Goal: Task Accomplishment & Management: Use online tool/utility

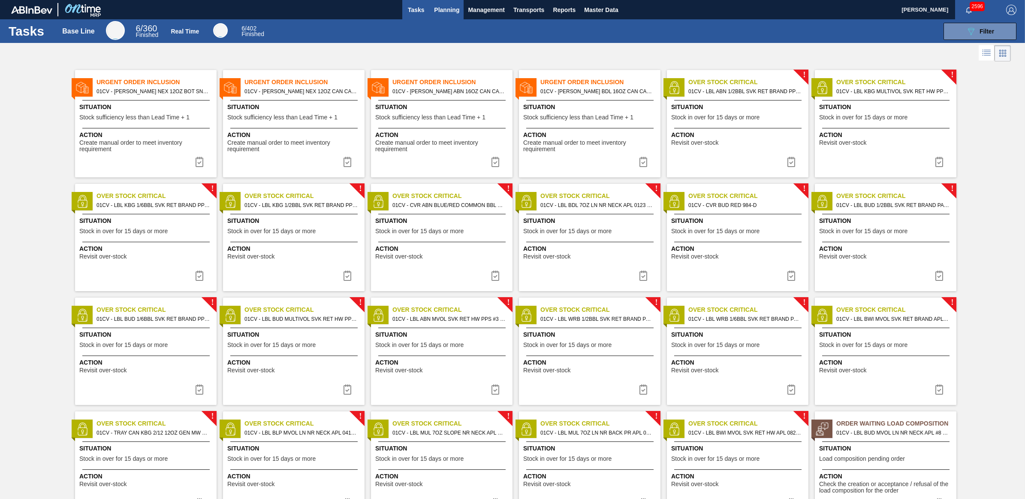
click at [453, 11] on span "Planning" at bounding box center [446, 10] width 25 height 10
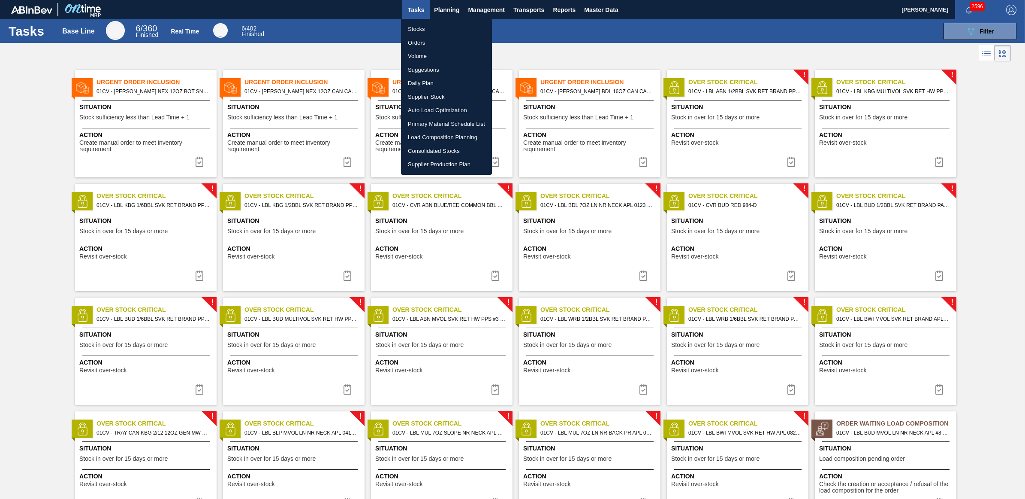
click at [423, 30] on li "Stocks" at bounding box center [446, 29] width 91 height 14
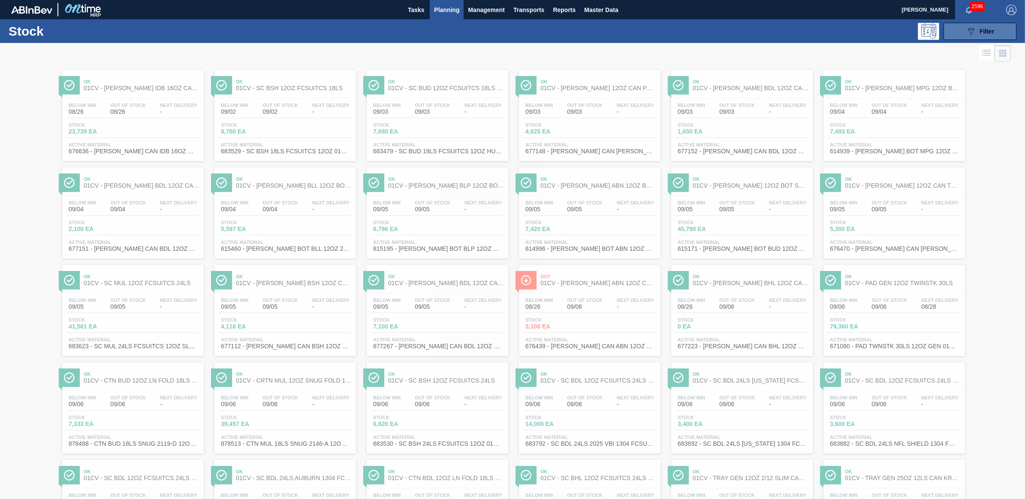
click at [987, 33] on span "Filter" at bounding box center [987, 31] width 15 height 7
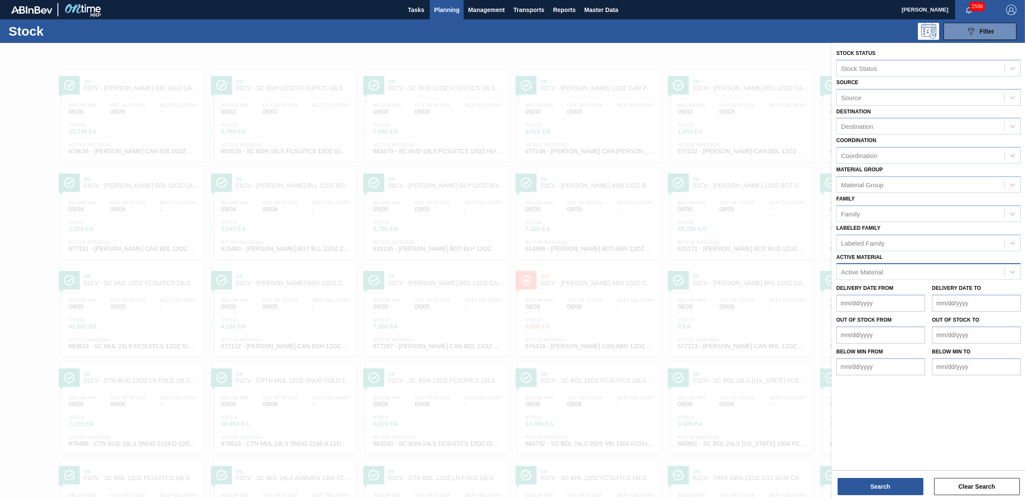
click at [895, 268] on div "Active Material" at bounding box center [921, 272] width 168 height 12
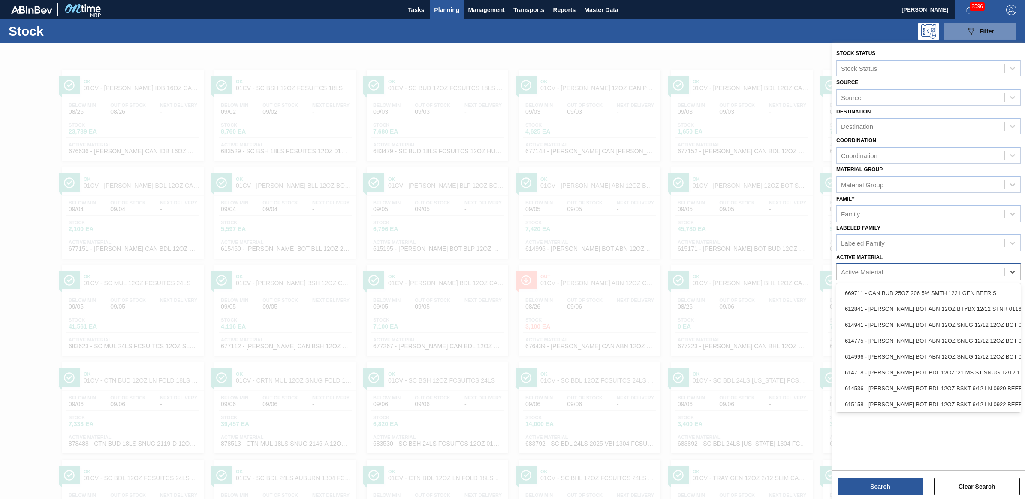
click at [895, 268] on div "Active Material" at bounding box center [921, 272] width 168 height 12
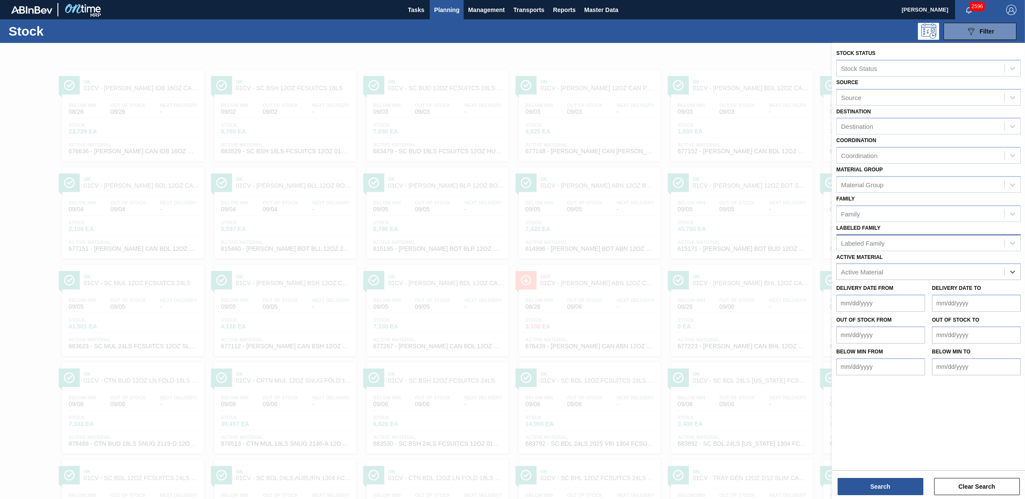
click at [884, 239] on div "Labeled Family" at bounding box center [863, 242] width 44 height 7
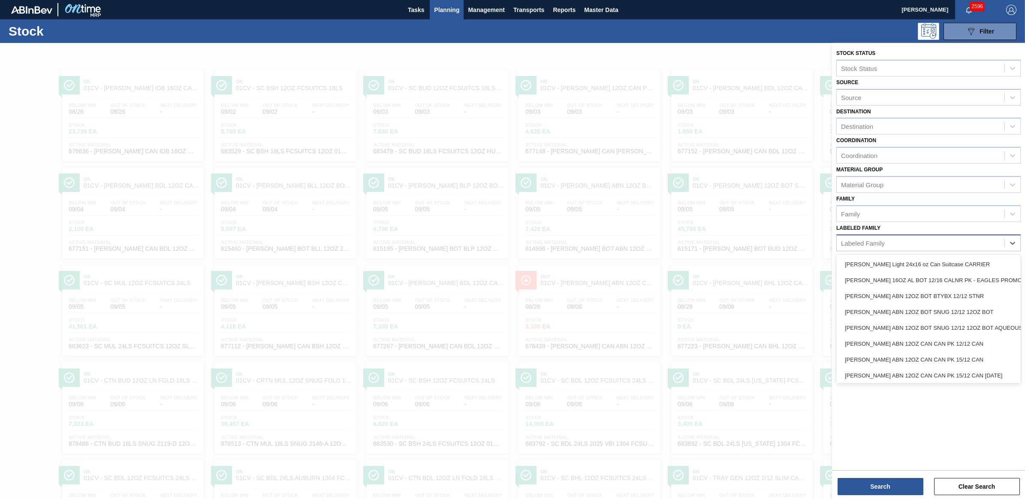
click at [884, 239] on div "Labeled Family" at bounding box center [863, 242] width 44 height 7
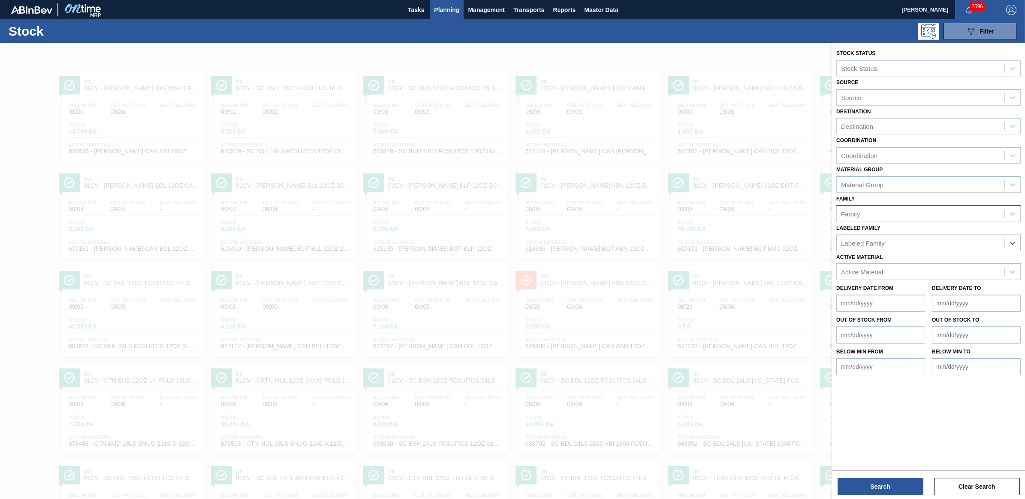
click at [878, 216] on div "Family" at bounding box center [921, 213] width 168 height 12
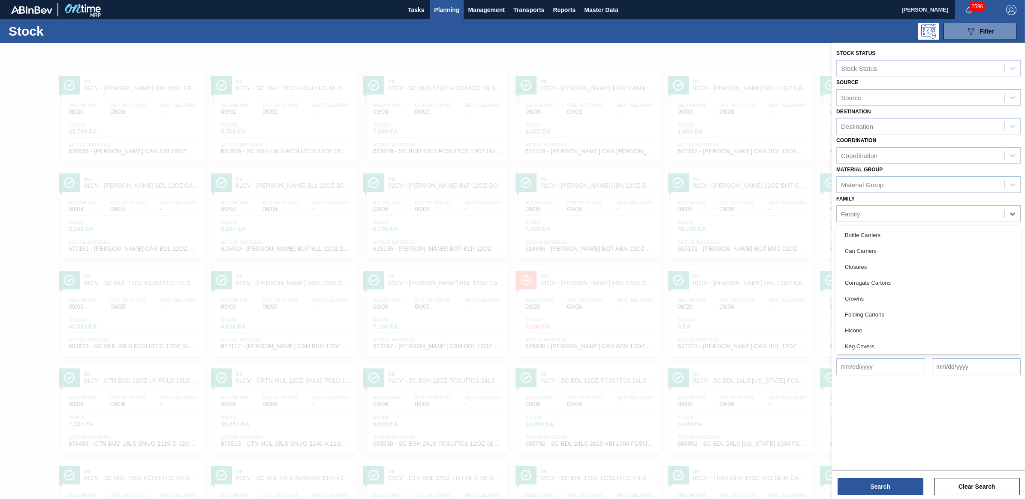
scroll to position [54, 0]
click at [876, 305] on div "Keg Labels" at bounding box center [929, 308] width 184 height 16
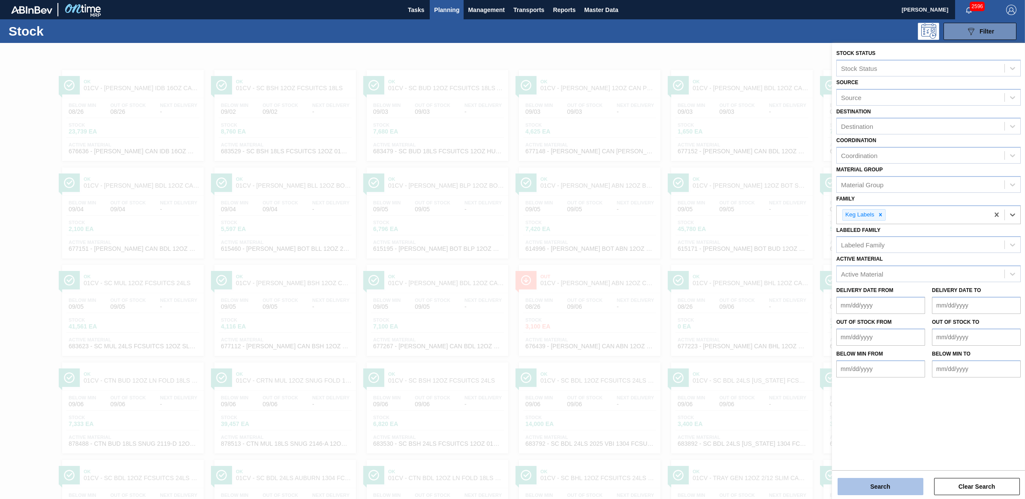
click at [879, 491] on button "Search" at bounding box center [881, 486] width 86 height 17
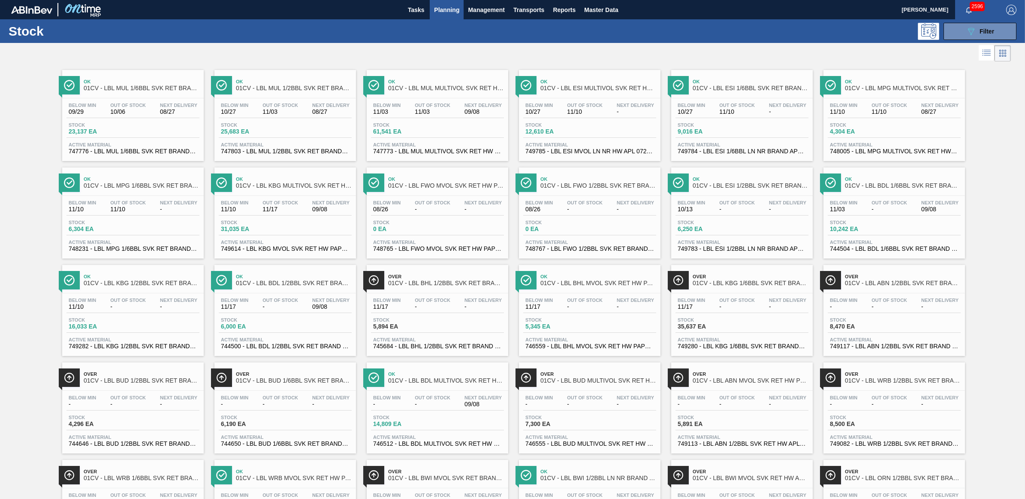
click at [644, 56] on div at bounding box center [505, 53] width 1011 height 21
click at [83, 121] on div "Below Min 09/29 Out Of Stock 10/06 Next Delivery 08/27 Stock 23,137 EA Active M…" at bounding box center [133, 127] width 142 height 58
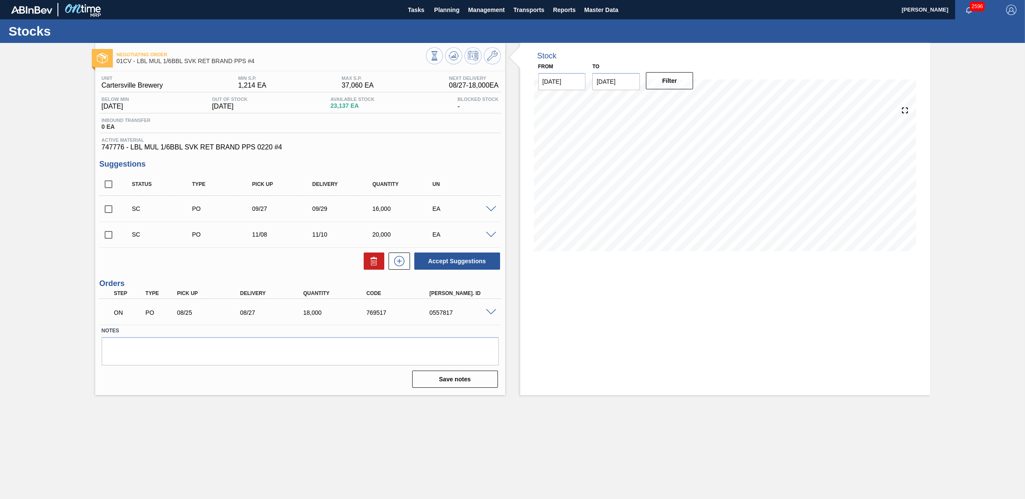
click at [107, 212] on input "checkbox" at bounding box center [109, 209] width 18 height 18
checkbox input "true"
click at [106, 236] on input "checkbox" at bounding box center [109, 235] width 18 height 18
checkbox input "true"
click at [107, 207] on input "checkbox" at bounding box center [109, 209] width 18 height 18
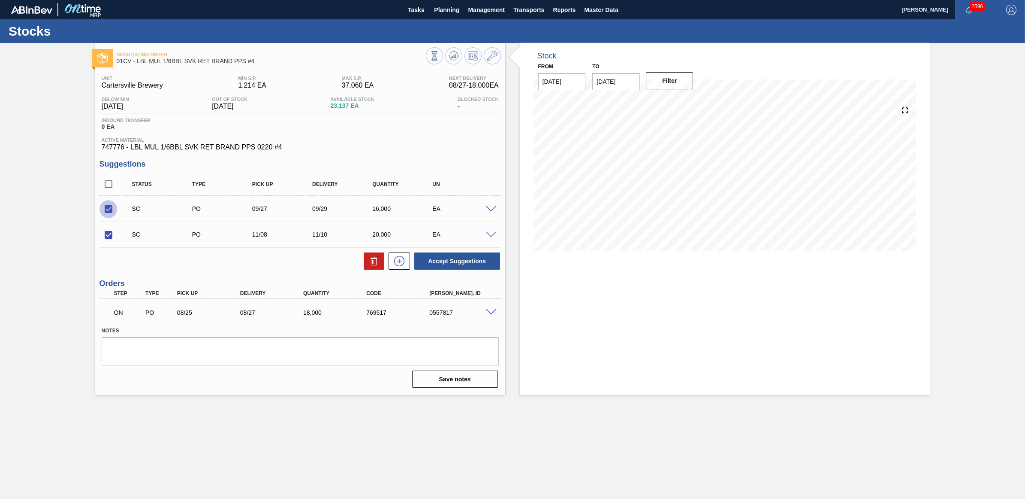
checkbox input "false"
click at [438, 259] on button "Accept Suggestions" at bounding box center [457, 260] width 86 height 17
checkbox input "false"
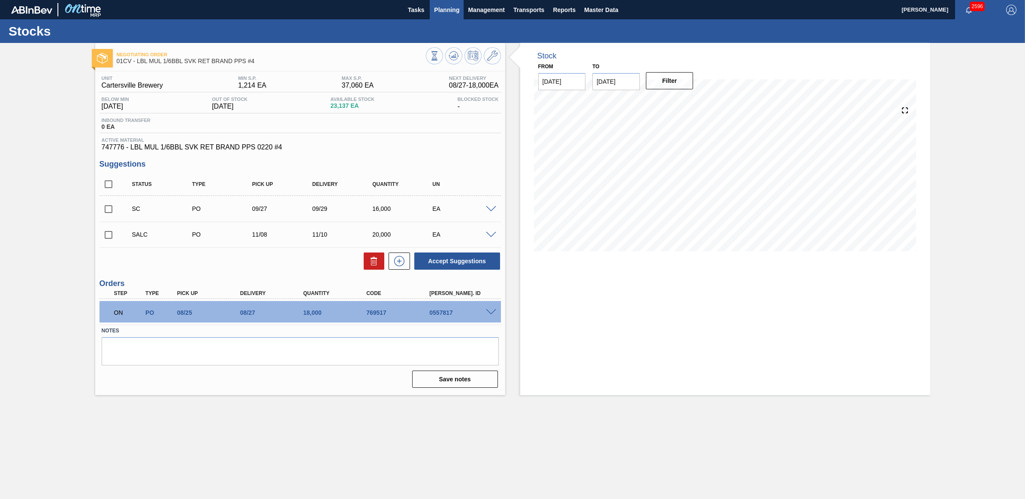
click at [453, 9] on span "Planning" at bounding box center [446, 10] width 25 height 10
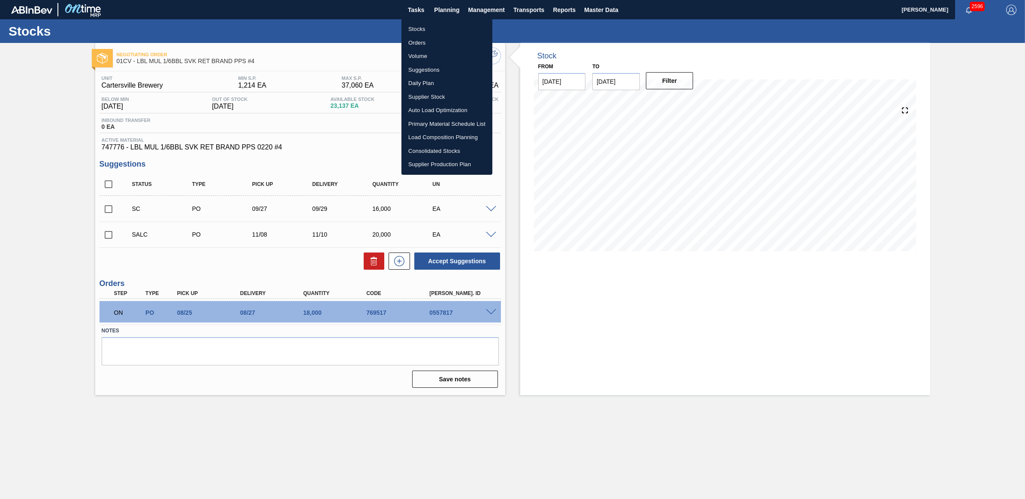
click at [435, 30] on li "Stocks" at bounding box center [447, 29] width 91 height 14
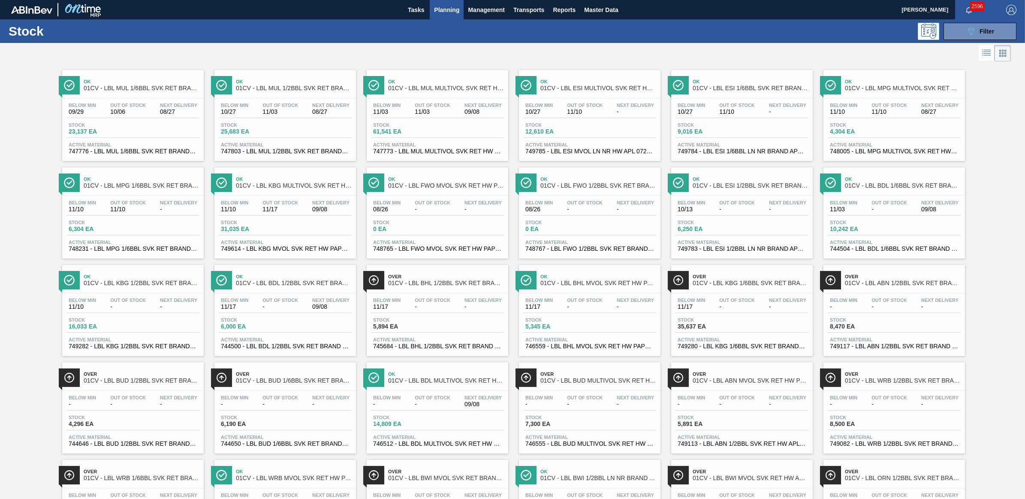
click at [154, 134] on div "Stock 23,137 EA" at bounding box center [132, 129] width 133 height 15
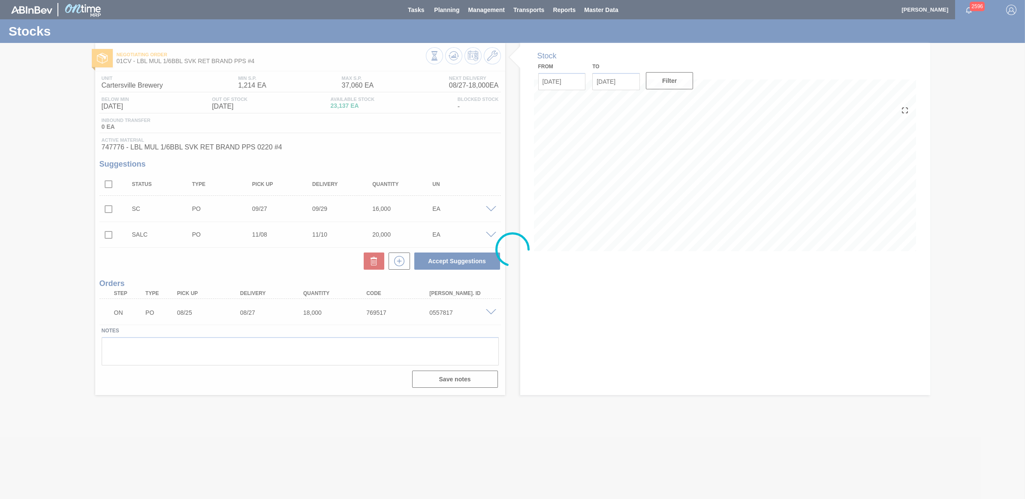
click at [112, 206] on div at bounding box center [512, 249] width 1025 height 499
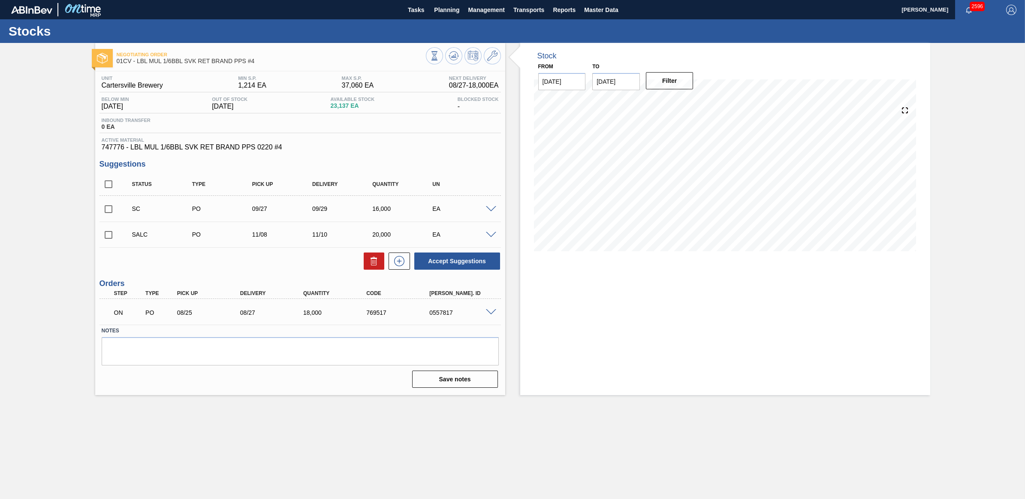
click at [108, 211] on input "checkbox" at bounding box center [109, 209] width 18 height 18
click at [447, 260] on button "Accept Suggestions" at bounding box center [457, 260] width 86 height 17
checkbox input "false"
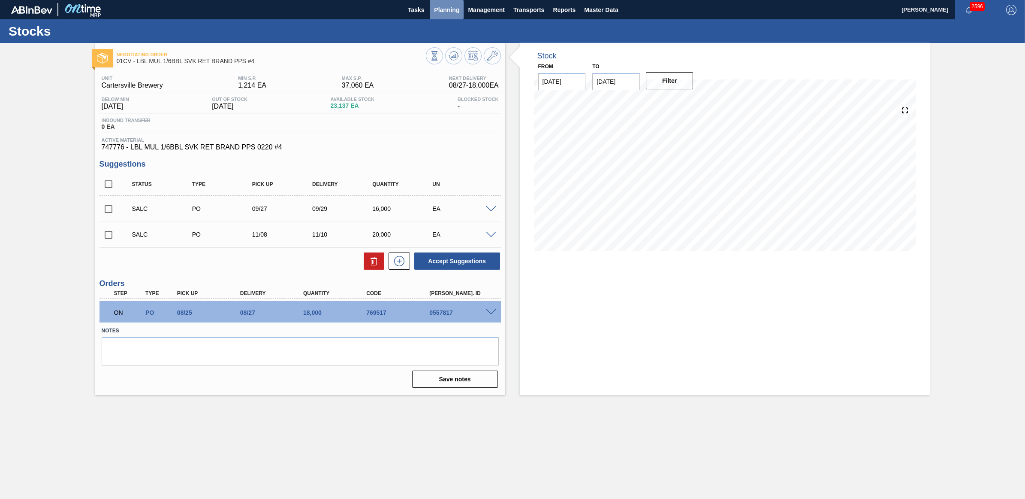
click at [453, 7] on span "Planning" at bounding box center [446, 10] width 25 height 10
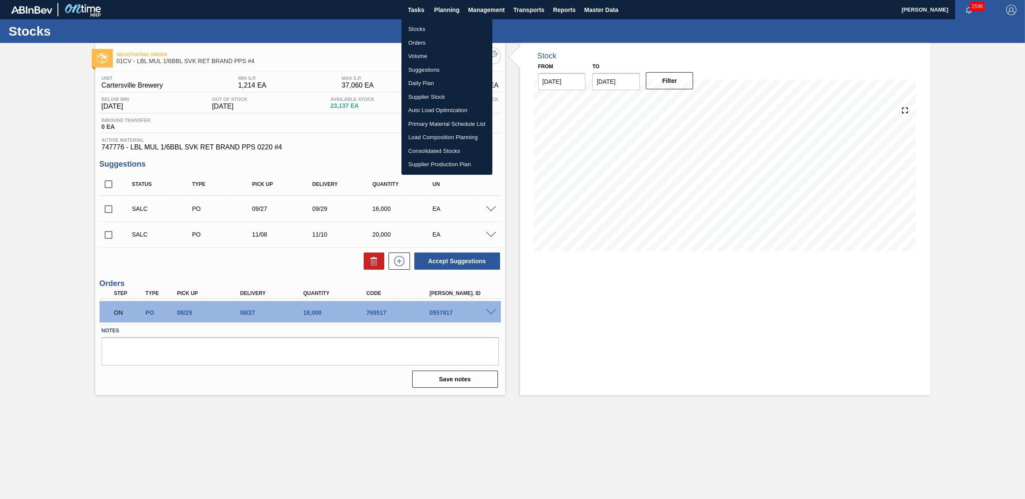
click at [439, 30] on li "Stocks" at bounding box center [447, 29] width 91 height 14
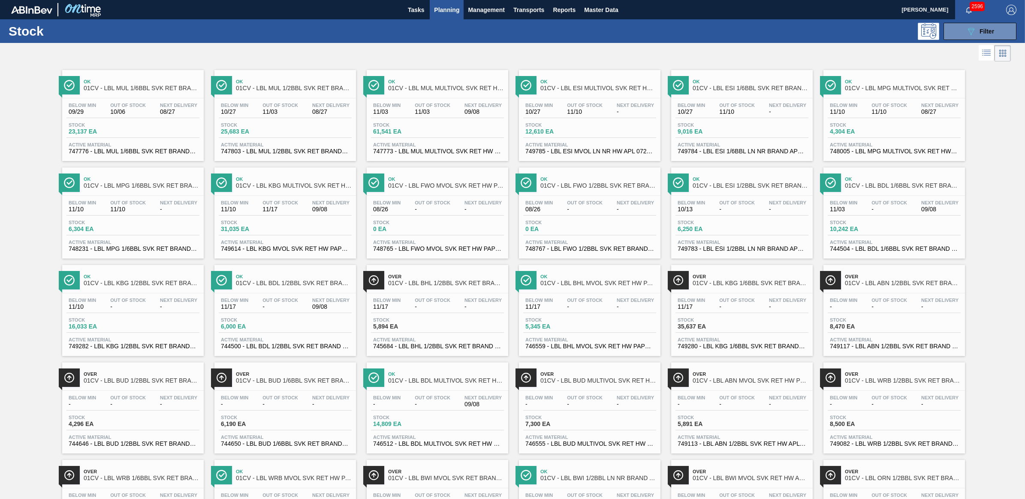
click at [587, 302] on span "Out Of Stock" at bounding box center [585, 299] width 36 height 5
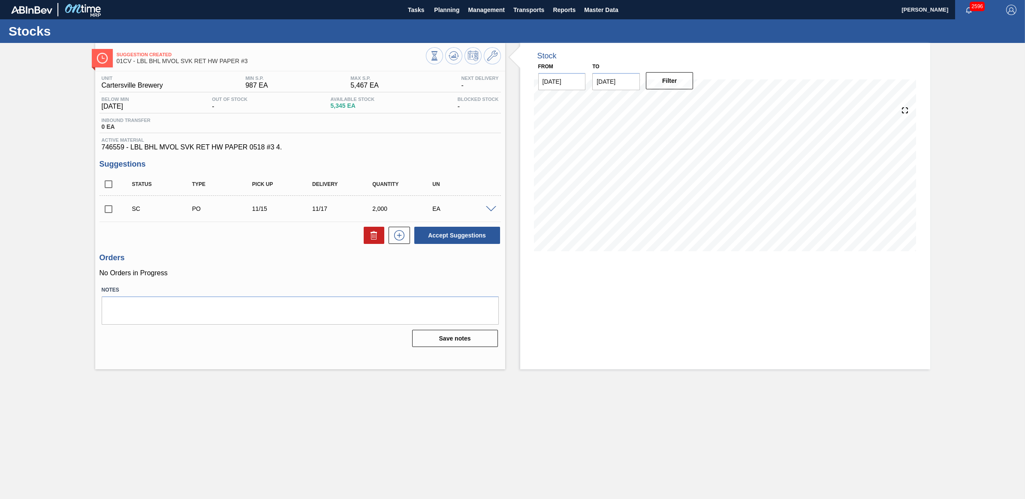
click at [103, 215] on input "checkbox" at bounding box center [109, 209] width 18 height 18
click at [483, 233] on button "Accept Suggestions" at bounding box center [457, 235] width 86 height 17
checkbox input "false"
click at [447, 13] on span "Planning" at bounding box center [446, 10] width 25 height 10
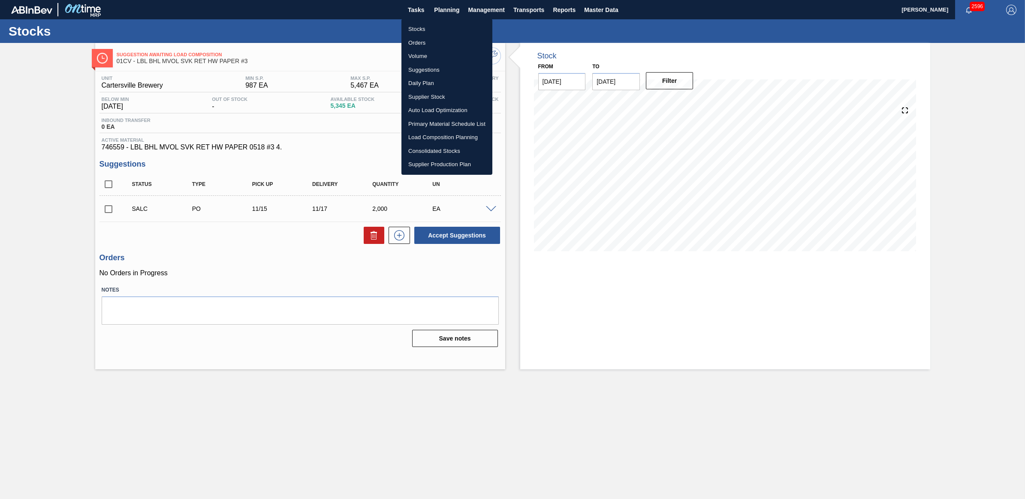
click at [417, 31] on li "Stocks" at bounding box center [447, 29] width 91 height 14
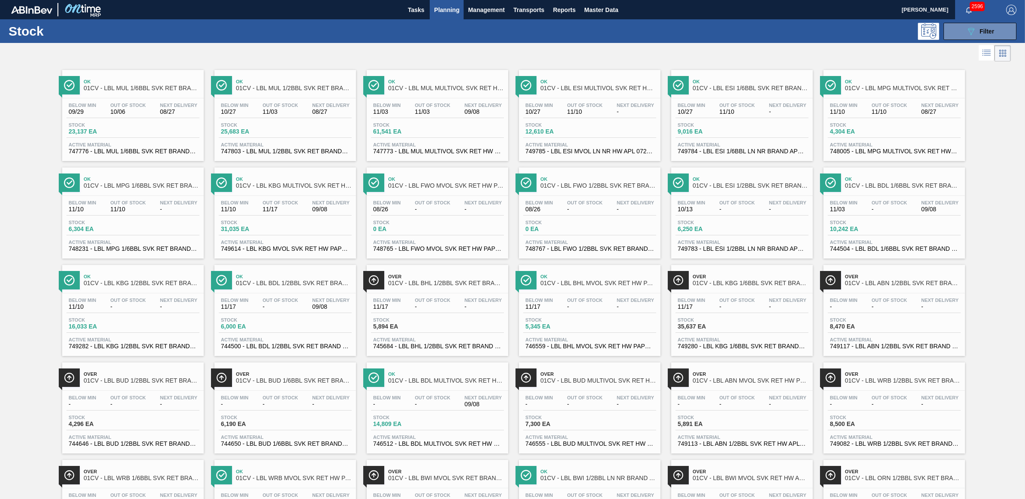
click at [869, 115] on div "Below Min 11/10 Out Of Stock 11/10 Next Delivery 08/27" at bounding box center [894, 110] width 133 height 15
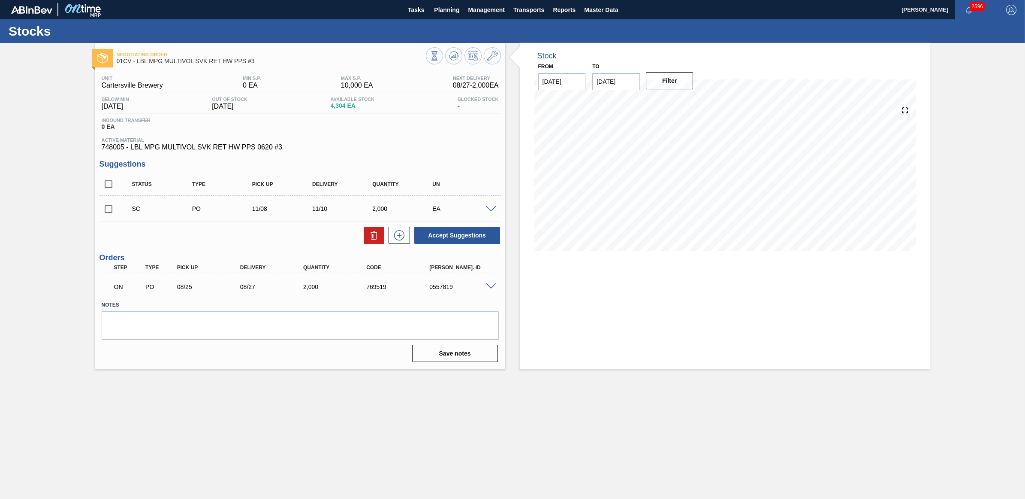
click at [109, 212] on input "checkbox" at bounding box center [109, 209] width 18 height 18
click at [464, 236] on button "Accept Suggestions" at bounding box center [457, 235] width 86 height 17
checkbox input "false"
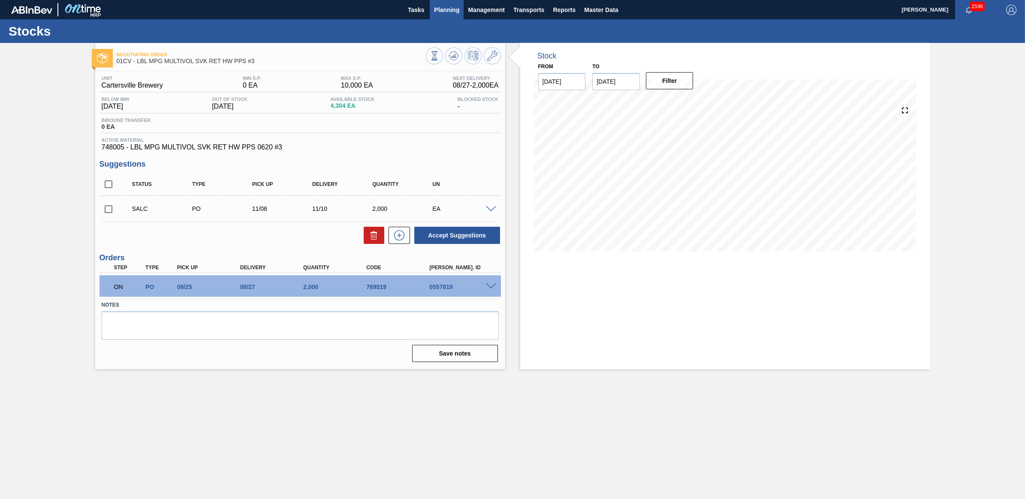
click at [445, 1] on button "Planning" at bounding box center [447, 9] width 34 height 19
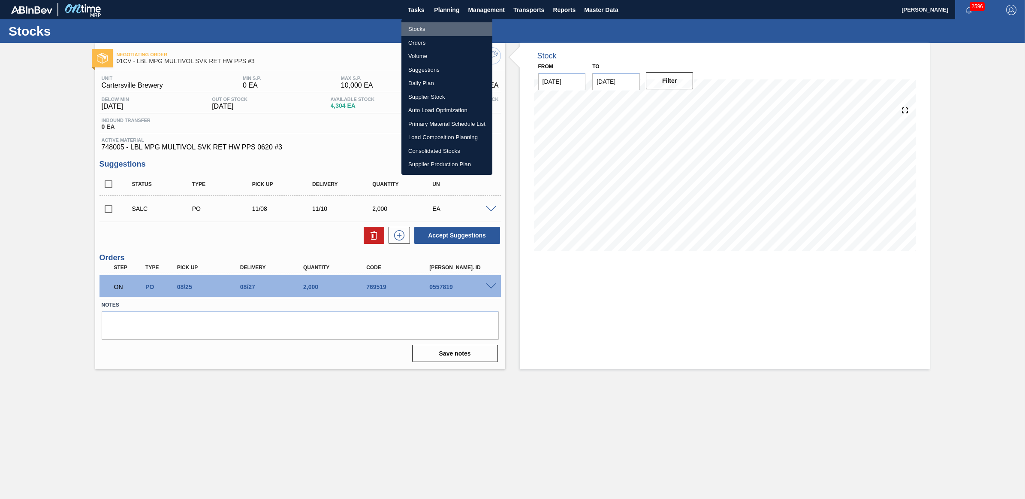
drag, startPoint x: 438, startPoint y: 30, endPoint x: 21, endPoint y: 50, distance: 416.6
click at [437, 30] on li "Stocks" at bounding box center [447, 29] width 91 height 14
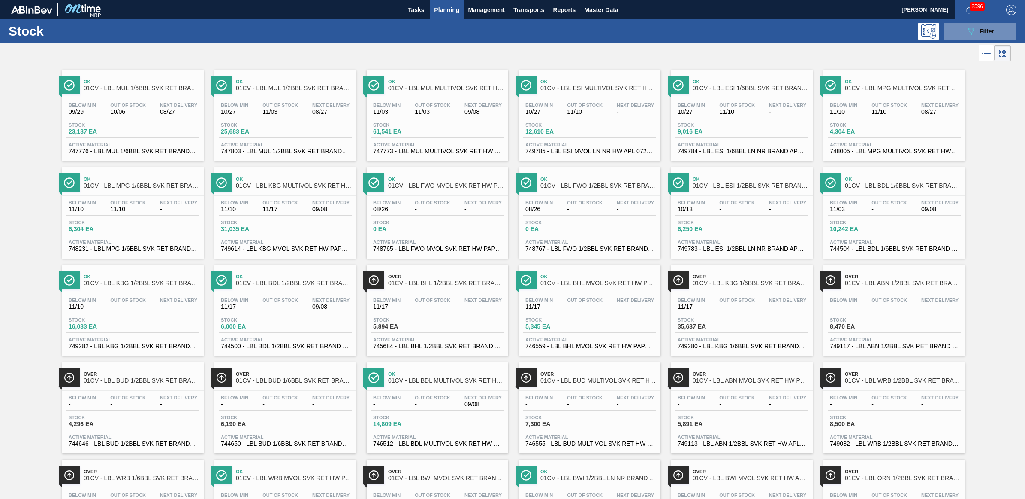
click at [280, 118] on div "Below Min 10/27 Out Of Stock 11/03 Next Delivery 08/27" at bounding box center [285, 110] width 133 height 15
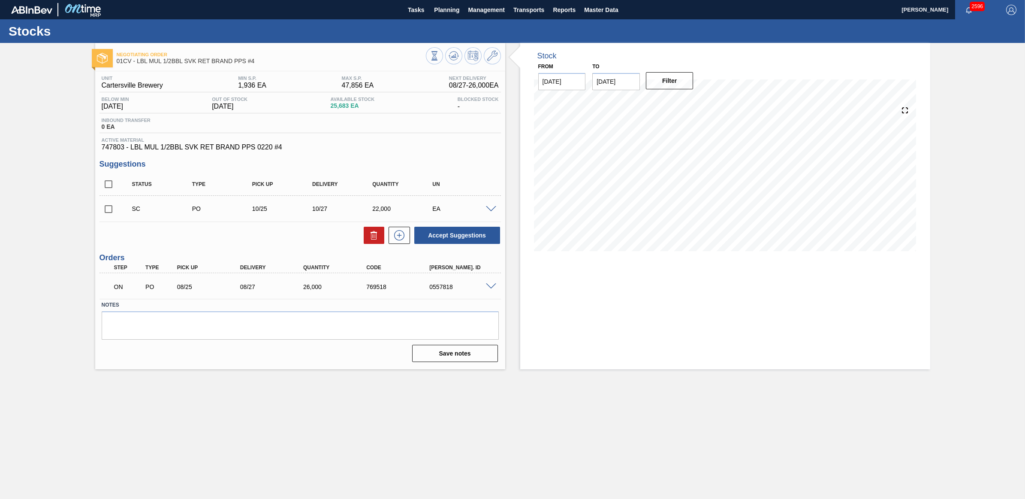
click at [109, 209] on input "checkbox" at bounding box center [109, 209] width 18 height 18
click at [481, 239] on button "Accept Suggestions" at bounding box center [457, 235] width 86 height 17
checkbox input "false"
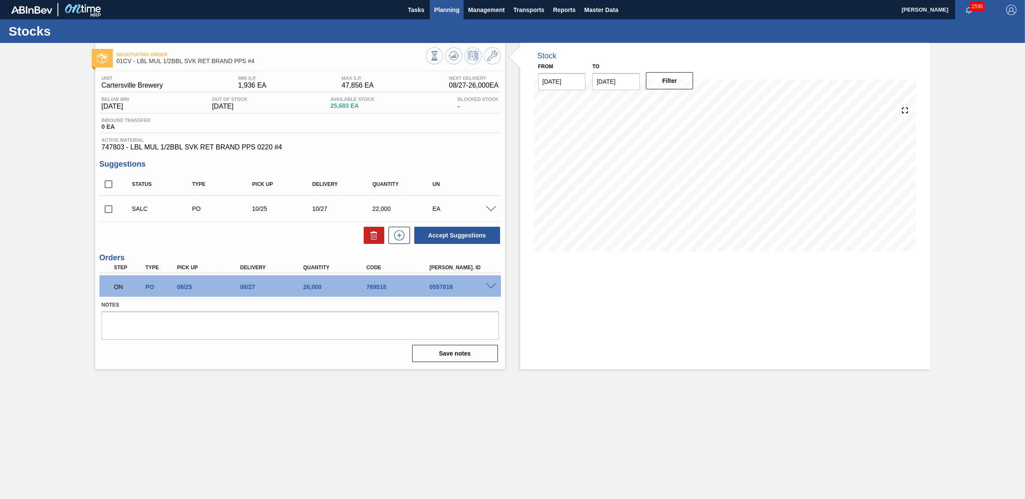
click at [450, 5] on span "Planning" at bounding box center [446, 10] width 25 height 10
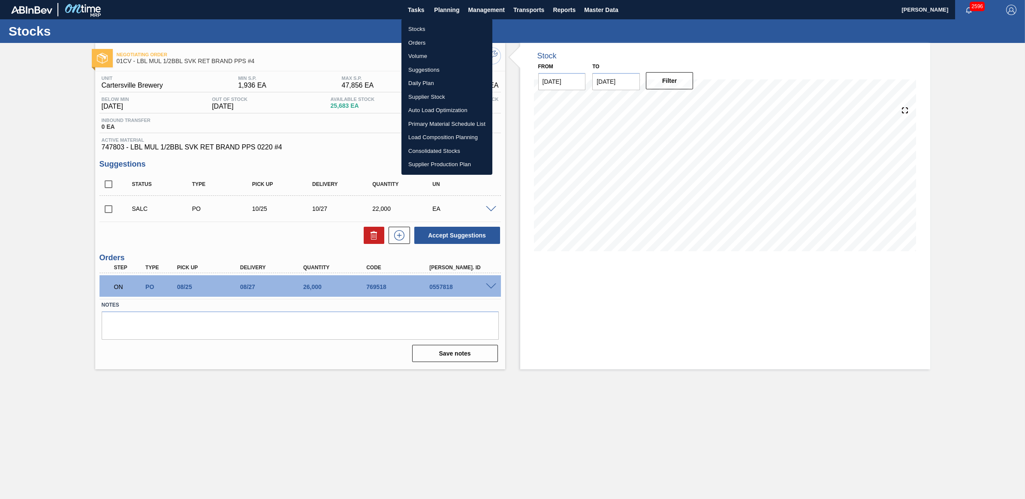
click at [428, 27] on li "Stocks" at bounding box center [447, 29] width 91 height 14
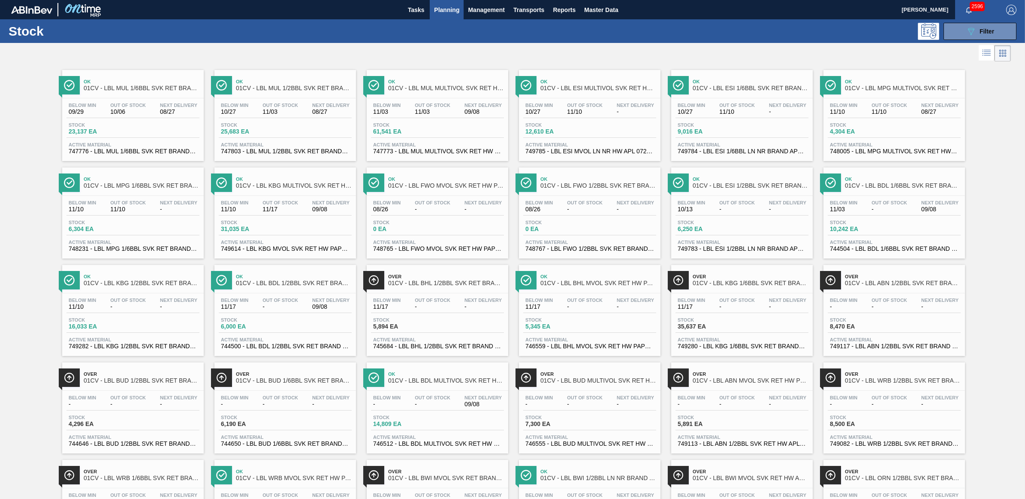
click at [153, 192] on div "Ok 01CV - LBL MPG 1/6BBL SVK RET BRAND PPS #4" at bounding box center [142, 182] width 116 height 19
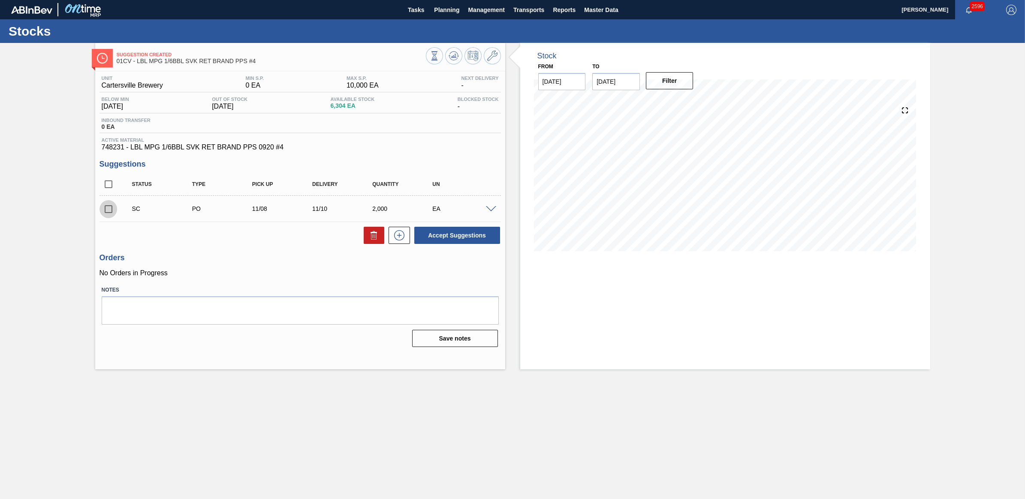
click at [103, 212] on input "checkbox" at bounding box center [109, 209] width 18 height 18
click at [423, 242] on button "Accept Suggestions" at bounding box center [457, 235] width 86 height 17
checkbox input "false"
click at [441, 15] on button "Planning" at bounding box center [447, 9] width 34 height 19
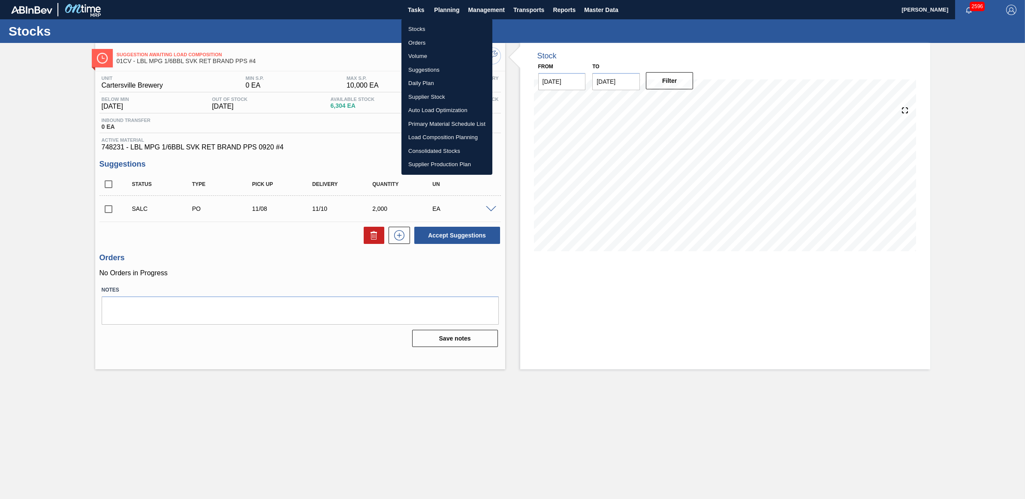
click at [421, 26] on li "Stocks" at bounding box center [447, 29] width 91 height 14
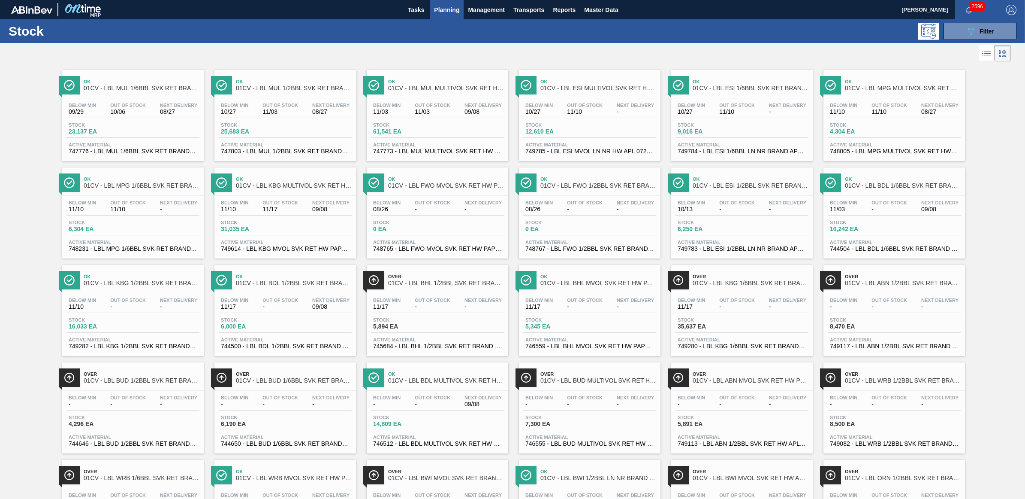
scroll to position [176, 0]
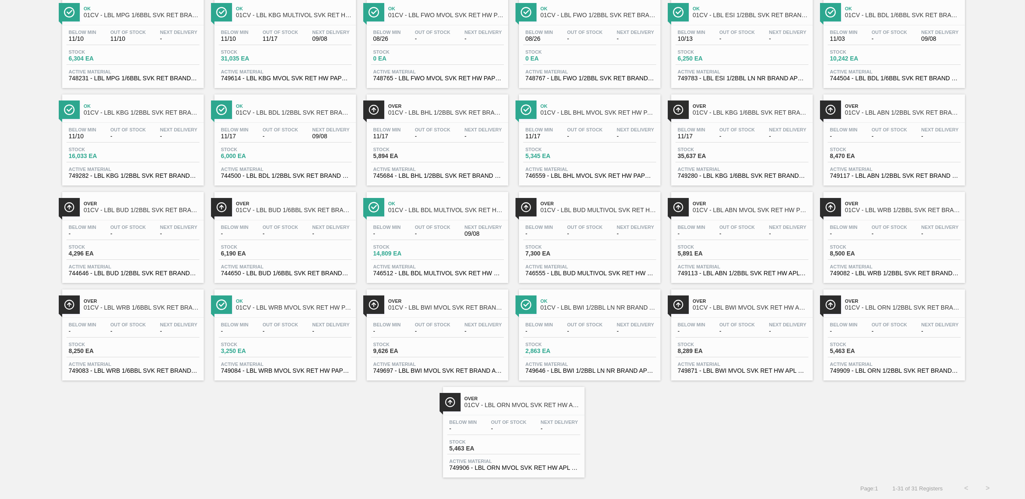
click at [616, 322] on div "Next Delivery -" at bounding box center [636, 328] width 42 height 12
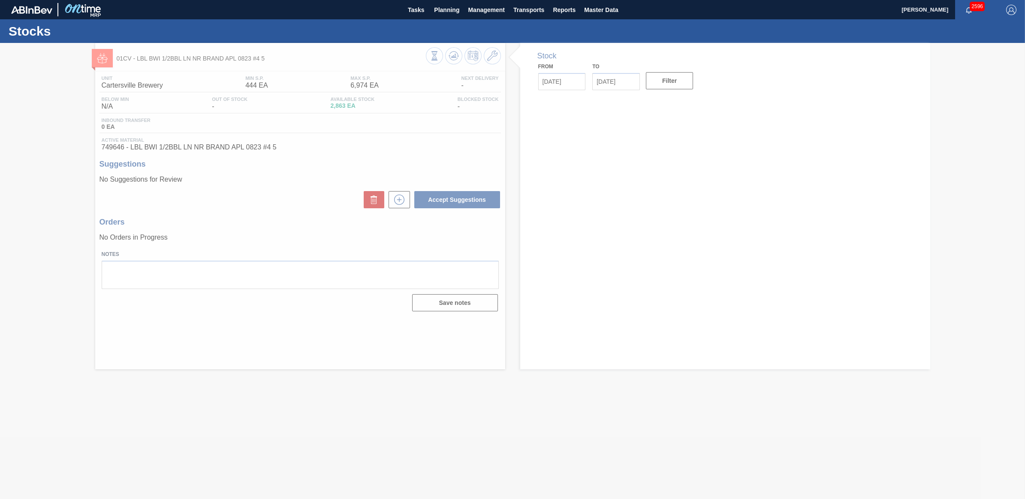
type input "[DATE]"
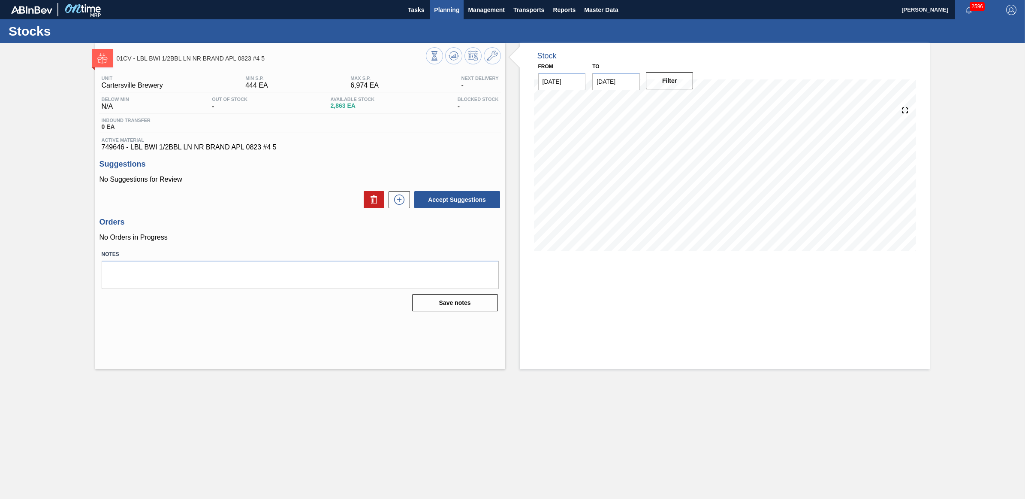
click at [443, 13] on span "Planning" at bounding box center [446, 10] width 25 height 10
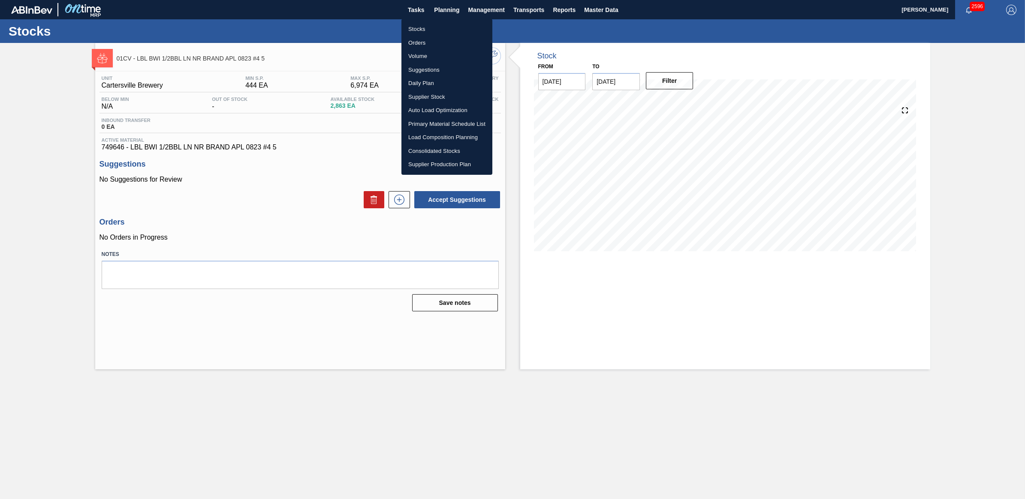
click at [429, 30] on li "Stocks" at bounding box center [447, 29] width 91 height 14
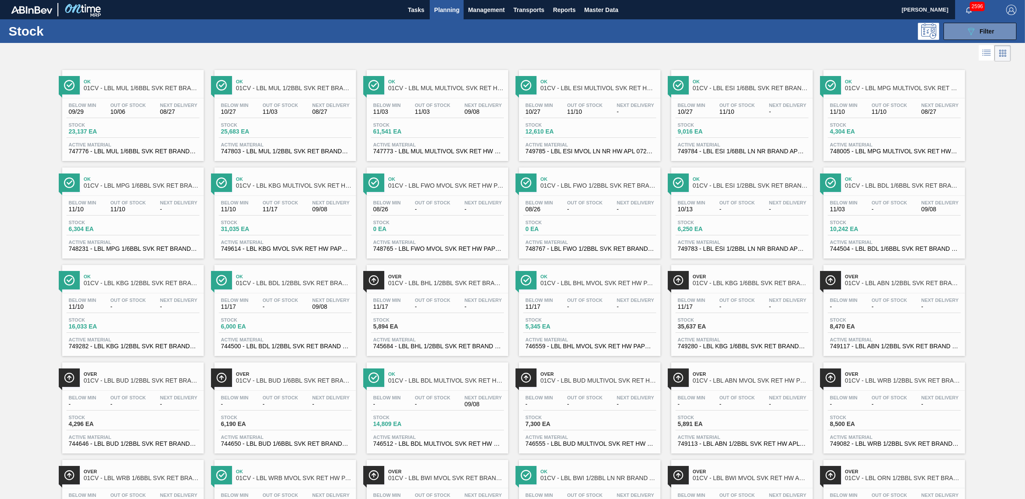
click at [717, 125] on span "Stock" at bounding box center [708, 124] width 60 height 5
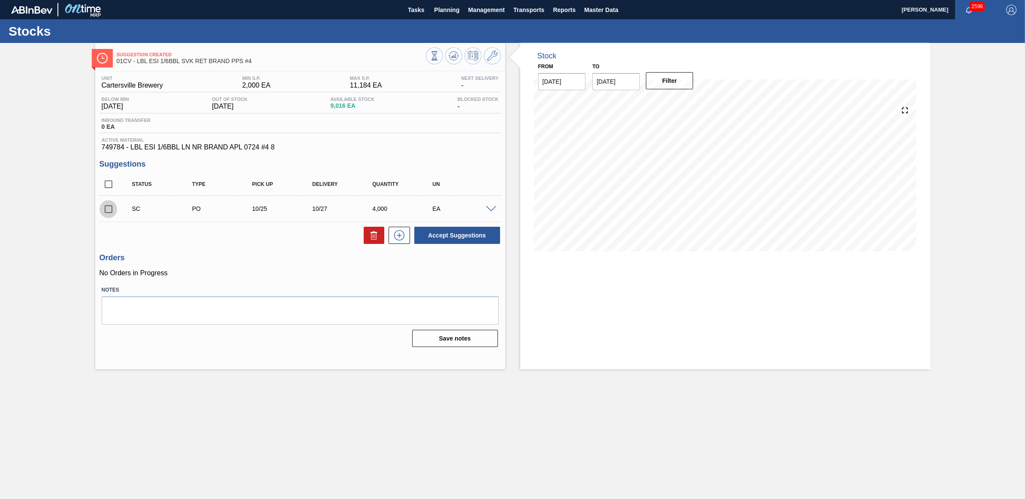
click at [106, 211] on input "checkbox" at bounding box center [109, 209] width 18 height 18
click at [453, 233] on button "Accept Suggestions" at bounding box center [457, 235] width 86 height 17
checkbox input "false"
click at [455, 12] on span "Planning" at bounding box center [446, 10] width 25 height 10
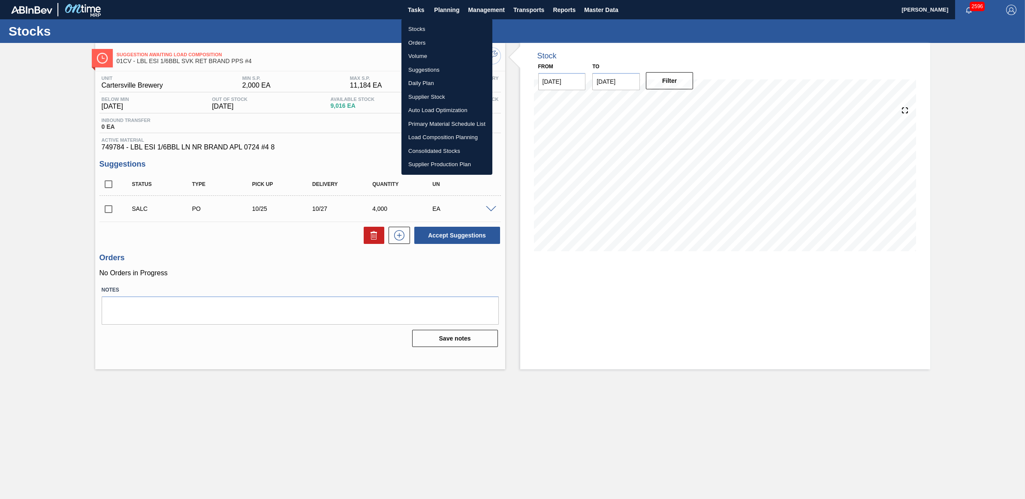
click at [422, 26] on li "Stocks" at bounding box center [447, 29] width 91 height 14
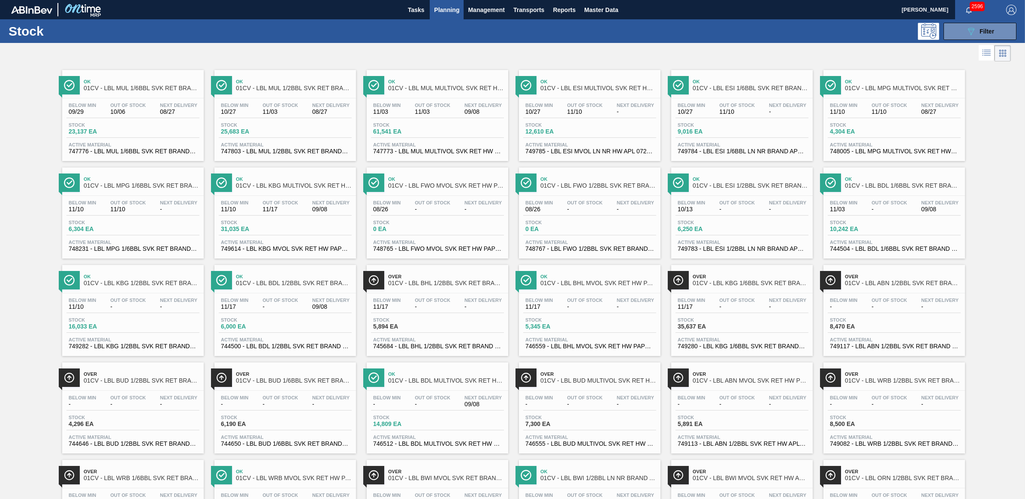
scroll to position [176, 0]
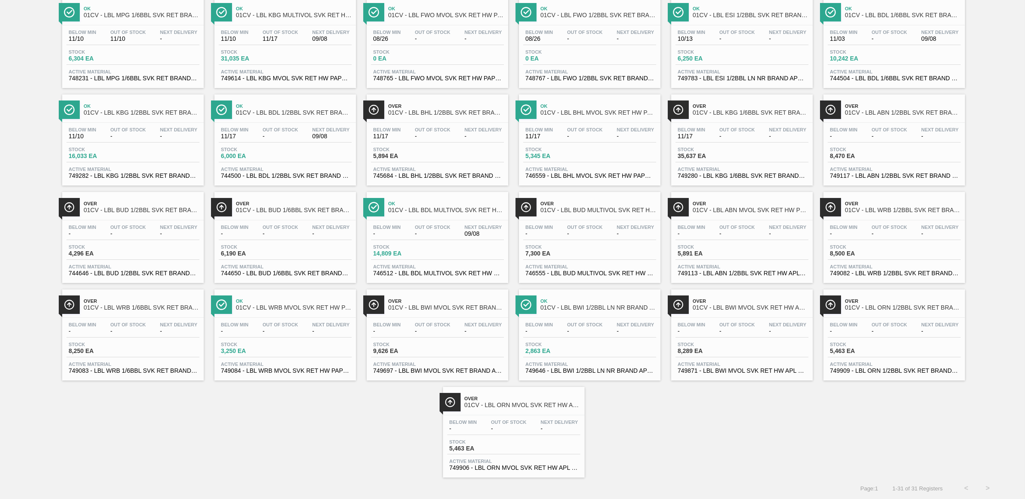
click at [574, 351] on span "2,863 EA" at bounding box center [556, 351] width 60 height 6
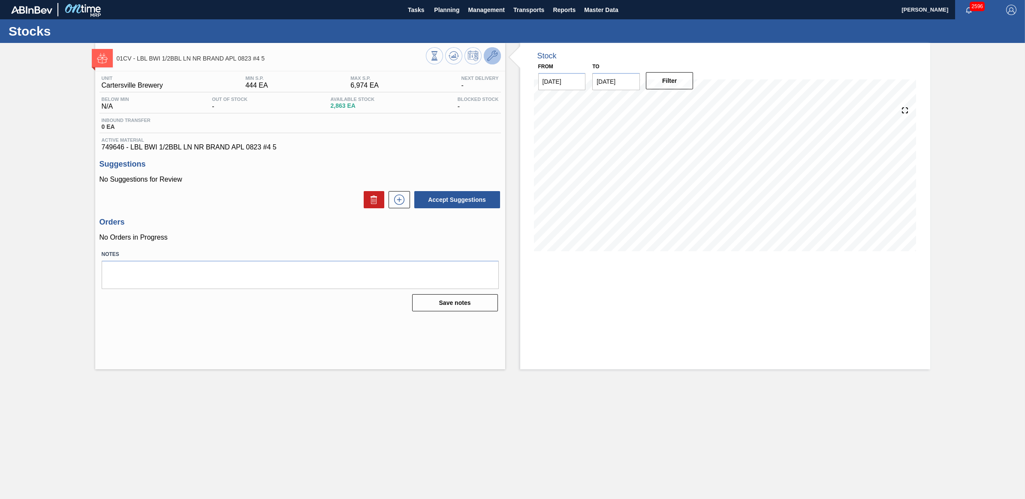
click at [488, 55] on icon at bounding box center [492, 56] width 10 height 10
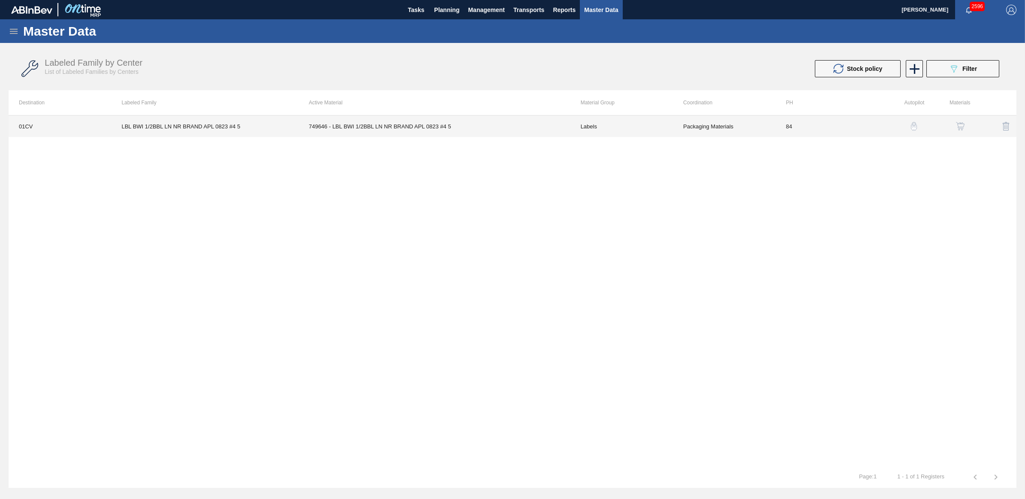
click at [183, 129] on td "LBL BWI 1/2BBL LN NR BRAND APL 0823 #4 5" at bounding box center [204, 125] width 187 height 21
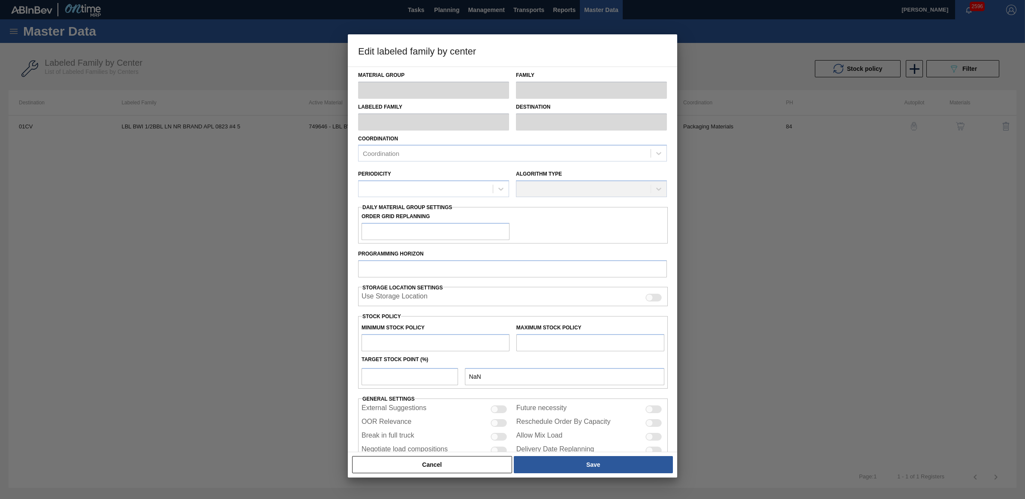
type input "Labels"
type input "Keg Labels"
type input "LBL BWI 1/2BBL LN NR BRAND APL 0823 #4 5"
type input "01CV - [GEOGRAPHIC_DATA] Brewery"
type input "84"
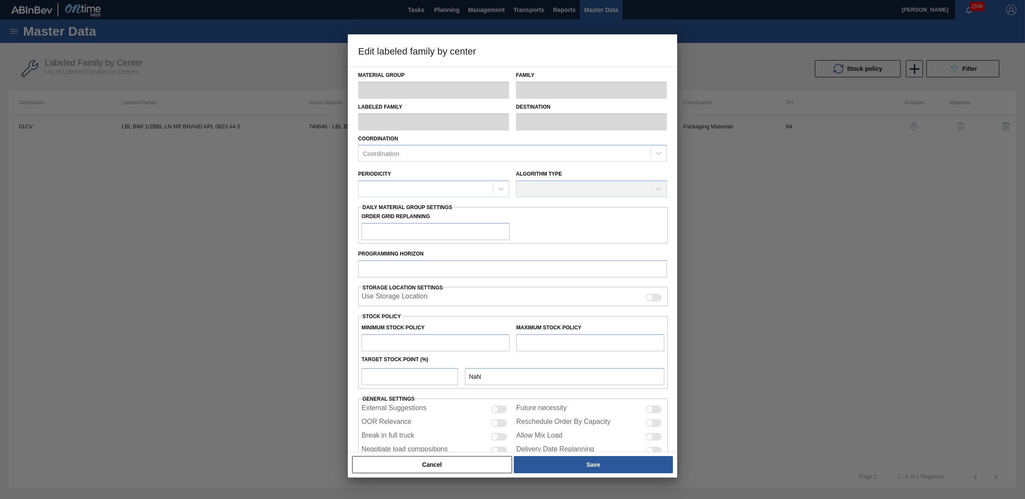
type input "444"
type input "6,974"
type input "0"
type input "444"
checkbox input "true"
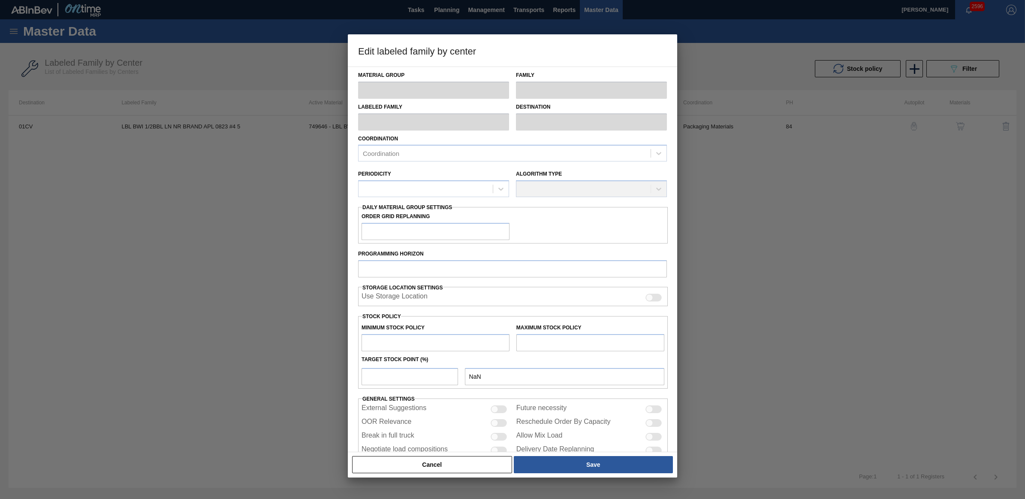
checkbox input "true"
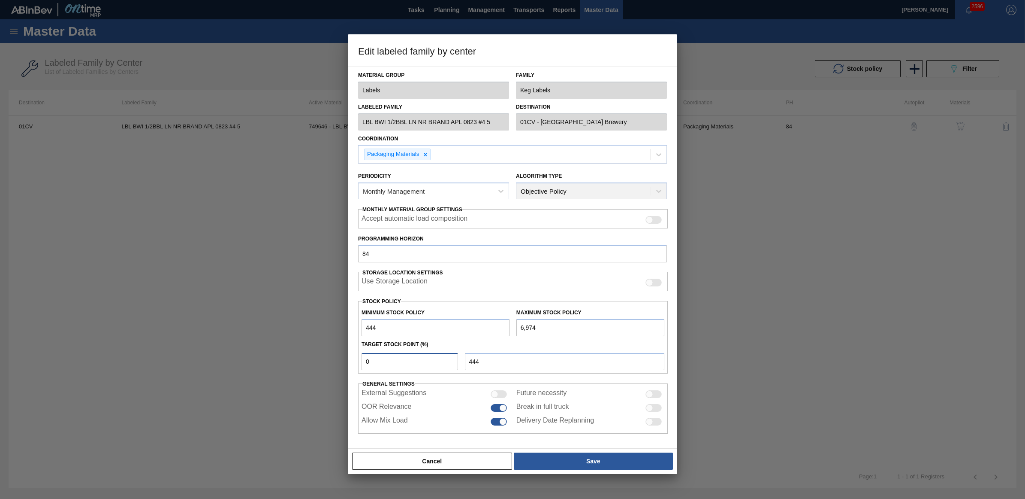
drag, startPoint x: 395, startPoint y: 362, endPoint x: 333, endPoint y: 359, distance: 61.4
click at [333, 359] on div "Edit labeled family by center Material Group Labels Family Keg Labels Labeled F…" at bounding box center [512, 249] width 1025 height 499
type input "5"
type input "771"
type input "50"
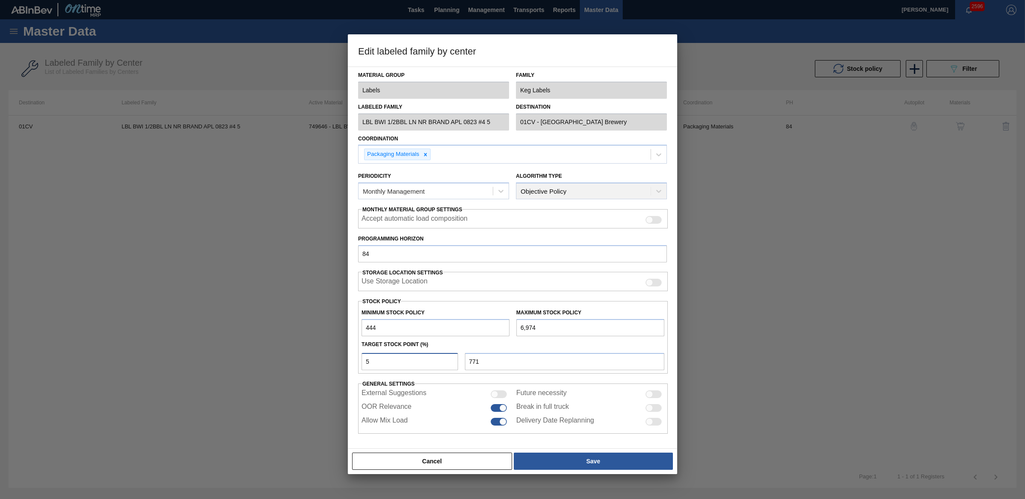
type input "3,709"
type input "5"
type input "771"
type input "444"
type input "2"
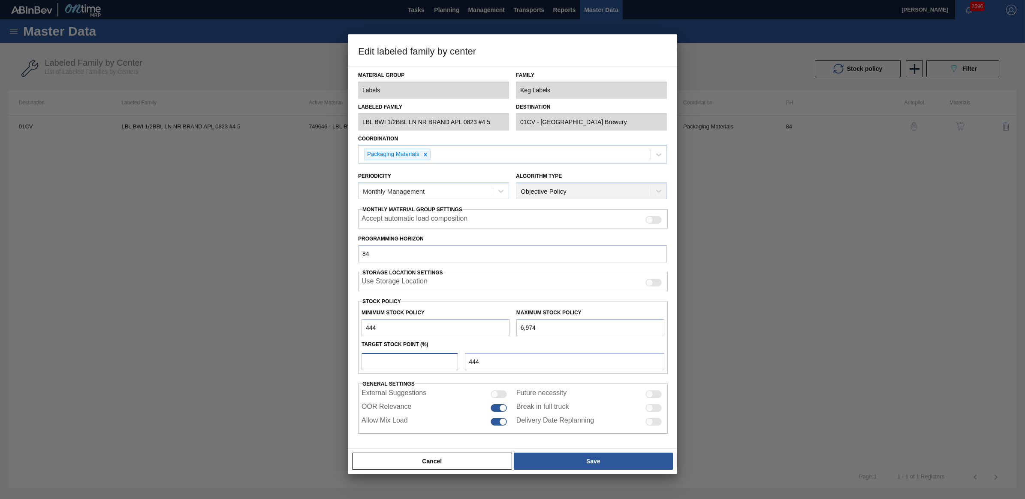
type input "575"
type input "25"
type input "2,077"
type input "25"
click at [641, 456] on button "Save" at bounding box center [593, 460] width 159 height 17
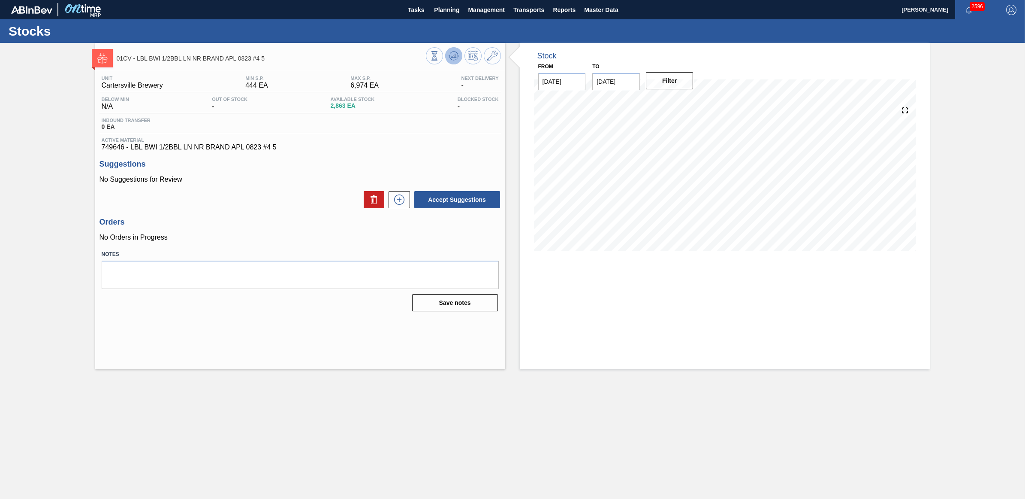
click at [450, 59] on icon at bounding box center [454, 56] width 10 height 10
click at [459, 54] on button at bounding box center [453, 55] width 17 height 17
click at [440, 9] on span "Planning" at bounding box center [446, 10] width 25 height 10
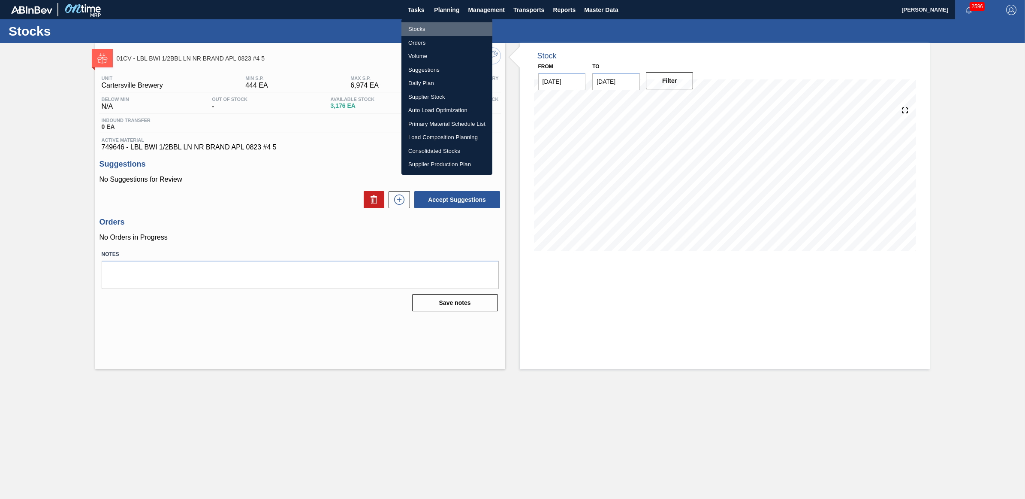
click at [422, 30] on li "Stocks" at bounding box center [447, 29] width 91 height 14
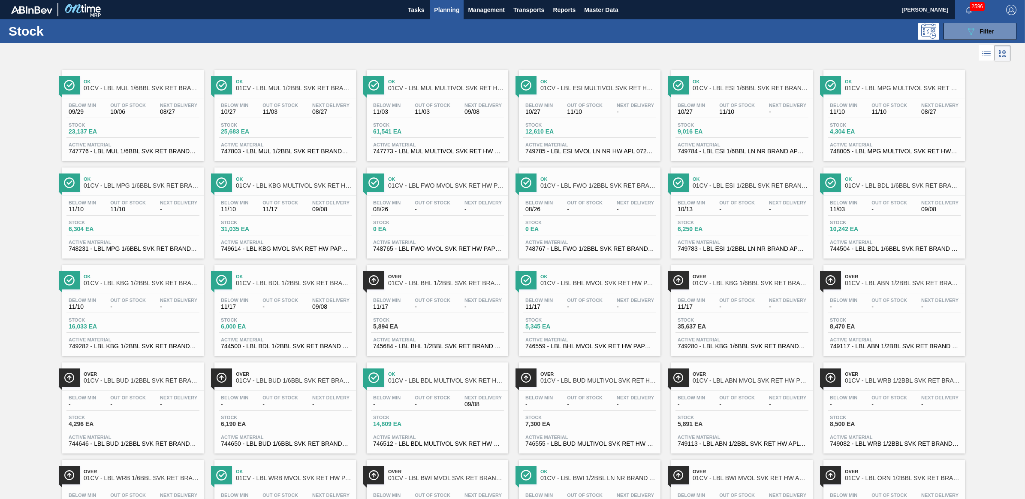
click at [844, 215] on div "Below Min 11/03 Out Of Stock - Next Delivery 09/08" at bounding box center [894, 207] width 133 height 15
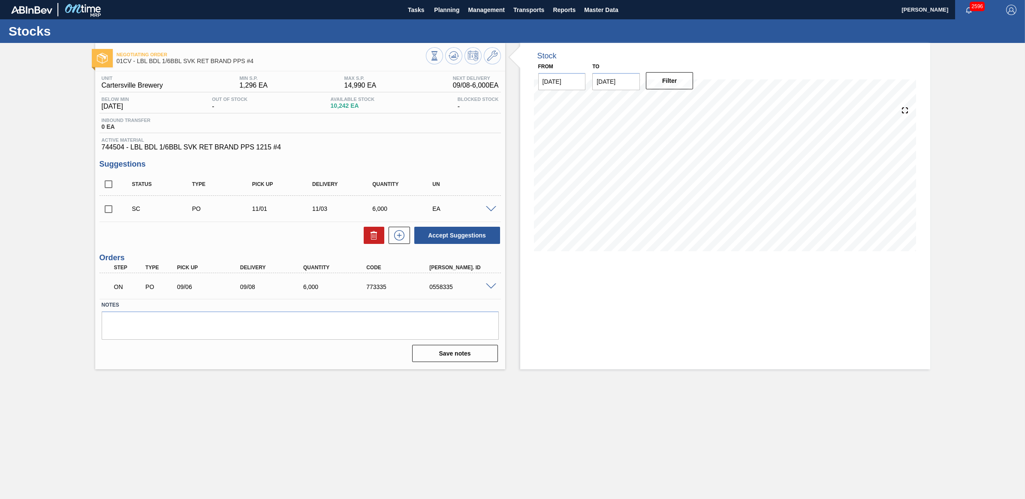
click at [106, 212] on input "checkbox" at bounding box center [109, 209] width 18 height 18
click at [465, 239] on button "Accept Suggestions" at bounding box center [457, 235] width 86 height 17
checkbox input "false"
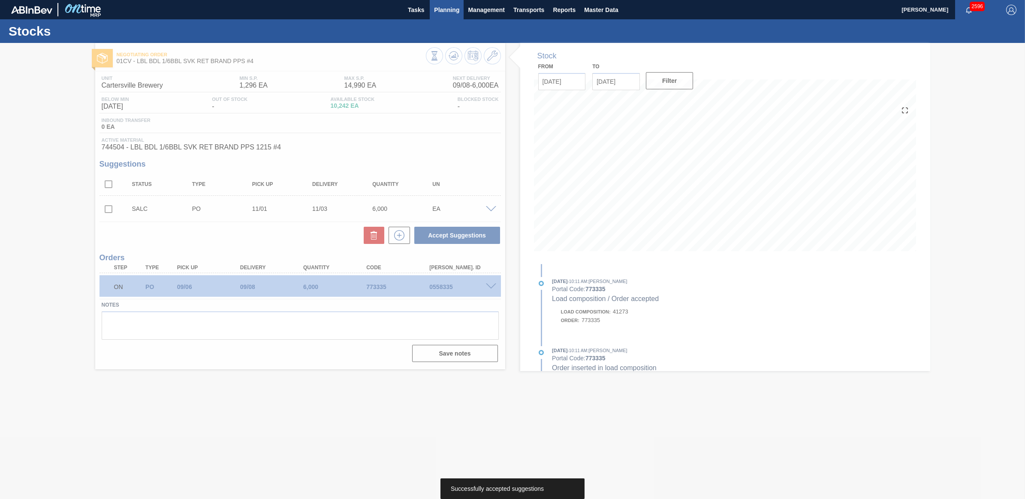
click at [443, 8] on span "Planning" at bounding box center [446, 10] width 25 height 10
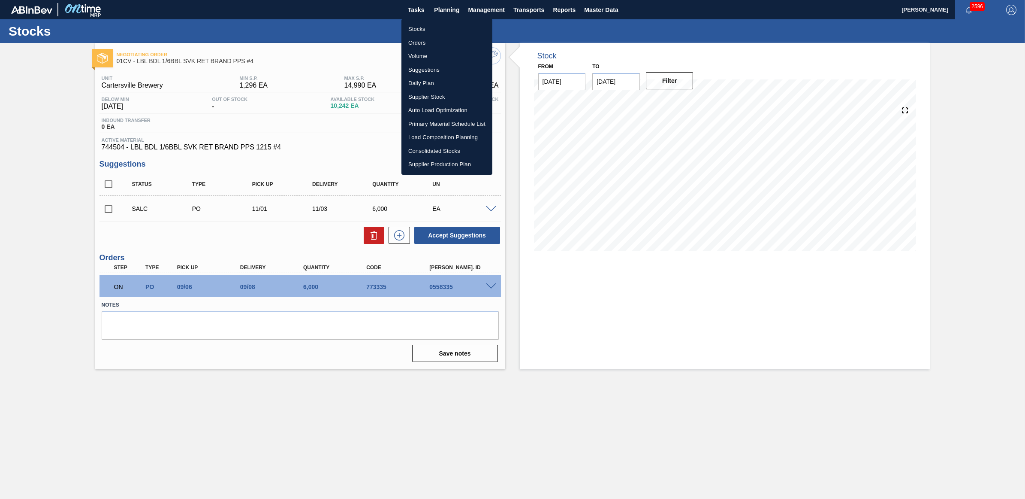
click at [416, 26] on li "Stocks" at bounding box center [447, 29] width 91 height 14
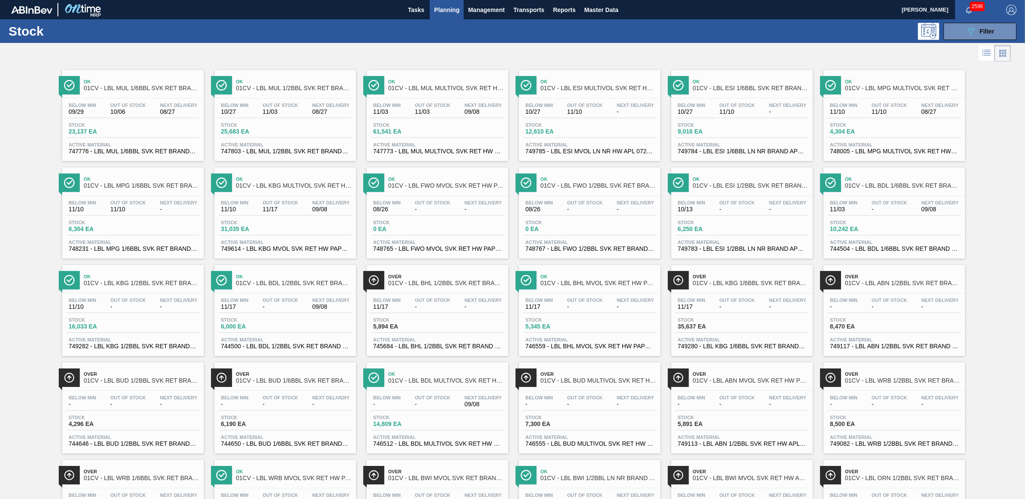
click at [275, 313] on div "Below Min 11/17 Out Of Stock - Next Delivery 09/08" at bounding box center [285, 304] width 133 height 15
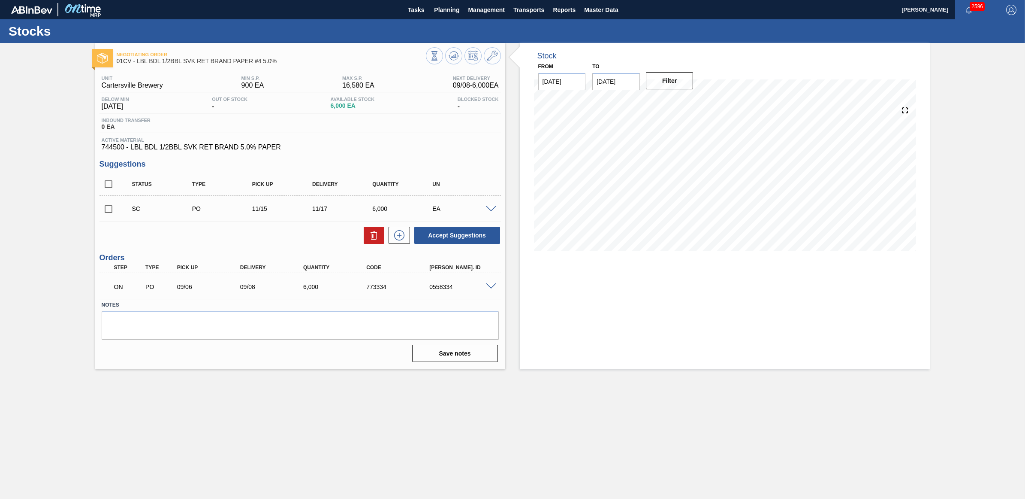
click at [104, 211] on input "checkbox" at bounding box center [109, 209] width 18 height 18
click at [456, 236] on button "Accept Suggestions" at bounding box center [457, 235] width 86 height 17
checkbox input "false"
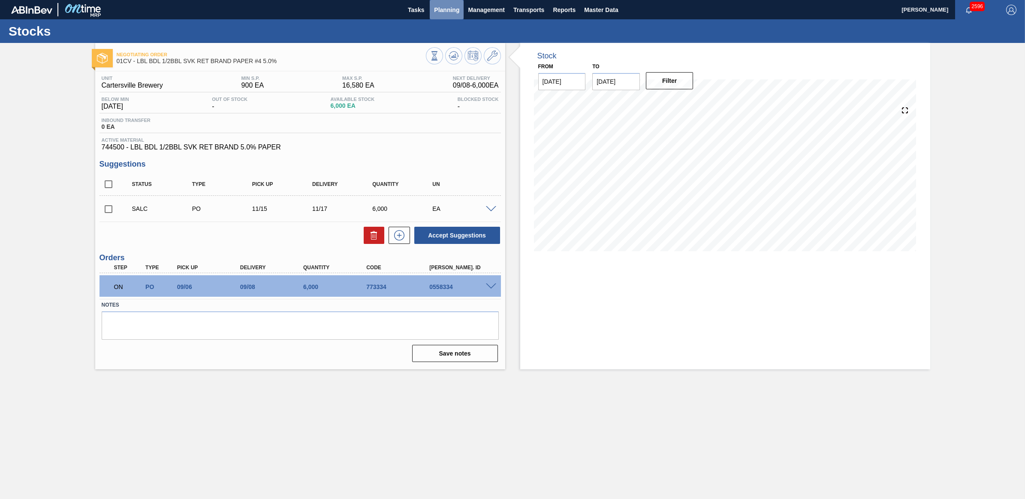
click at [452, 13] on span "Planning" at bounding box center [446, 10] width 25 height 10
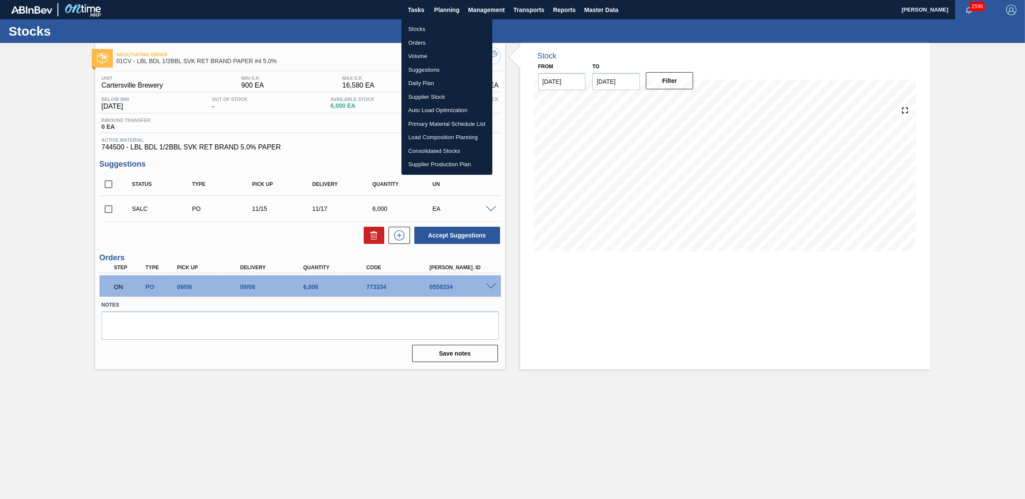
click at [438, 26] on li "Stocks" at bounding box center [447, 29] width 91 height 14
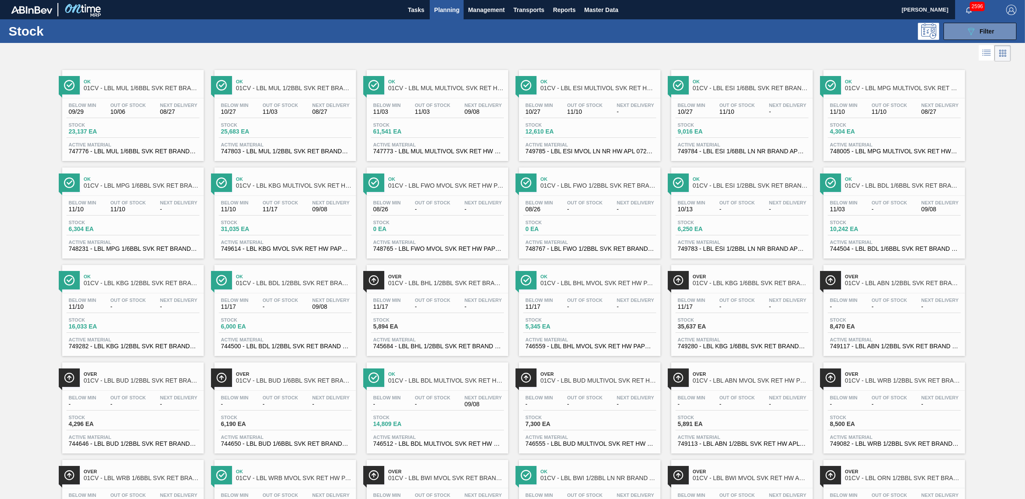
click at [474, 288] on div "Over 01CV - LBL BHL 1/2BBL SVK RET BRAND PPS #4" at bounding box center [446, 279] width 116 height 19
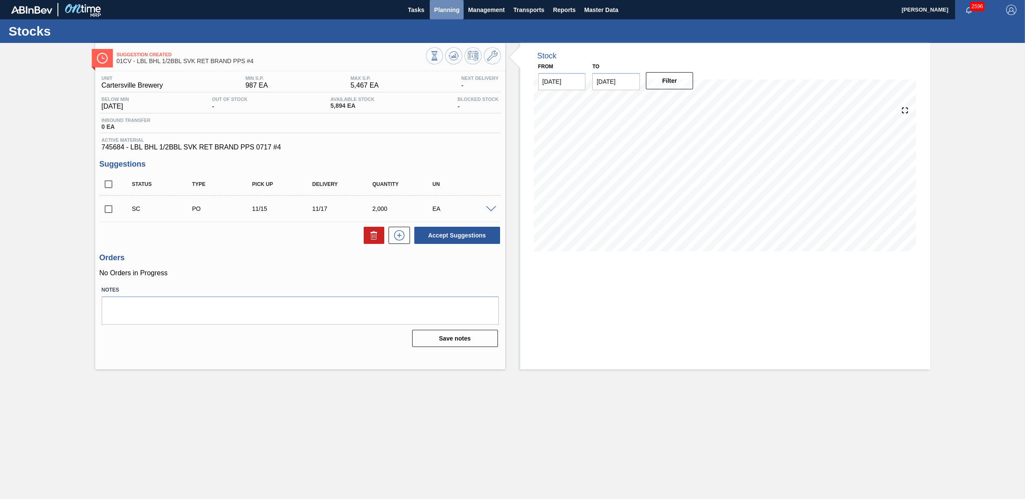
click at [439, 15] on button "Planning" at bounding box center [447, 9] width 34 height 19
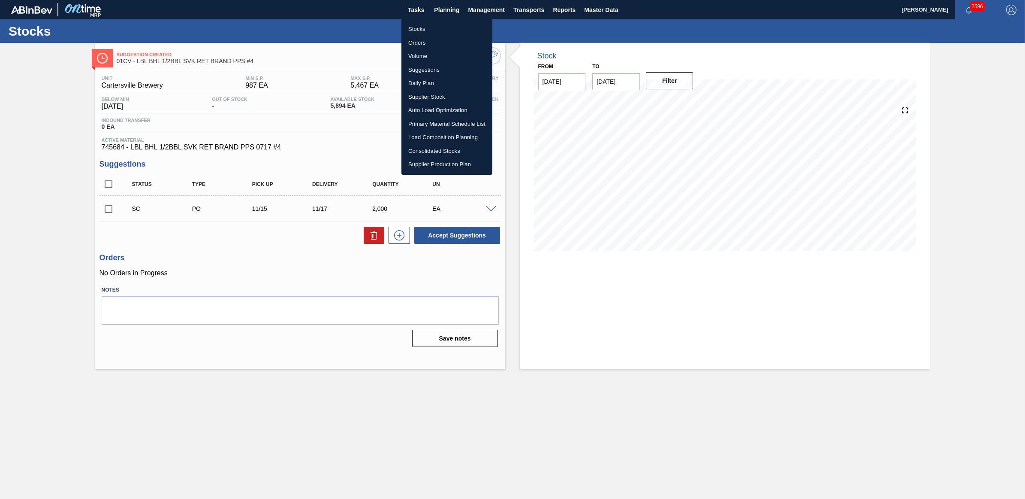
click at [426, 27] on li "Stocks" at bounding box center [447, 29] width 91 height 14
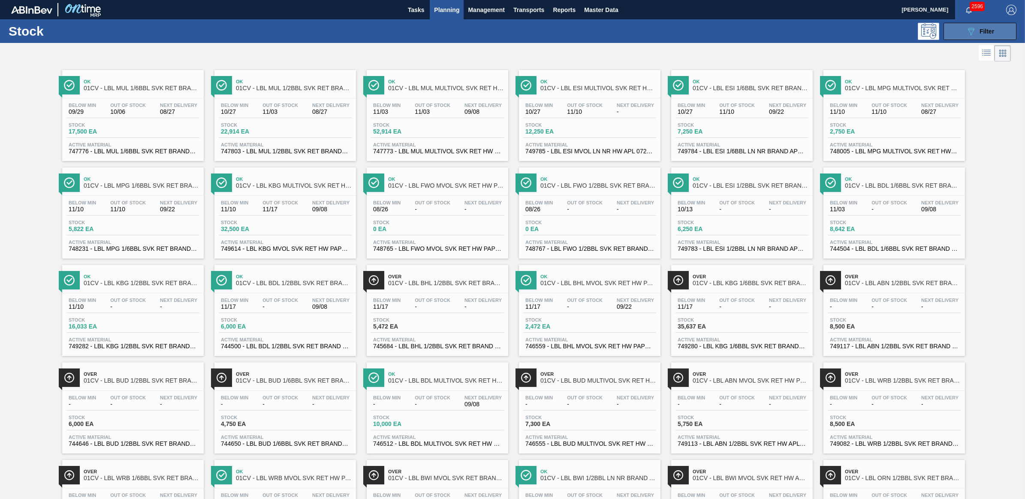
click at [970, 29] on icon "089F7B8B-B2A5-4AFE-B5C0-19BA573D28AC" at bounding box center [971, 31] width 10 height 10
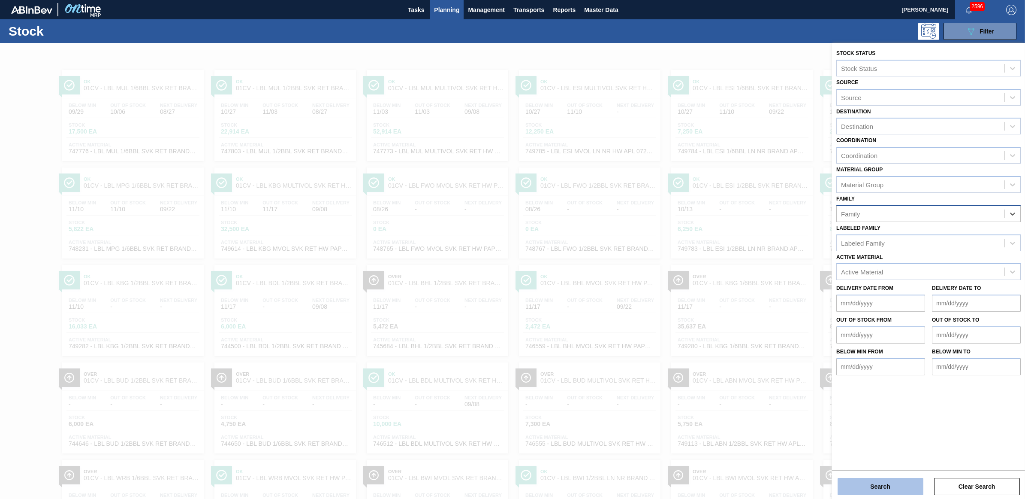
click at [868, 487] on button "Search" at bounding box center [881, 486] width 86 height 17
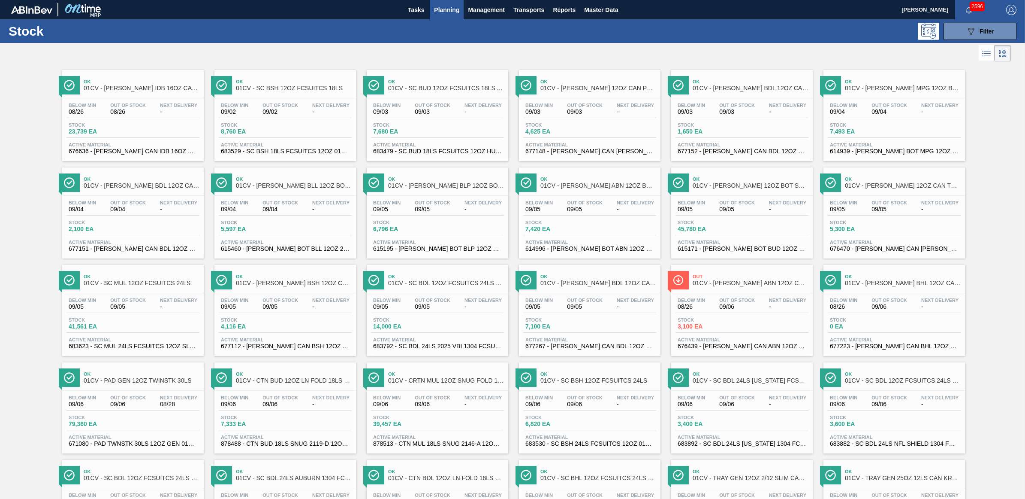
click at [581, 184] on span "01CV - CARR ABN 12OZ BOT SNUG 12/12 12OZ BOT AQUEOUS COATING" at bounding box center [599, 185] width 116 height 6
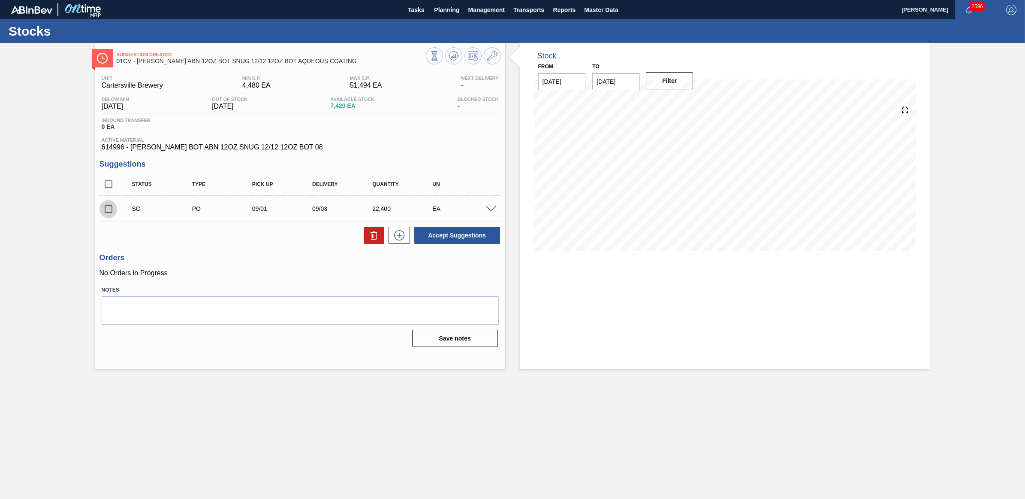
click at [102, 206] on input "checkbox" at bounding box center [109, 209] width 18 height 18
click at [467, 233] on button "Accept Suggestions" at bounding box center [457, 235] width 86 height 17
checkbox input "false"
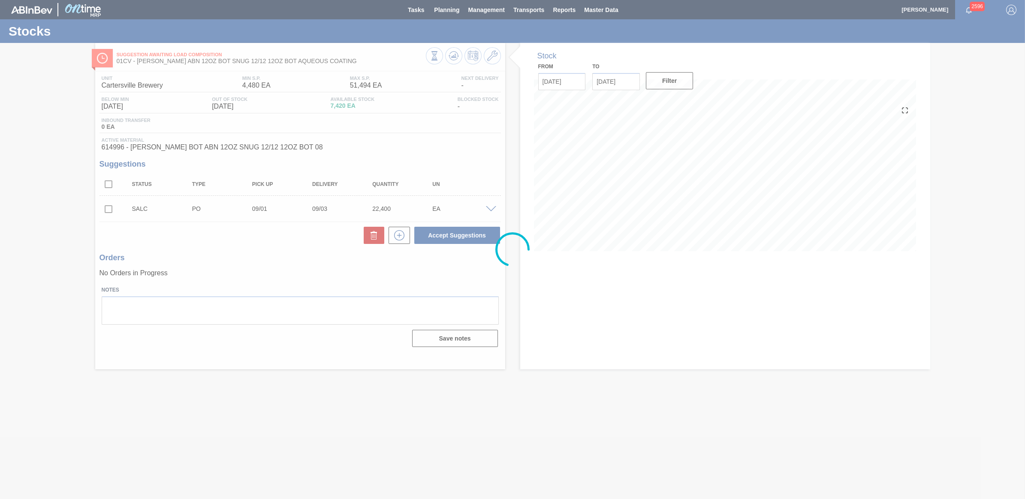
click at [437, 9] on div at bounding box center [512, 249] width 1025 height 499
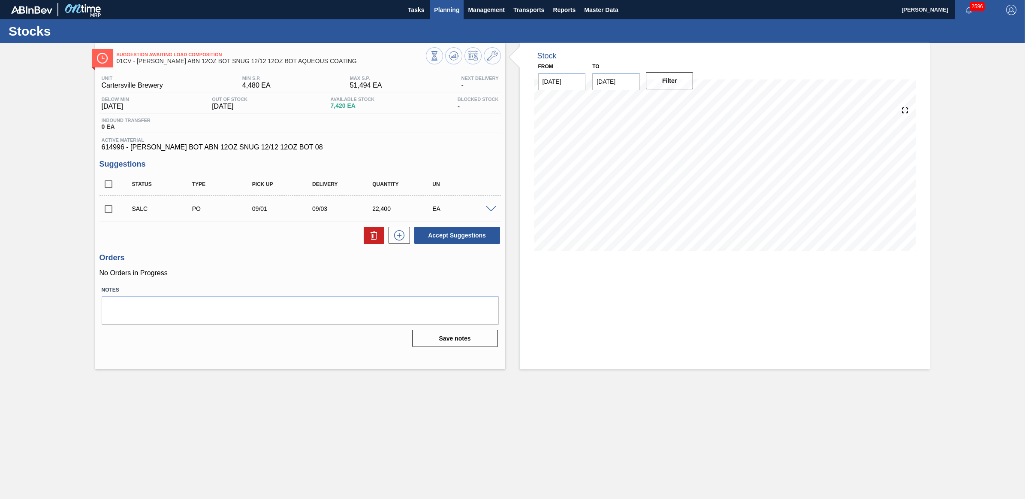
click at [444, 12] on span "Planning" at bounding box center [446, 10] width 25 height 10
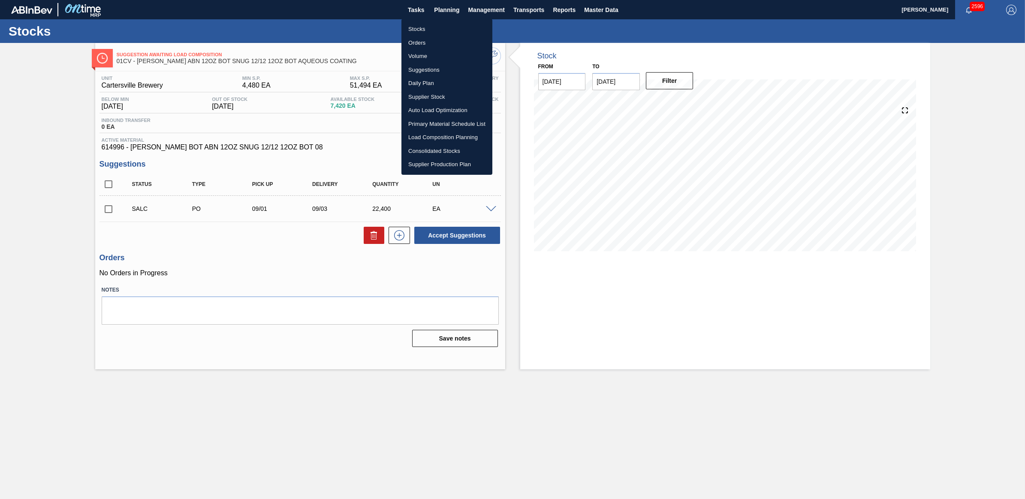
click at [426, 27] on li "Stocks" at bounding box center [447, 29] width 91 height 14
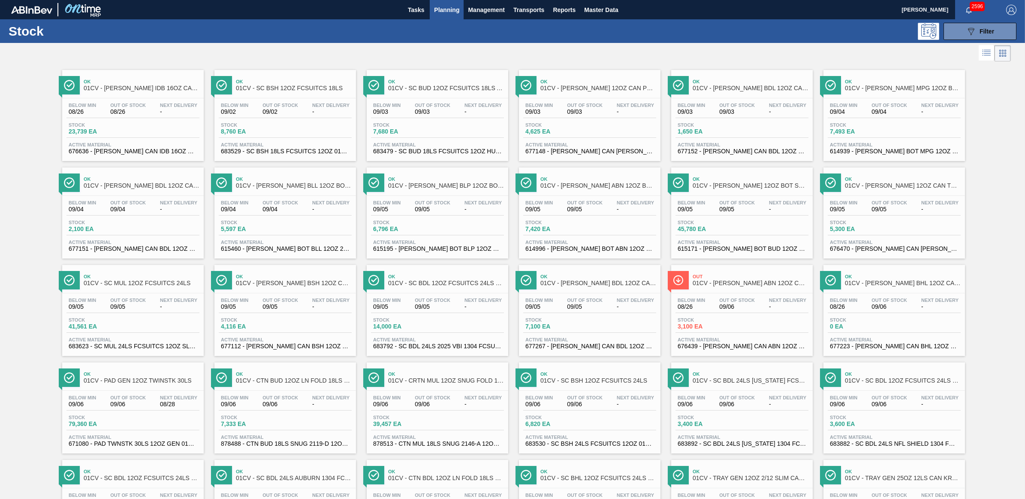
click at [740, 200] on div "Below Min 09/05 Out Of Stock 09/05 Next Delivery - Stock 45,780 EA Active Mater…" at bounding box center [742, 225] width 142 height 58
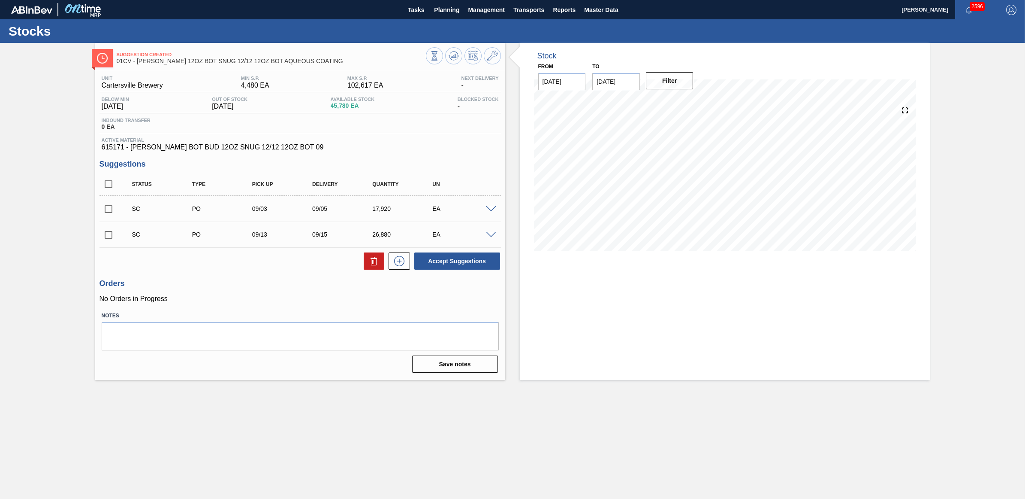
click at [106, 210] on input "checkbox" at bounding box center [109, 209] width 18 height 18
click at [468, 262] on button "Accept Suggestions" at bounding box center [457, 260] width 86 height 17
checkbox input "false"
click at [449, 10] on span "Planning" at bounding box center [446, 10] width 25 height 10
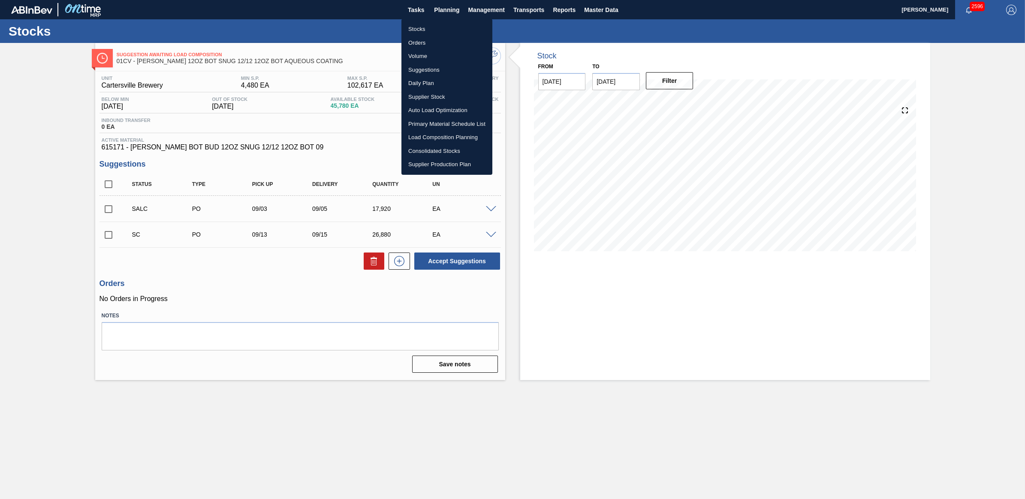
click at [417, 27] on li "Stocks" at bounding box center [447, 29] width 91 height 14
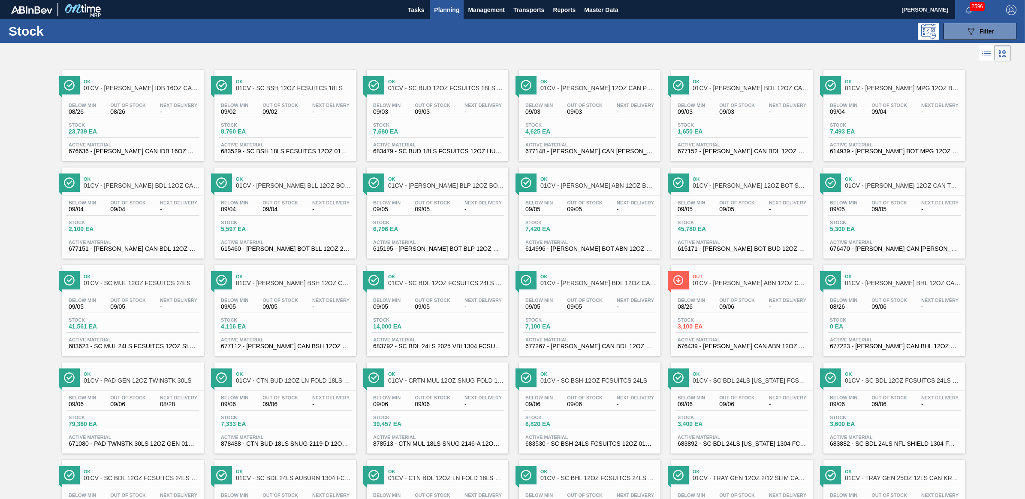
drag, startPoint x: 405, startPoint y: 191, endPoint x: 402, endPoint y: 195, distance: 5.5
click at [405, 191] on div "Ok 01CV - CARR BLP 12OZ BOT SNUG 12/12 12OZ BOT" at bounding box center [446, 182] width 116 height 19
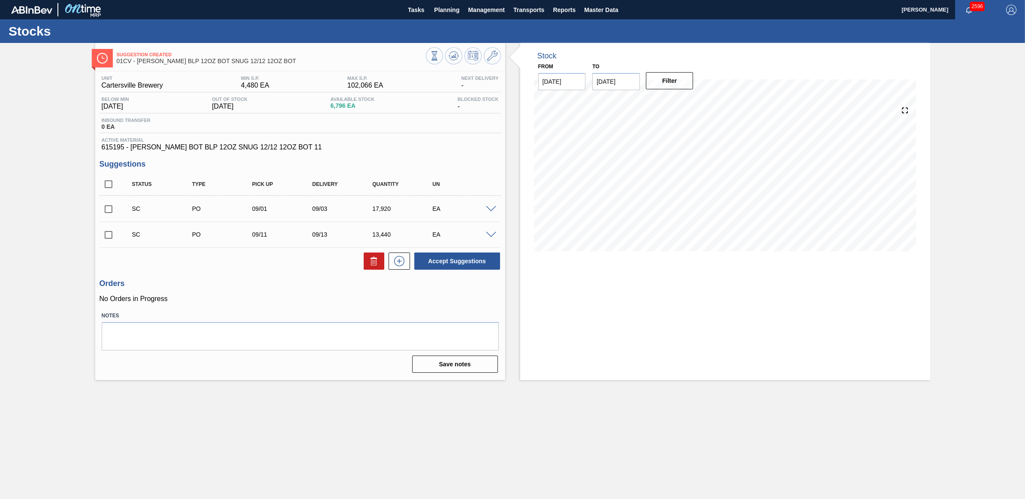
click at [109, 207] on input "checkbox" at bounding box center [109, 209] width 18 height 18
click at [474, 262] on button "Accept Suggestions" at bounding box center [457, 260] width 86 height 17
checkbox input "false"
click at [447, 14] on span "Planning" at bounding box center [446, 10] width 25 height 10
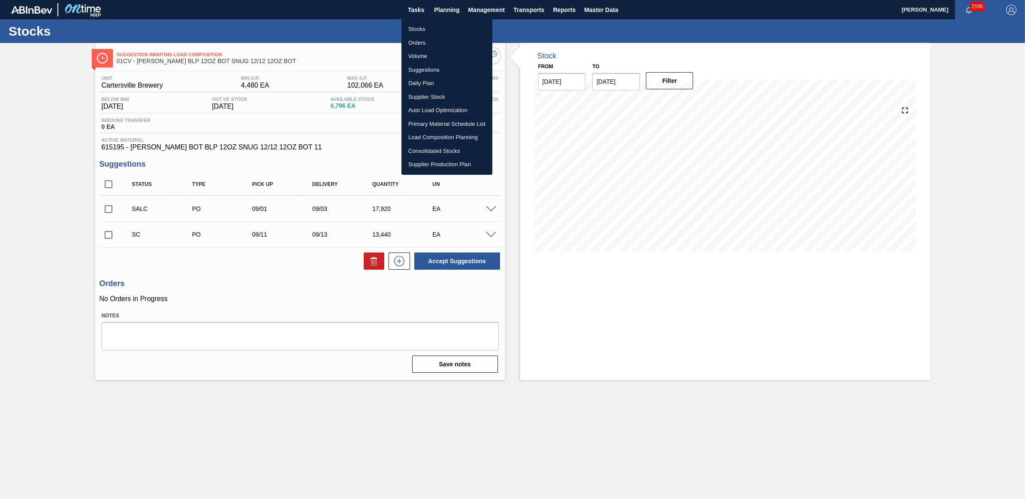
drag, startPoint x: 426, startPoint y: 33, endPoint x: 421, endPoint y: 34, distance: 5.4
click at [426, 33] on li "Stocks" at bounding box center [447, 29] width 91 height 14
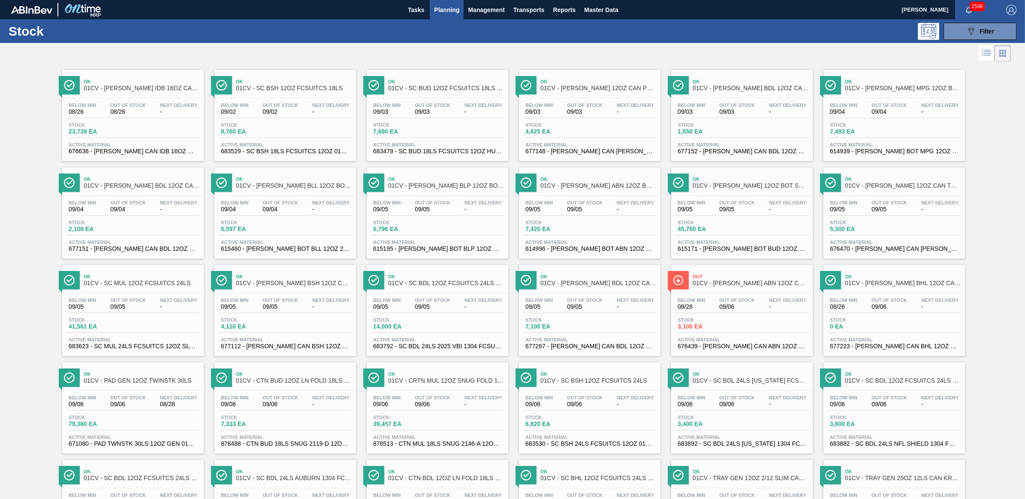
click at [299, 189] on span "01CV - CARR BLL 12OZ BOT SNUG 12/12 12OZ BOT" at bounding box center [294, 185] width 116 height 6
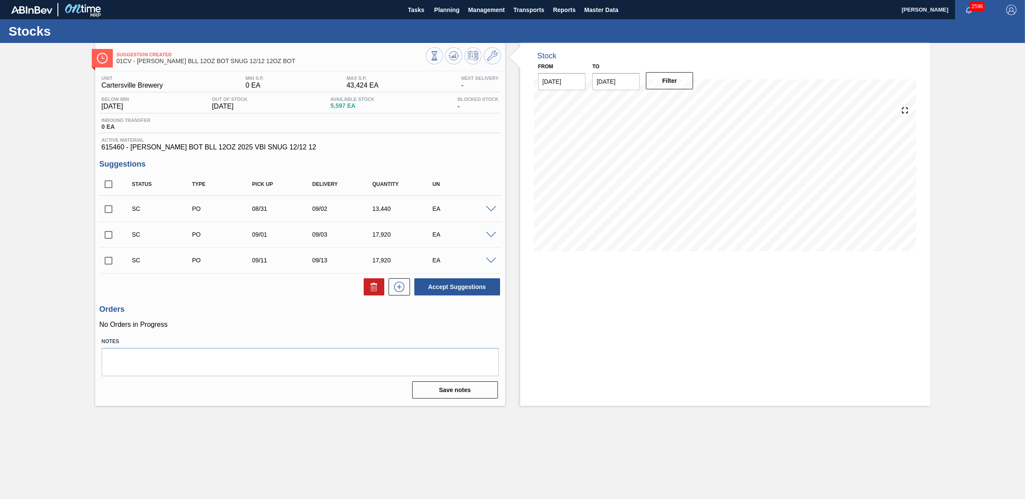
click at [109, 235] on input "checkbox" at bounding box center [109, 235] width 18 height 18
checkbox input "true"
click at [103, 264] on input "checkbox" at bounding box center [109, 260] width 18 height 18
checkbox input "true"
click at [477, 285] on button "Accept Suggestions" at bounding box center [457, 286] width 86 height 17
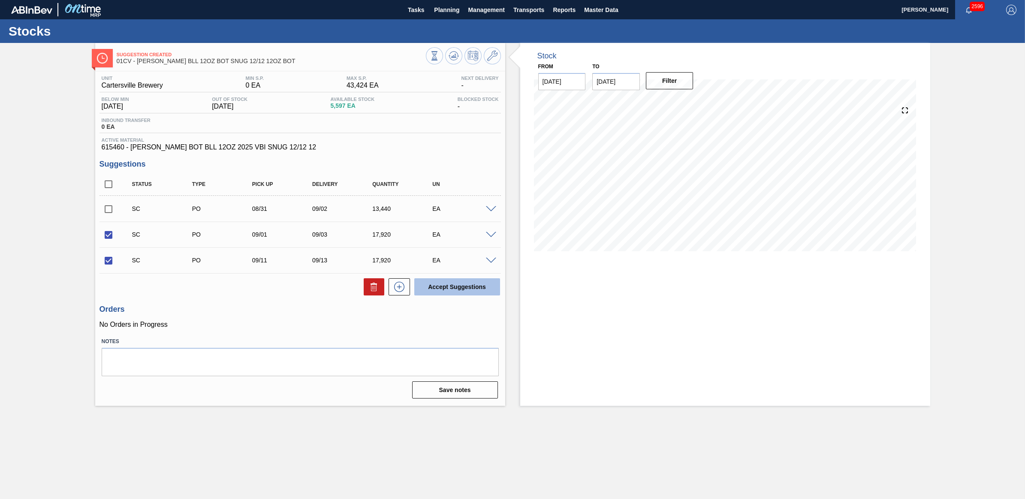
checkbox input "false"
click at [438, 11] on span "Planning" at bounding box center [446, 10] width 25 height 10
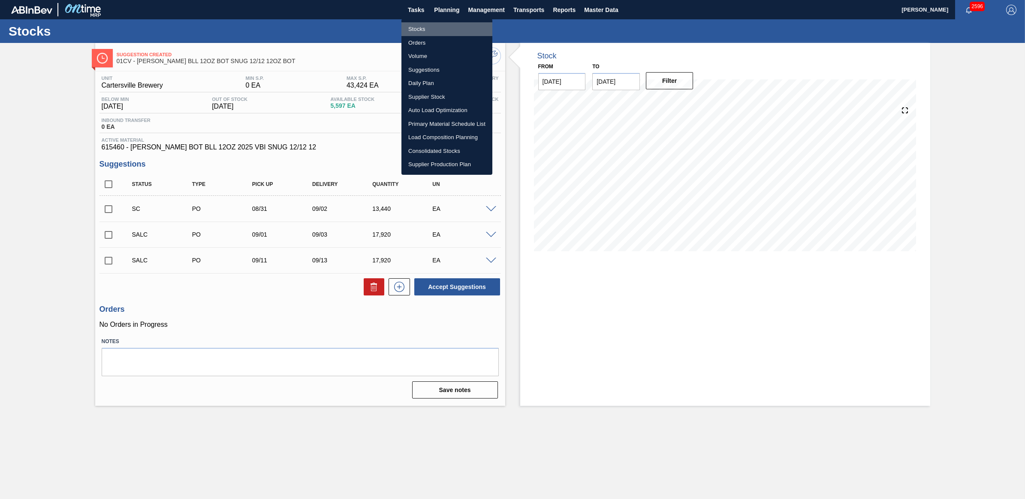
click at [420, 29] on li "Stocks" at bounding box center [447, 29] width 91 height 14
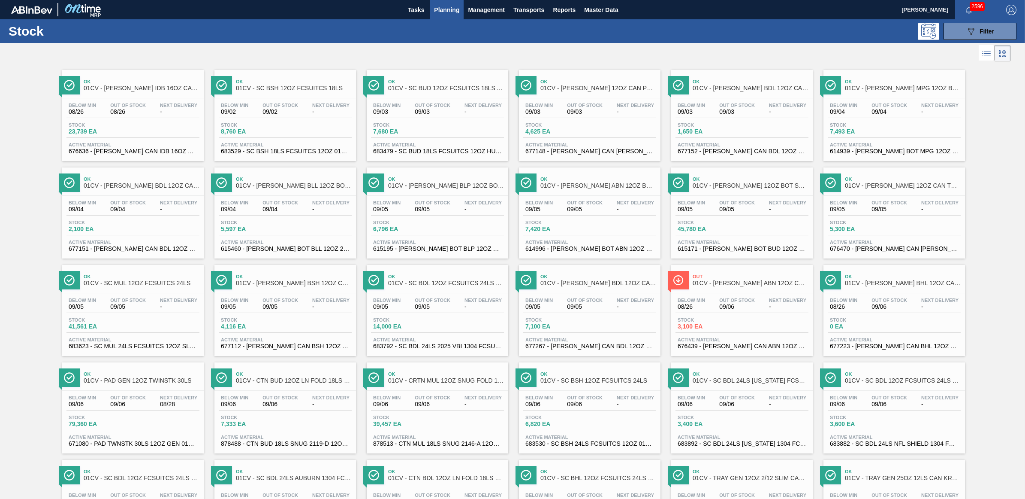
click at [922, 192] on div "Ok 01CV - CARR BUD 12OZ CAN TWNSTK 30/12 CAN" at bounding box center [903, 182] width 116 height 19
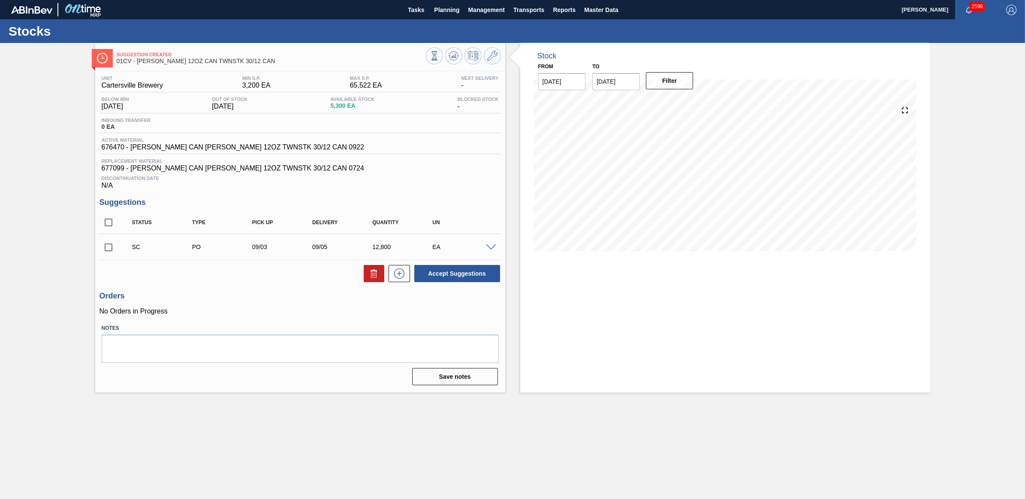
click at [490, 250] on span at bounding box center [491, 247] width 10 height 6
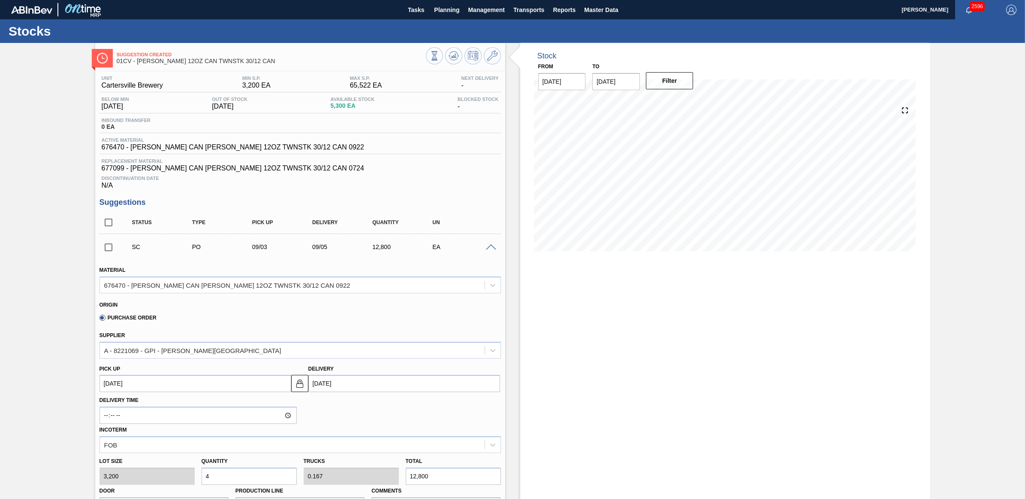
click at [490, 250] on span at bounding box center [491, 247] width 10 height 6
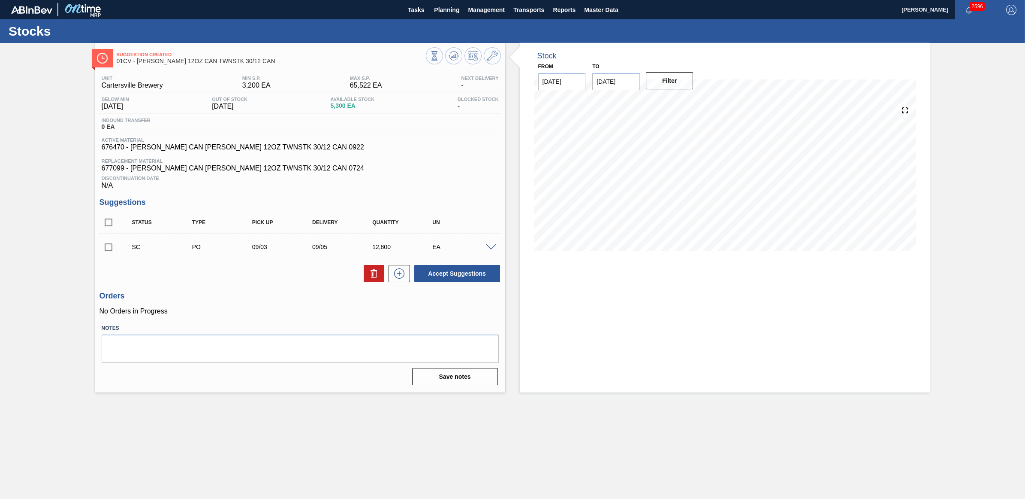
click at [106, 249] on input "checkbox" at bounding box center [109, 247] width 18 height 18
click at [452, 273] on button "Accept Suggestions" at bounding box center [457, 273] width 86 height 17
checkbox input "false"
click at [438, 10] on span "Planning" at bounding box center [446, 10] width 25 height 10
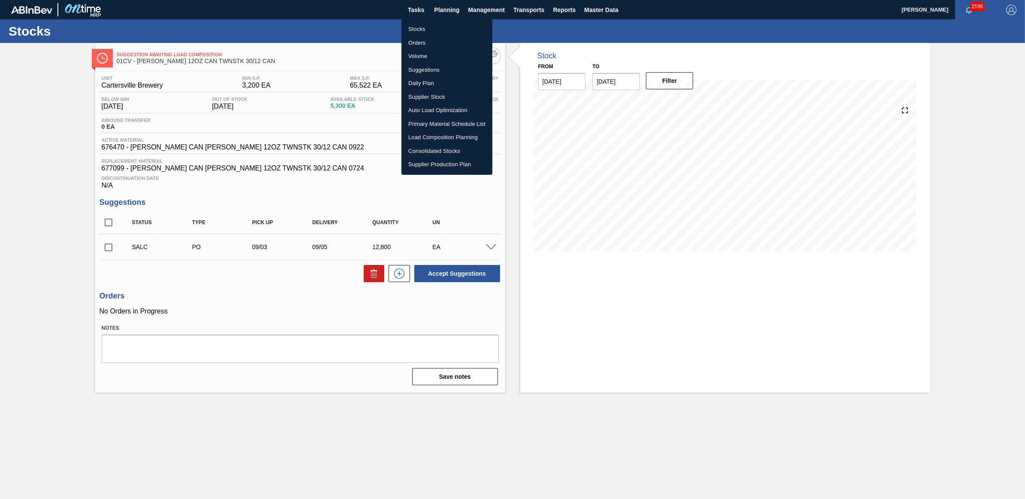
click at [430, 28] on li "Stocks" at bounding box center [447, 29] width 91 height 14
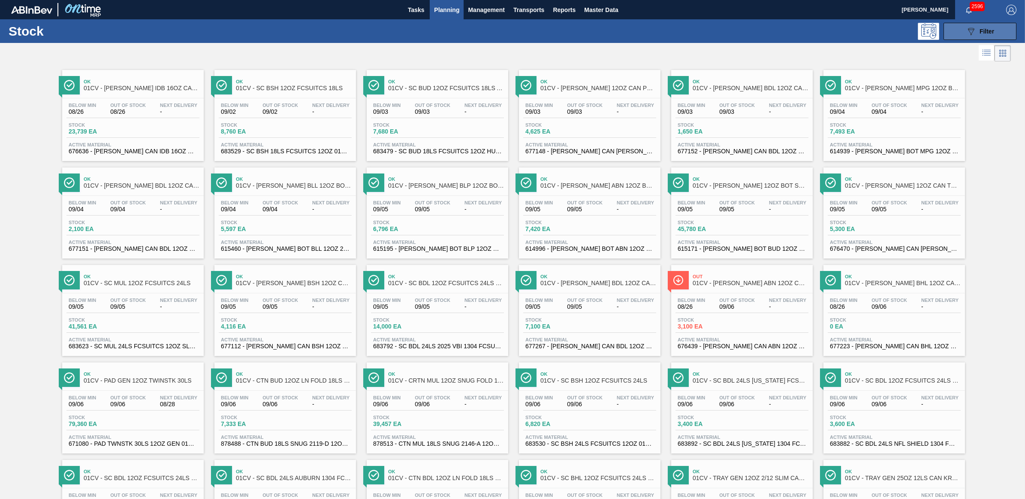
click at [972, 26] on icon "089F7B8B-B2A5-4AFE-B5C0-19BA573D28AC" at bounding box center [971, 31] width 10 height 10
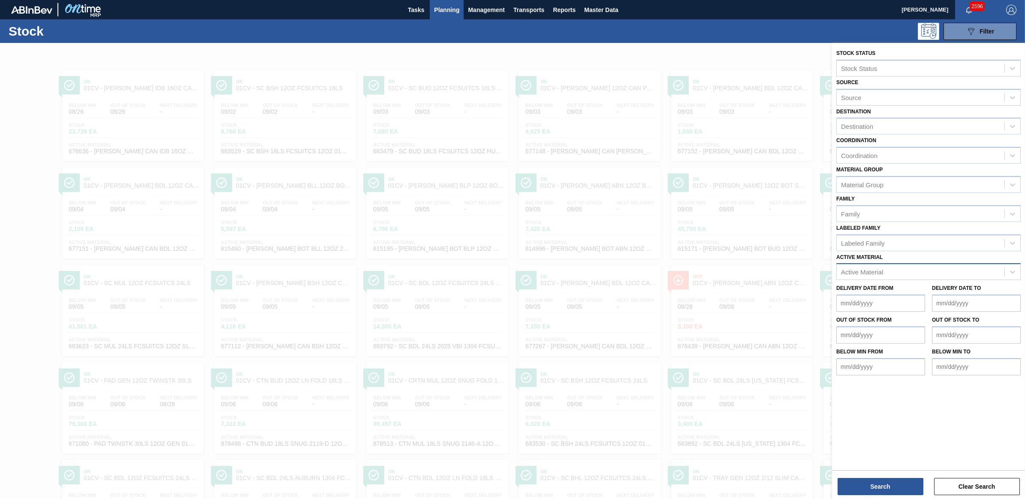
click at [893, 263] on div "Active Material" at bounding box center [929, 271] width 184 height 17
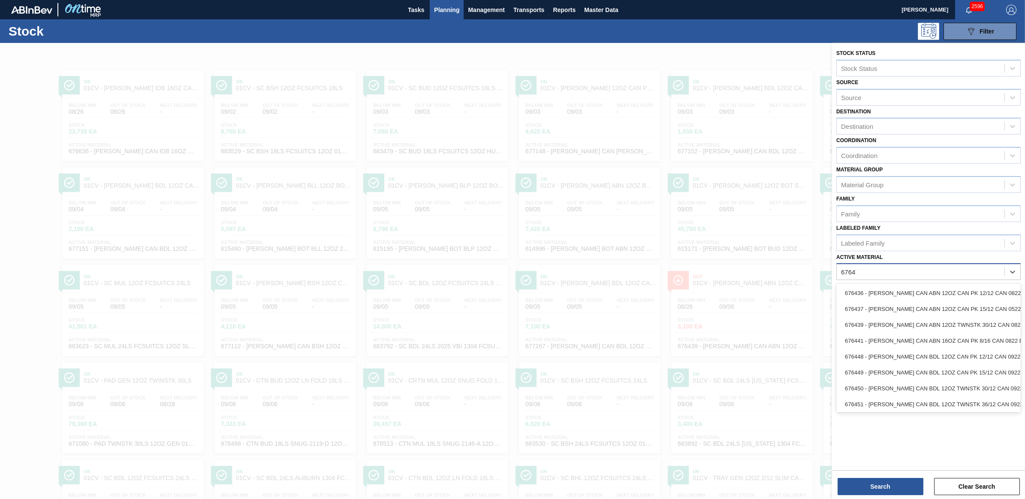
type Material "676471"
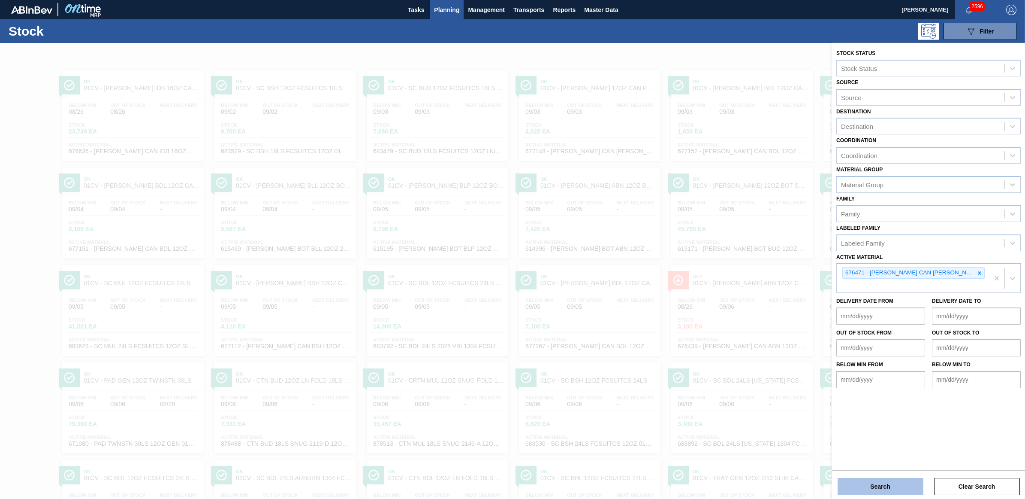
click at [901, 481] on button "Search" at bounding box center [881, 486] width 86 height 17
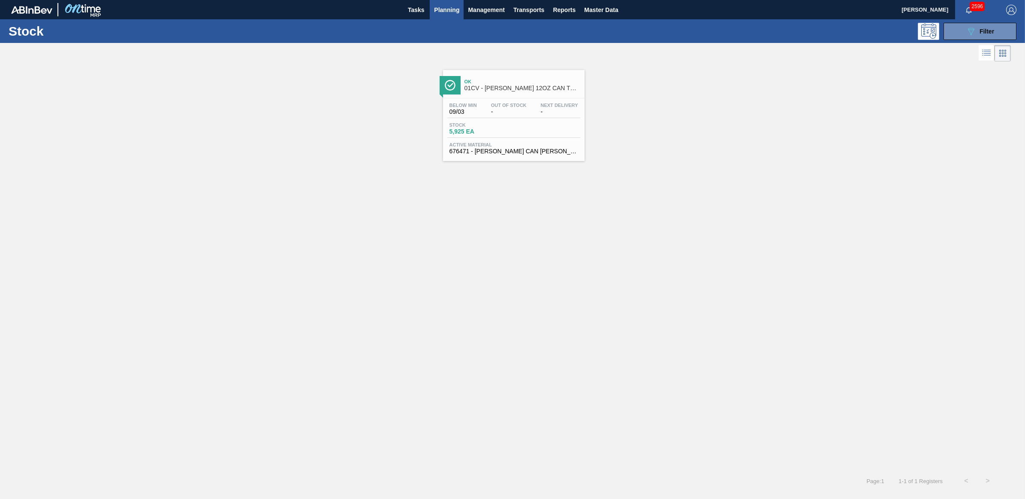
click at [463, 113] on span "09/03" at bounding box center [463, 112] width 27 height 6
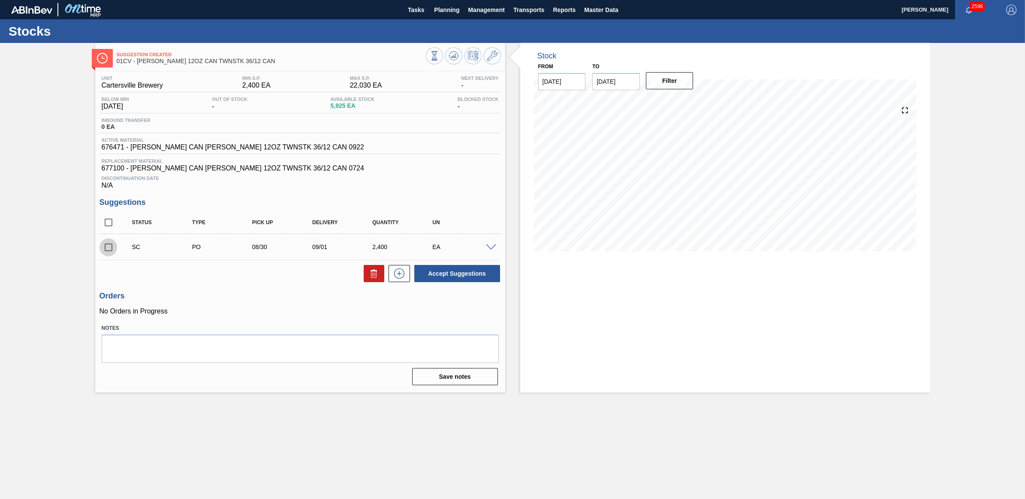
click at [106, 251] on input "checkbox" at bounding box center [109, 247] width 18 height 18
click at [449, 275] on button "Accept Suggestions" at bounding box center [457, 273] width 86 height 17
checkbox input "false"
click at [434, 9] on span "Planning" at bounding box center [446, 10] width 25 height 10
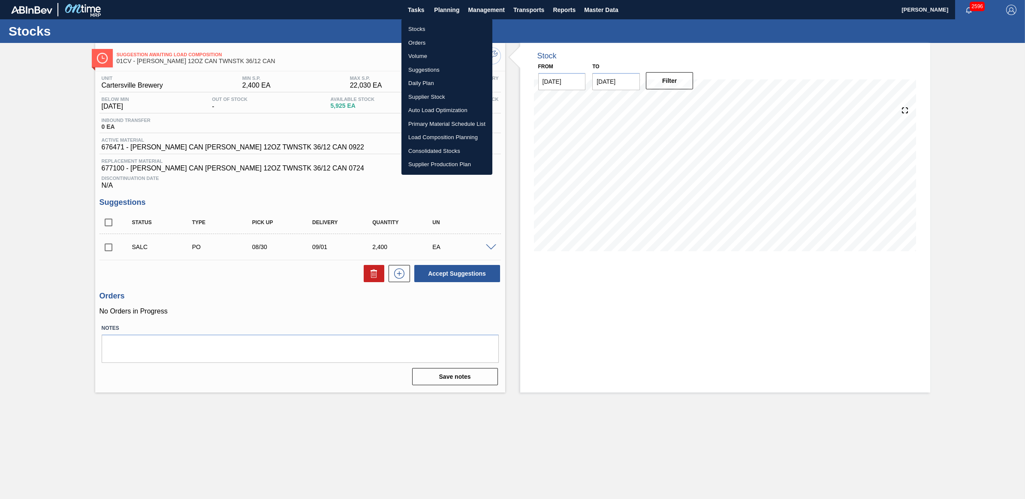
click at [422, 28] on li "Stocks" at bounding box center [447, 29] width 91 height 14
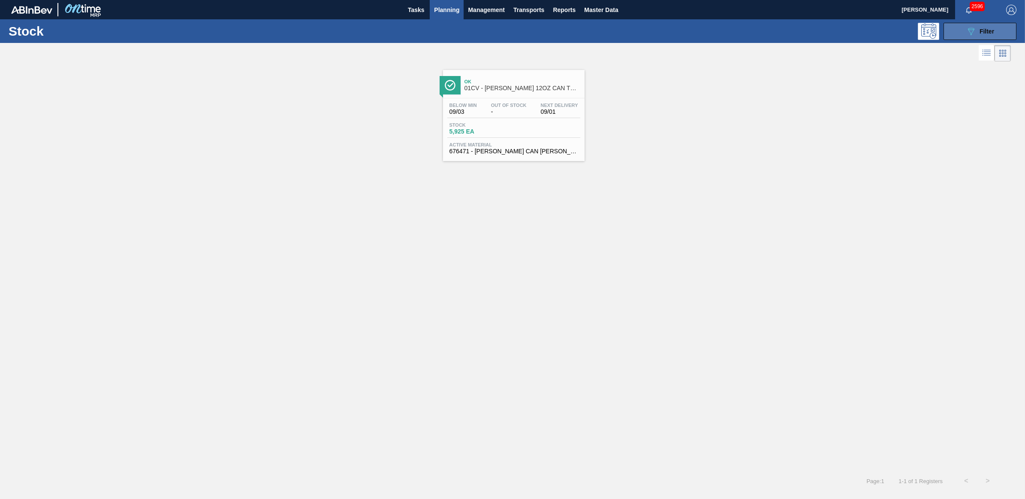
click at [957, 33] on button "089F7B8B-B2A5-4AFE-B5C0-19BA573D28AC Filter" at bounding box center [980, 31] width 73 height 17
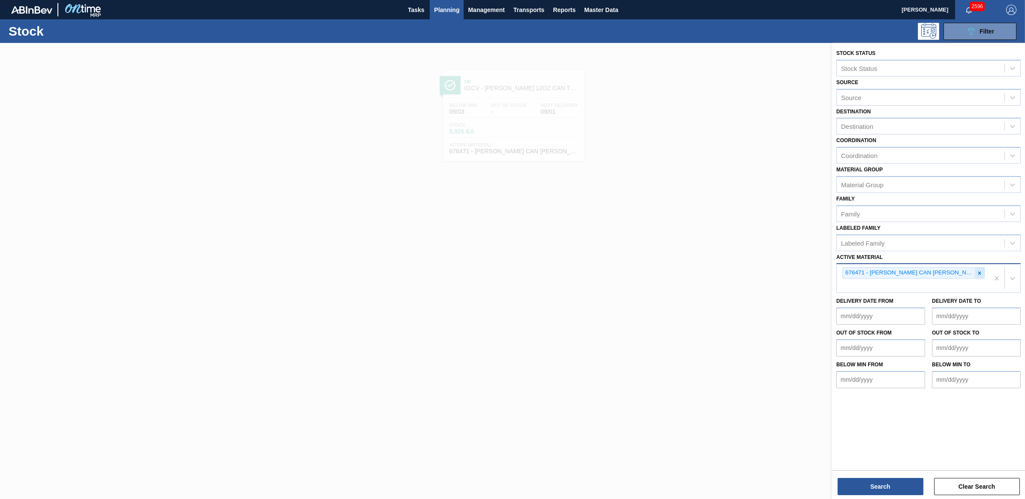
click at [980, 270] on icon at bounding box center [980, 273] width 6 height 6
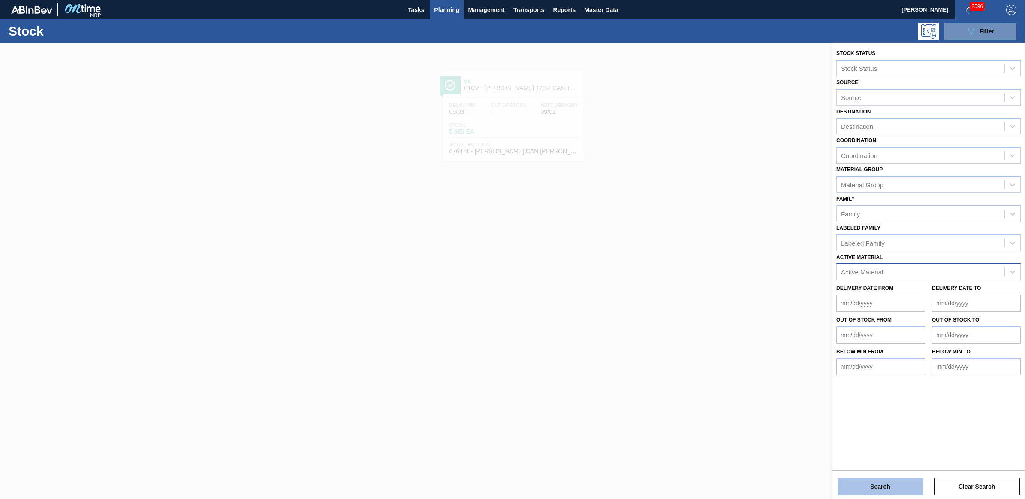
click at [876, 484] on button "Search" at bounding box center [881, 486] width 86 height 17
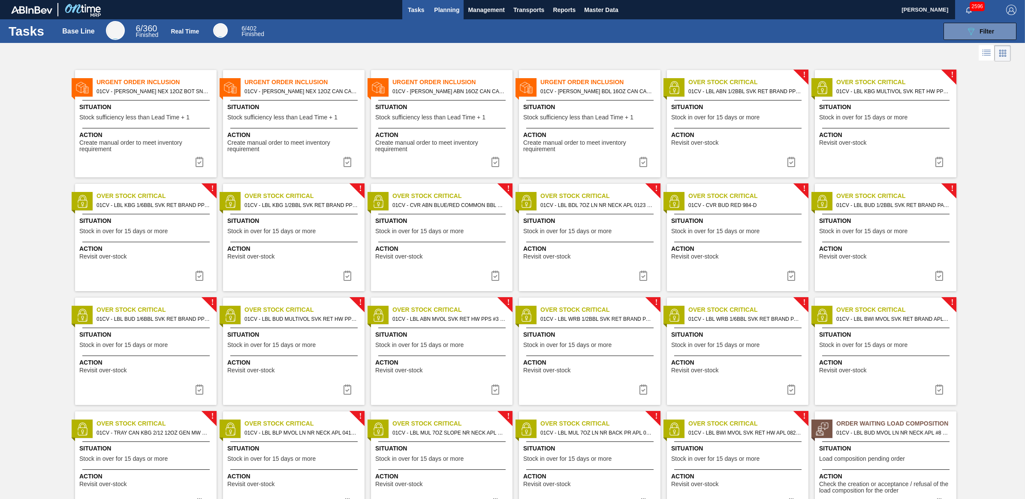
click at [451, 14] on span "Planning" at bounding box center [446, 10] width 25 height 10
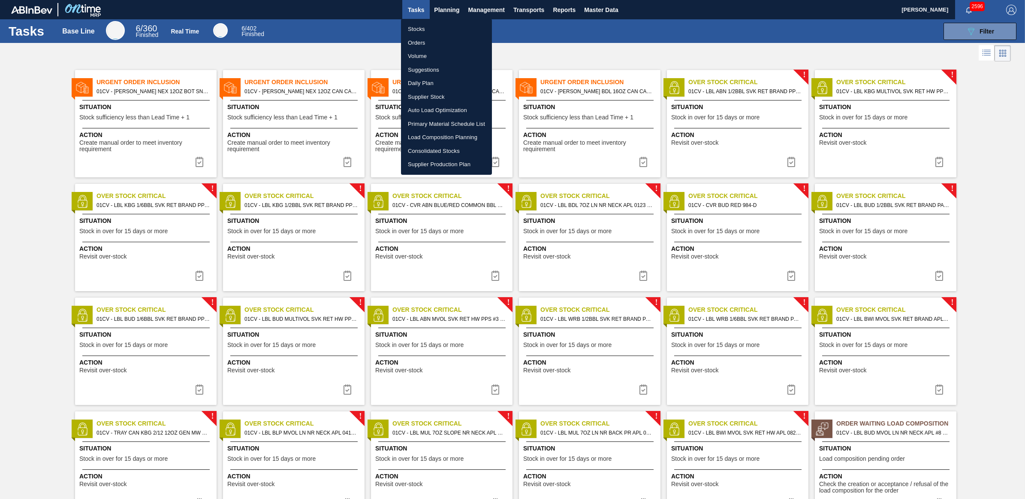
click at [432, 137] on li "Load Composition Planning" at bounding box center [446, 137] width 91 height 14
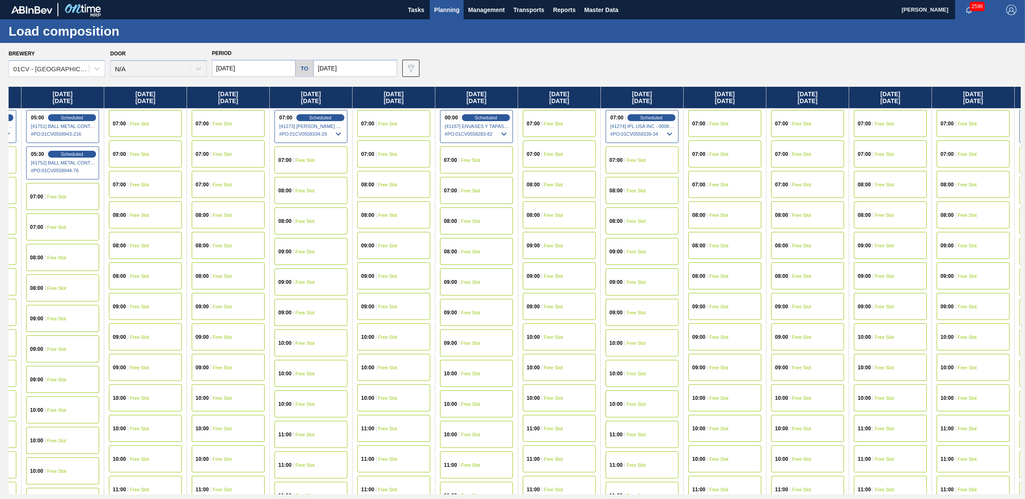
scroll to position [0, 1230]
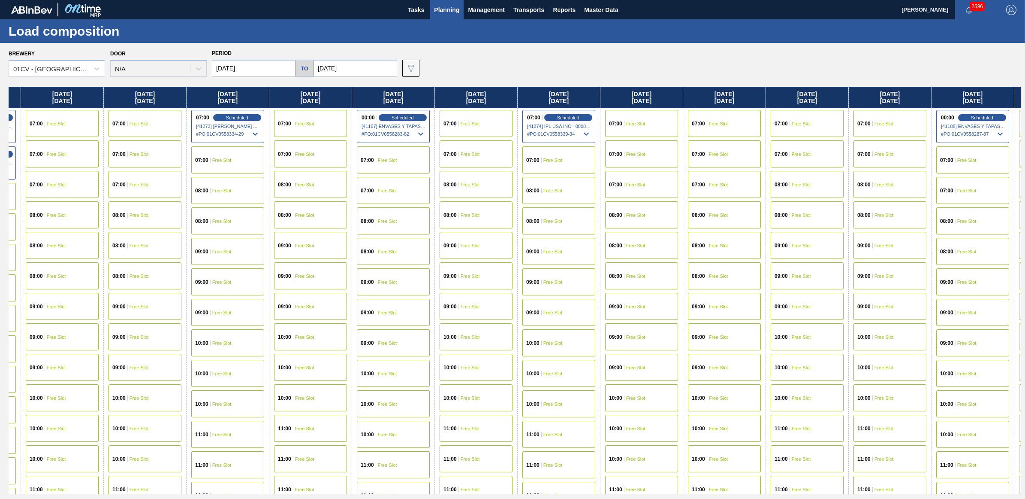
drag, startPoint x: 959, startPoint y: 97, endPoint x: -287, endPoint y: 101, distance: 1246.3
click at [0, 0] on html "Tasks Planning Management Transports Reports Master Data Juliette Hill 2596 Mar…" at bounding box center [512, 0] width 1025 height 0
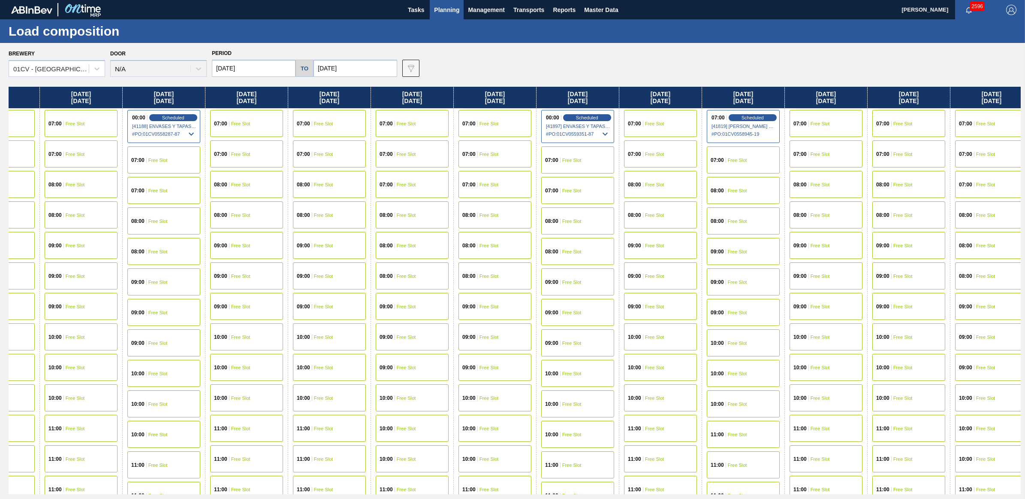
scroll to position [0, 2041]
drag, startPoint x: 930, startPoint y: 94, endPoint x: 97, endPoint y: 108, distance: 832.4
click at [97, 108] on div "[DATE] 05:30 Scheduled [41099] BALL METAL CONTAINER GROUP - 0008221649 # PO : 0…" at bounding box center [515, 290] width 1012 height 407
click at [575, 160] on span "Free Slot" at bounding box center [569, 159] width 19 height 5
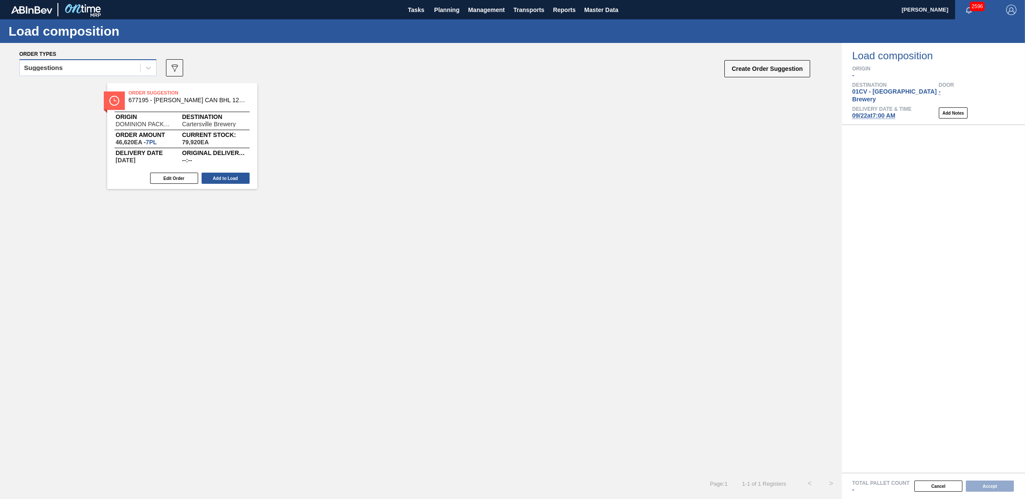
click at [68, 67] on div "Suggestions" at bounding box center [80, 68] width 121 height 12
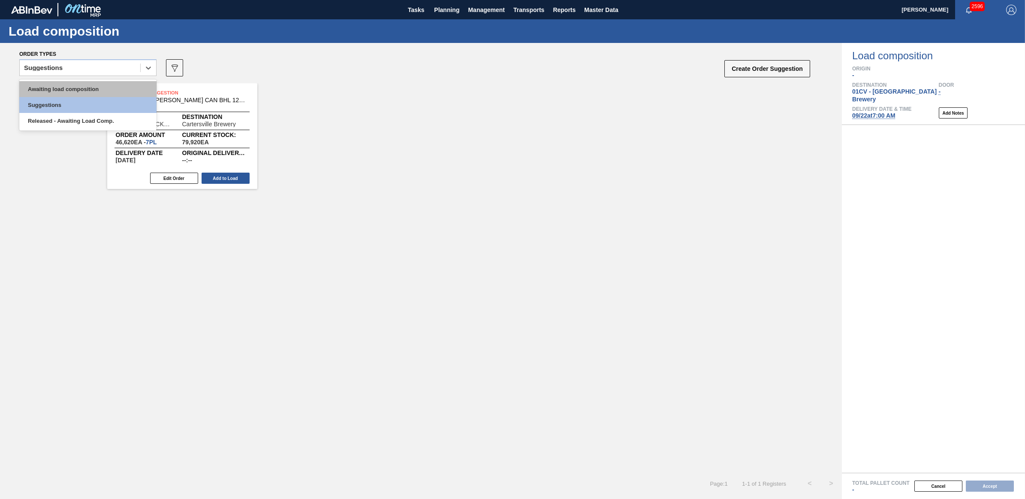
click at [75, 87] on div "Awaiting load composition" at bounding box center [87, 89] width 137 height 16
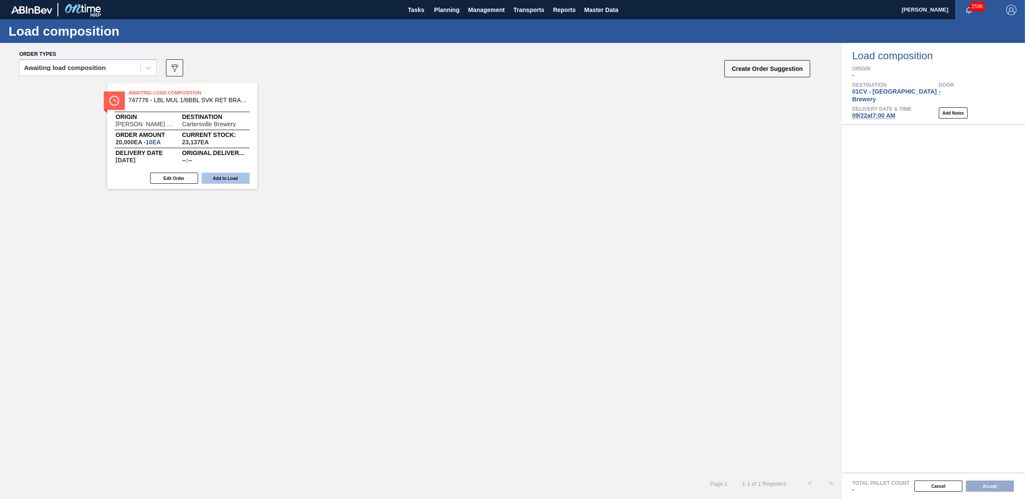
click at [227, 178] on button "Add to Load" at bounding box center [226, 177] width 48 height 11
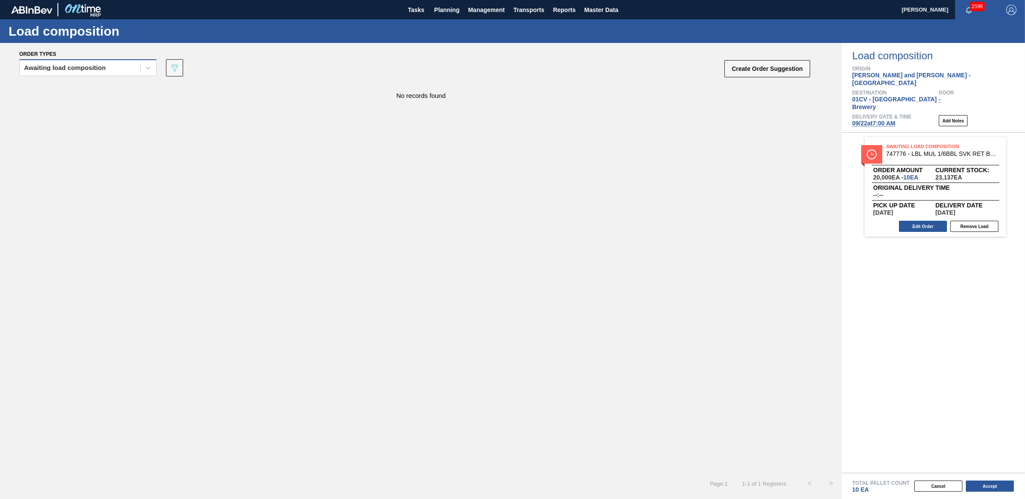
click at [60, 65] on div "Awaiting load composition" at bounding box center [65, 68] width 82 height 6
click at [76, 88] on div "Awaiting load composition" at bounding box center [87, 89] width 137 height 16
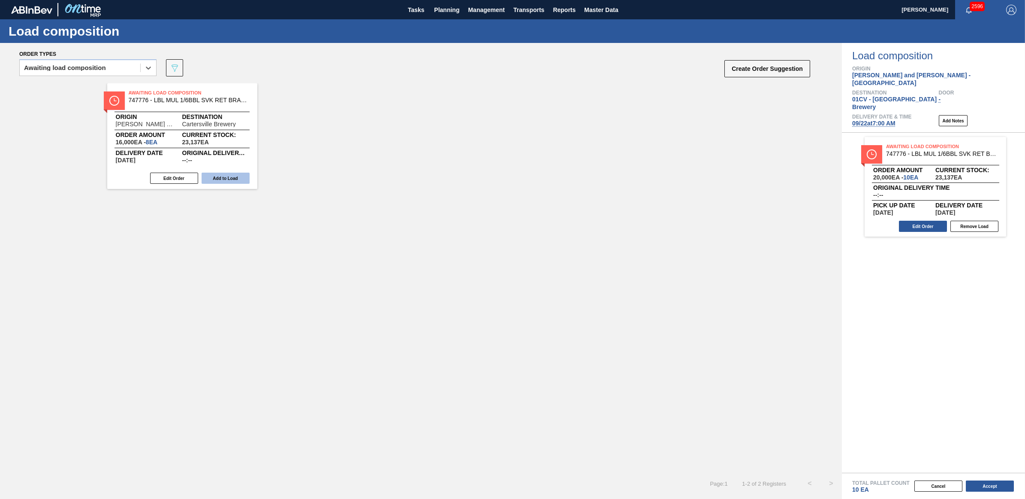
click at [226, 174] on button "Add to Load" at bounding box center [226, 177] width 48 height 11
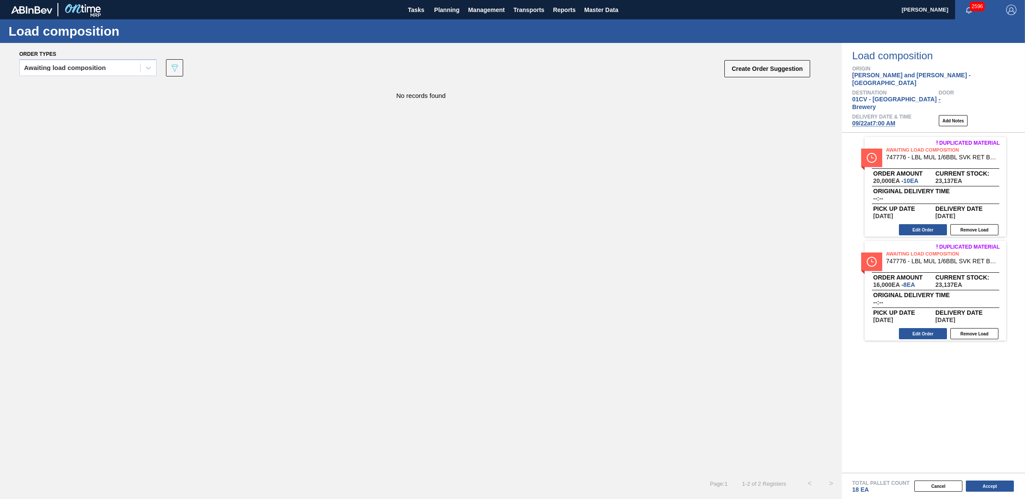
drag, startPoint x: 77, startPoint y: 65, endPoint x: 76, endPoint y: 78, distance: 13.4
click at [77, 65] on div "Awaiting load composition" at bounding box center [65, 68] width 82 height 6
click at [71, 90] on div "Awaiting load composition" at bounding box center [87, 89] width 137 height 16
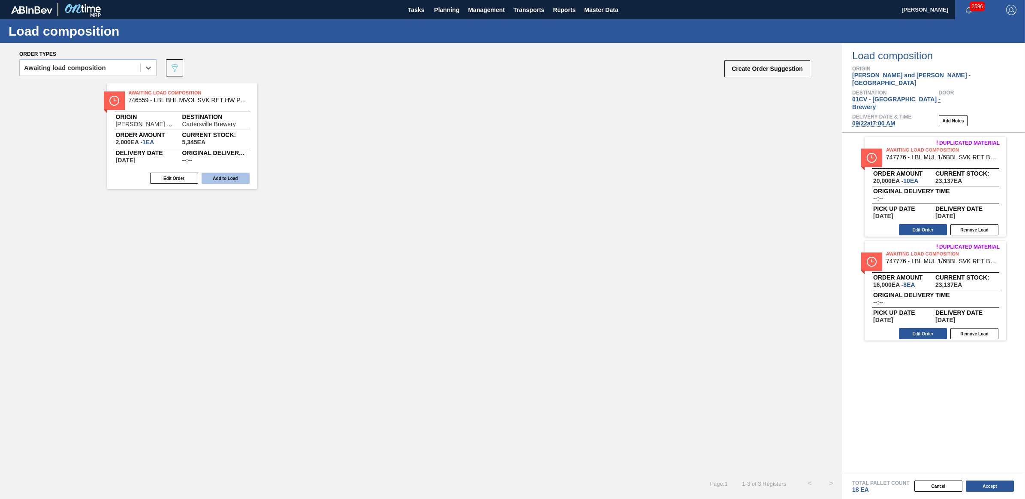
click at [237, 180] on button "Add to Load" at bounding box center [226, 177] width 48 height 11
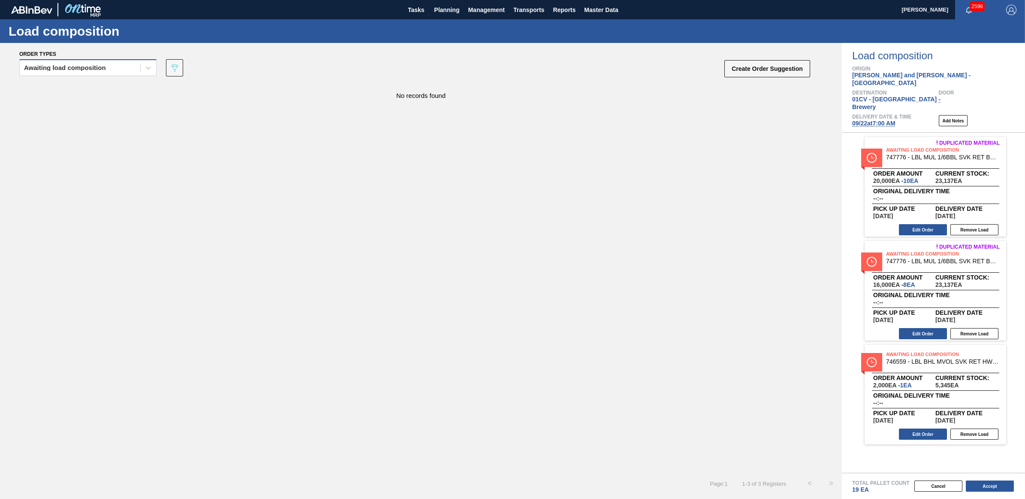
click at [52, 69] on div "Awaiting load composition" at bounding box center [65, 68] width 82 height 6
click at [54, 83] on div "Awaiting load composition" at bounding box center [87, 89] width 137 height 16
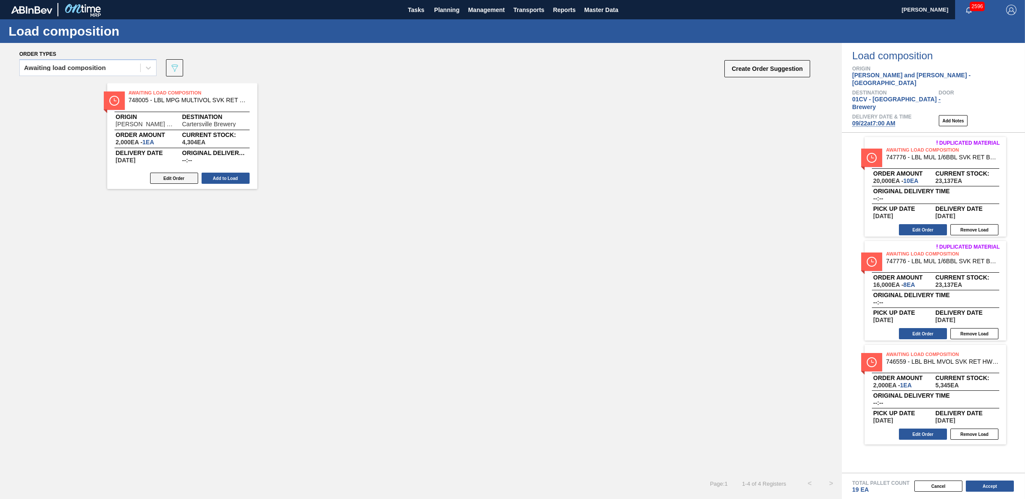
click at [172, 176] on button "Edit Order" at bounding box center [174, 177] width 48 height 11
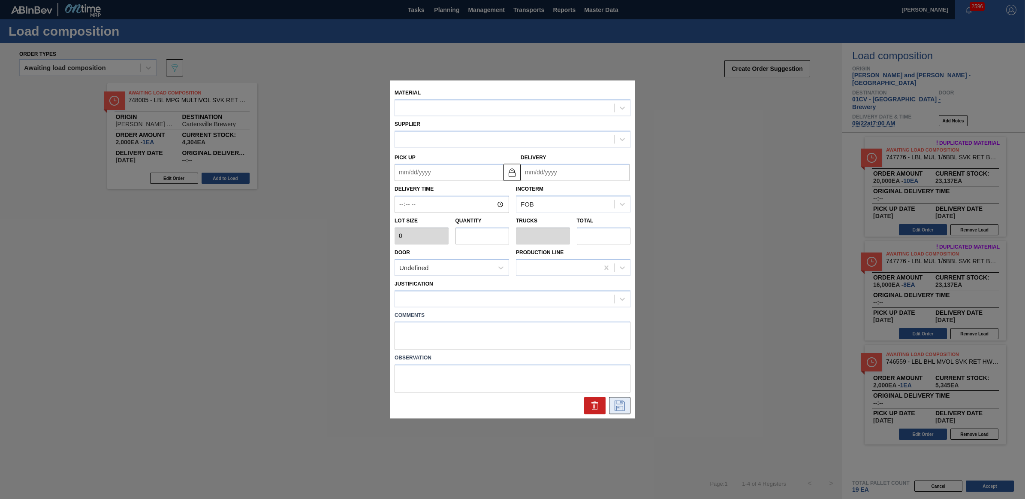
click at [626, 408] on icon at bounding box center [620, 405] width 14 height 10
type input "2,000"
type input "1"
type input "0.002"
type input "2,000"
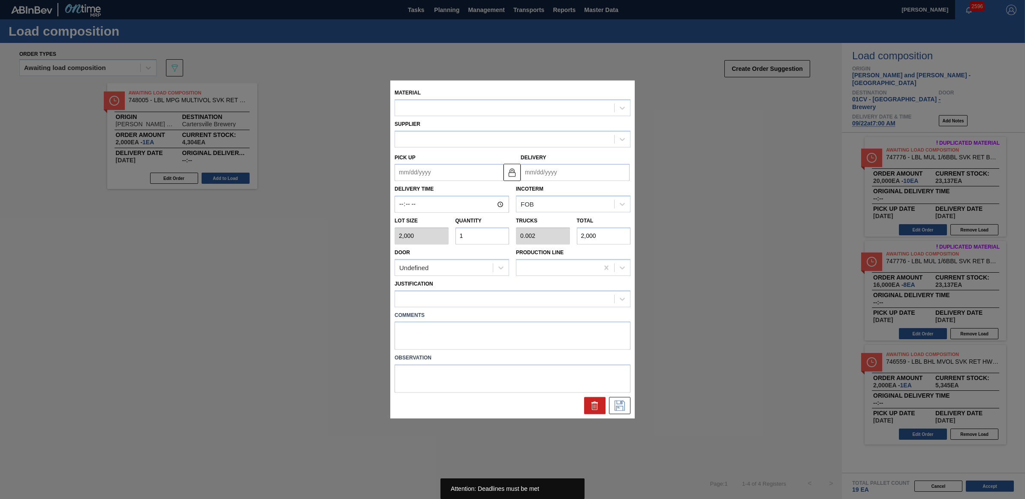
type up "11/08/2025"
type input "11/10/2025"
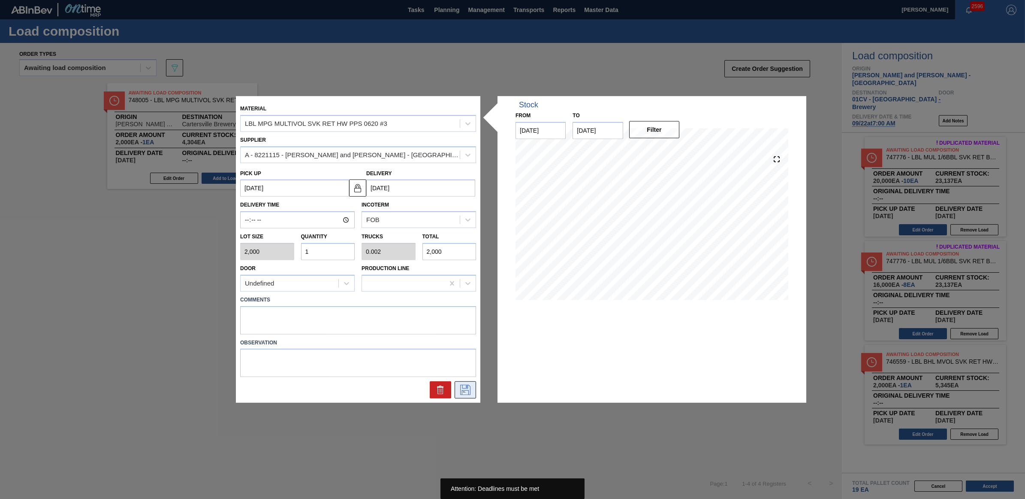
click at [462, 386] on icon at bounding box center [466, 389] width 14 height 10
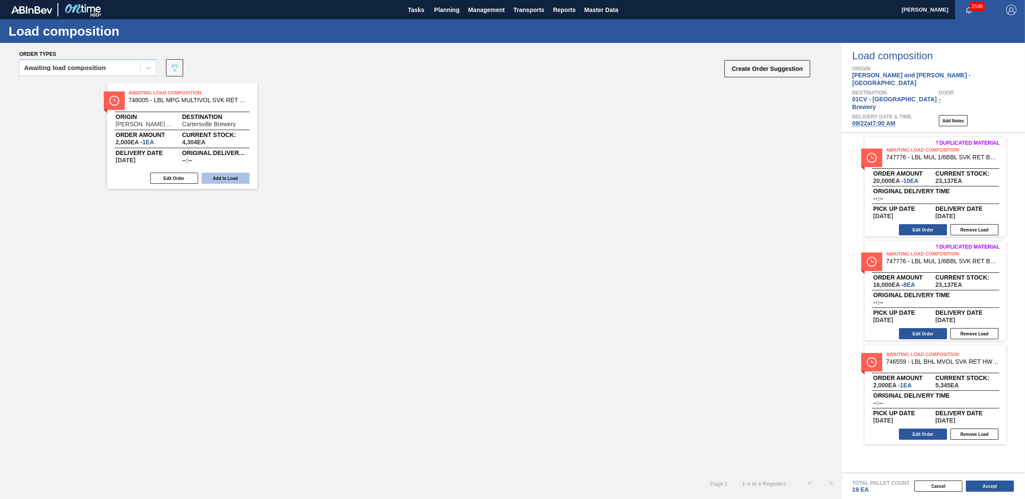
click at [228, 176] on button "Add to Load" at bounding box center [226, 177] width 48 height 11
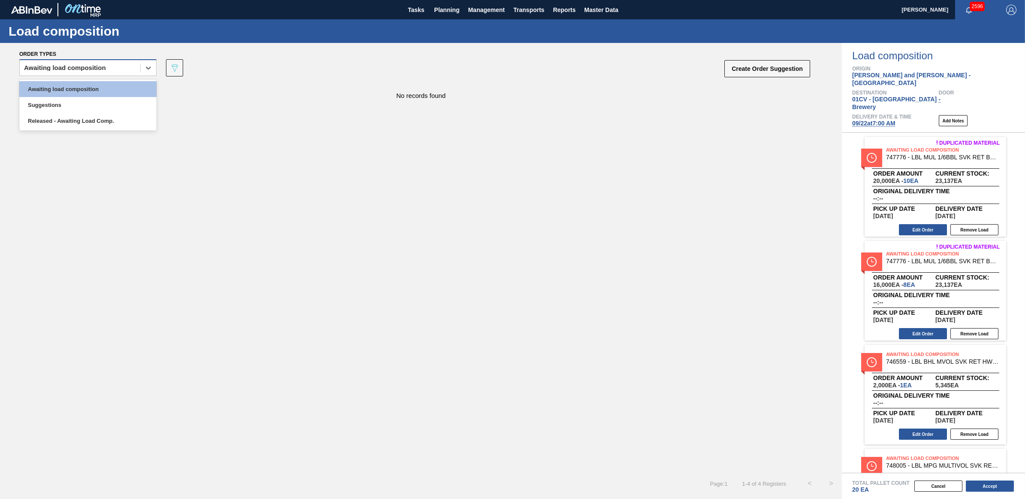
click at [50, 71] on div "Awaiting load composition" at bounding box center [80, 68] width 121 height 12
click at [51, 87] on div "Awaiting load composition" at bounding box center [87, 89] width 137 height 16
click at [103, 67] on div "Awaiting load composition" at bounding box center [65, 68] width 82 height 6
click at [114, 94] on div "Awaiting load composition" at bounding box center [87, 89] width 137 height 16
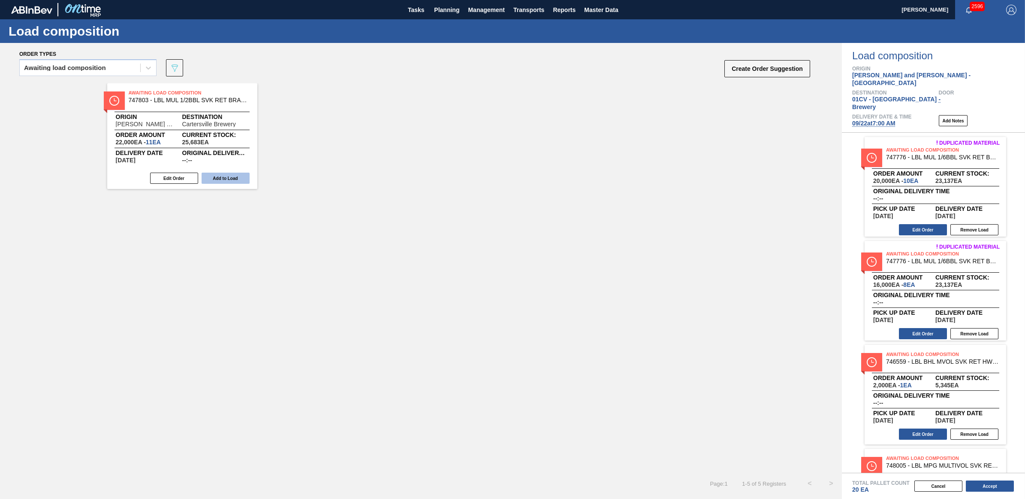
click at [226, 179] on button "Add to Load" at bounding box center [226, 177] width 48 height 11
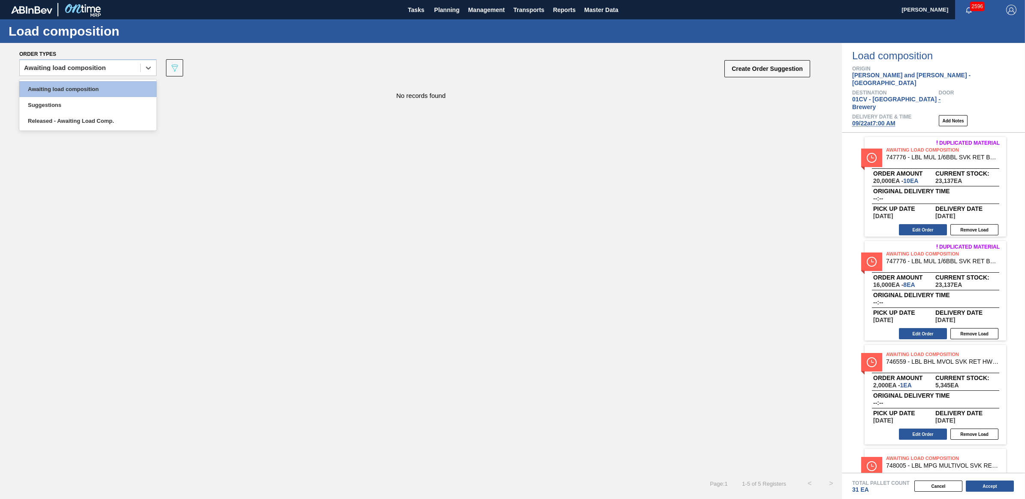
drag, startPoint x: 91, startPoint y: 67, endPoint x: 85, endPoint y: 79, distance: 13.3
click at [91, 67] on div "Awaiting load composition" at bounding box center [65, 68] width 82 height 6
click at [81, 86] on div "Awaiting load composition" at bounding box center [87, 89] width 137 height 16
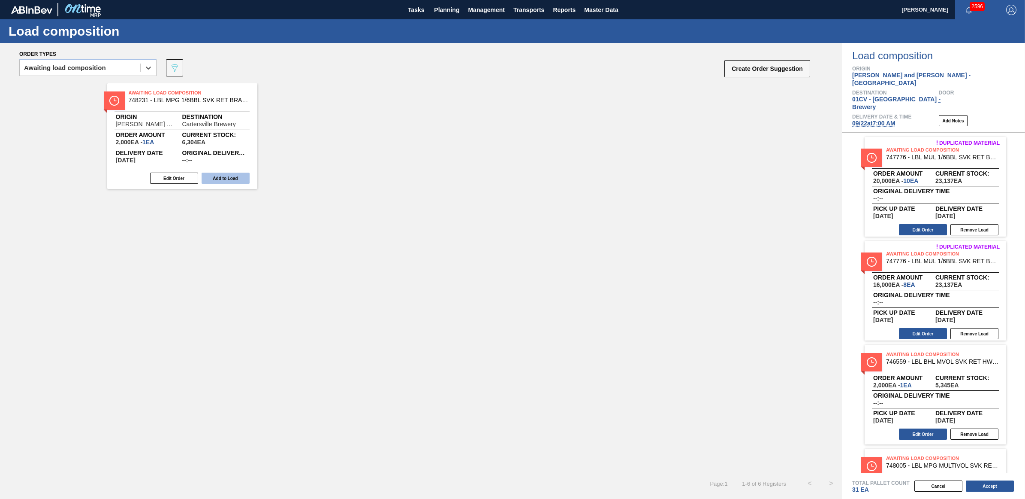
click at [235, 179] on button "Add to Load" at bounding box center [226, 177] width 48 height 11
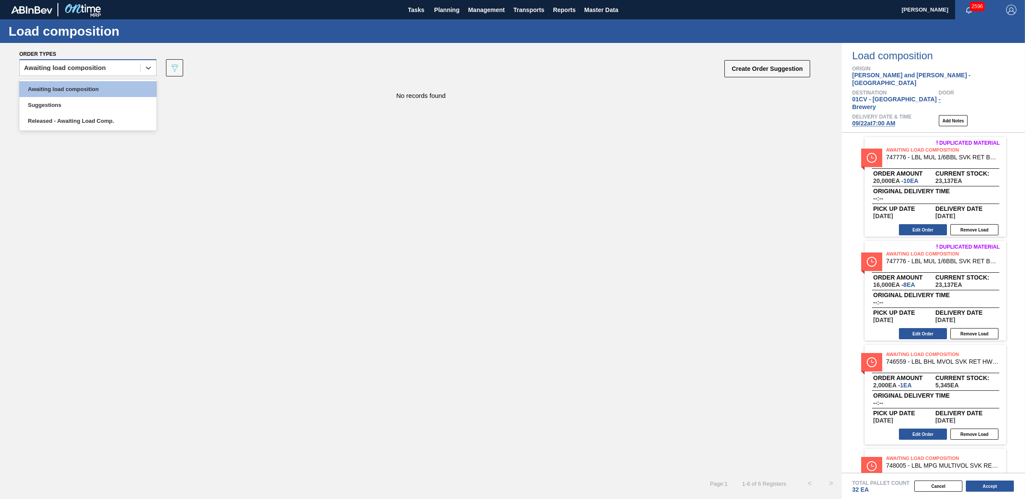
click at [117, 69] on div "Awaiting load composition" at bounding box center [80, 68] width 121 height 12
click at [110, 91] on div "Awaiting load composition" at bounding box center [87, 89] width 137 height 16
click at [100, 71] on div "Awaiting load composition" at bounding box center [80, 68] width 121 height 12
click at [97, 87] on div "Awaiting load composition" at bounding box center [87, 89] width 137 height 16
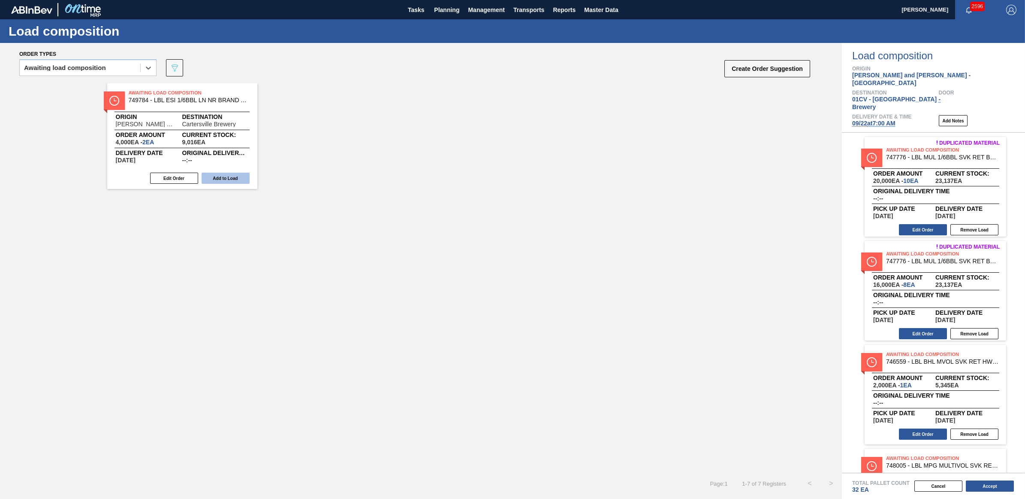
click at [228, 174] on button "Add to Load" at bounding box center [226, 177] width 48 height 11
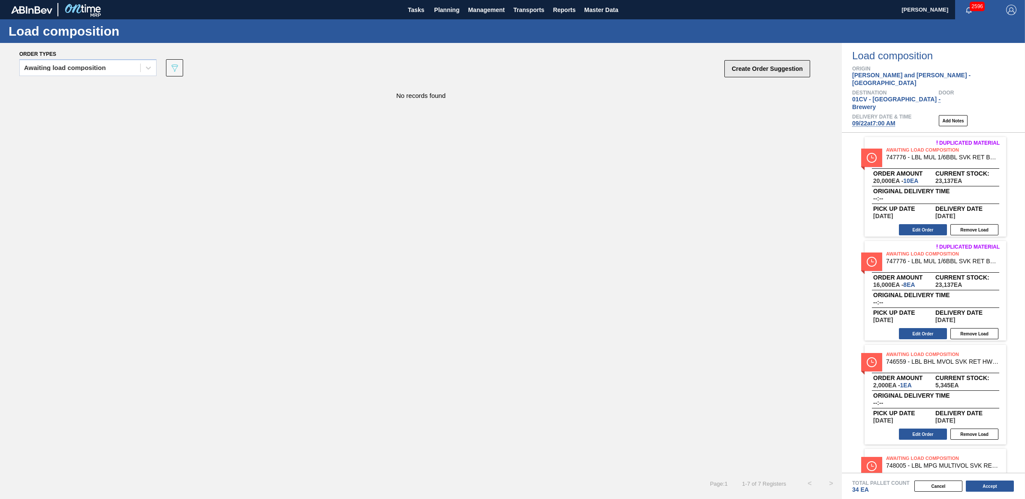
click at [758, 75] on button "Create Order Suggestion" at bounding box center [768, 68] width 86 height 17
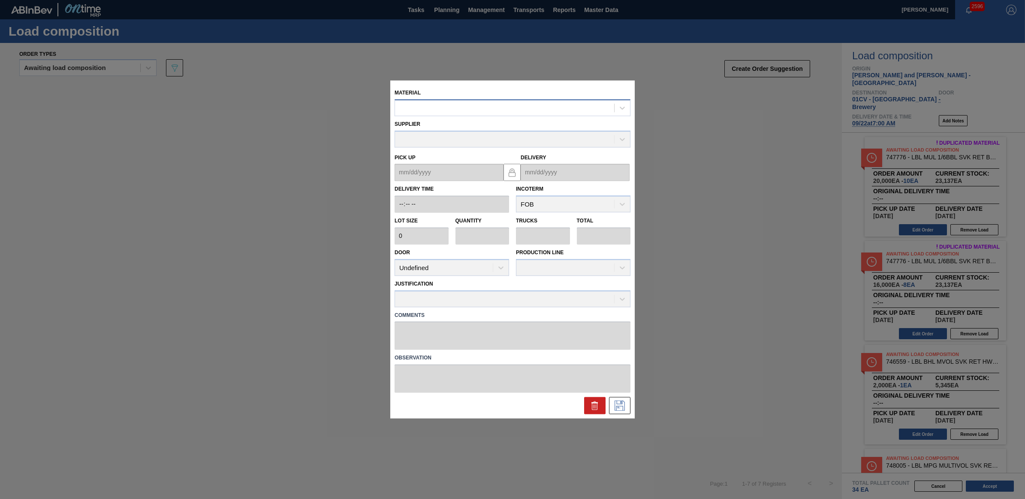
click at [450, 110] on div at bounding box center [504, 108] width 219 height 12
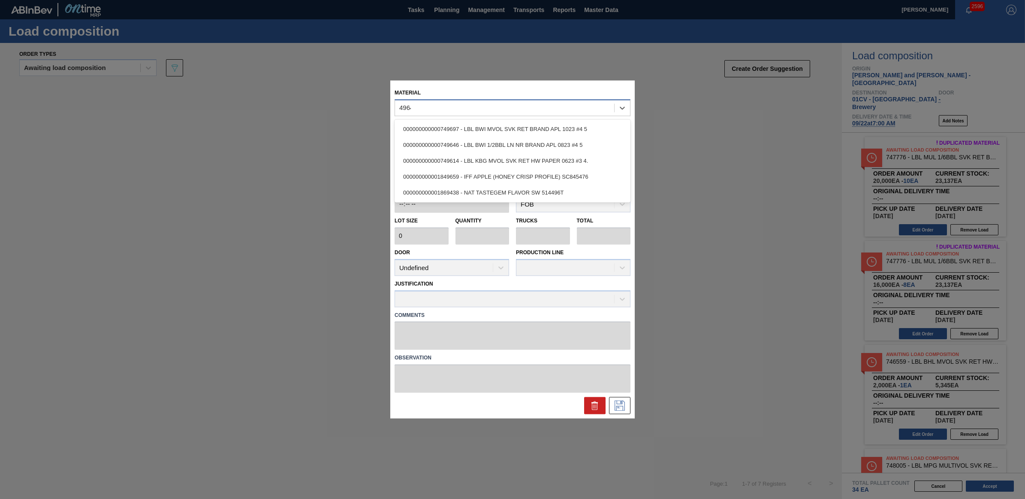
type input "49646"
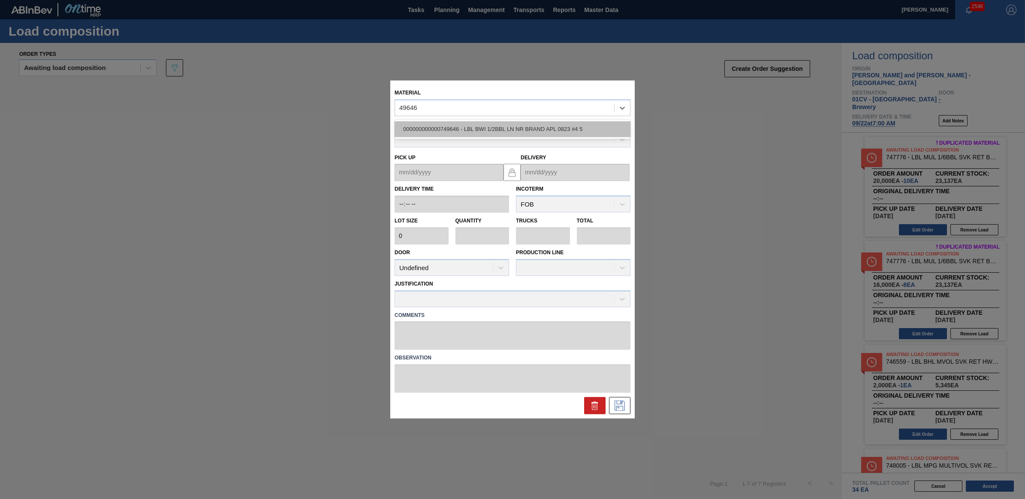
click at [457, 124] on div "000000000000749646 - LBL BWI 1/2BBL LN NR BRAND APL 0823 #4 5" at bounding box center [513, 129] width 236 height 16
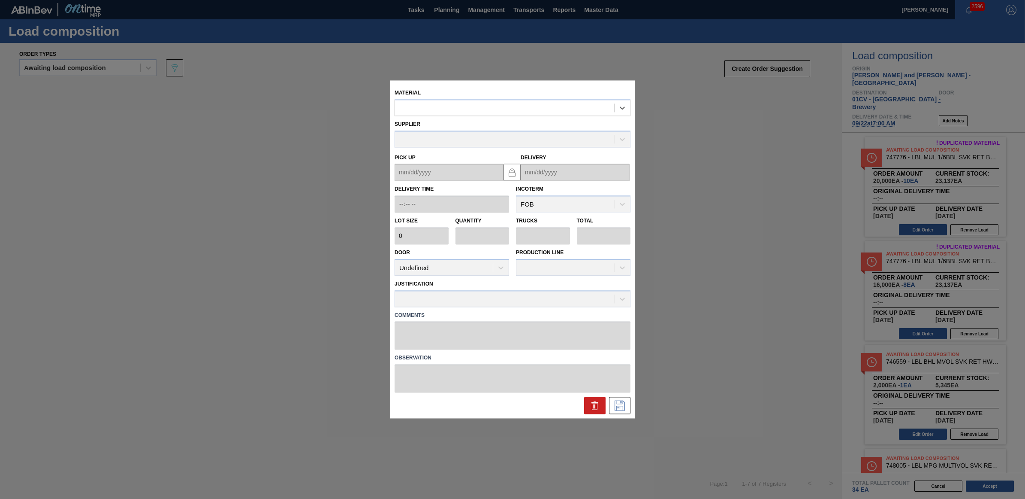
type input "2,000"
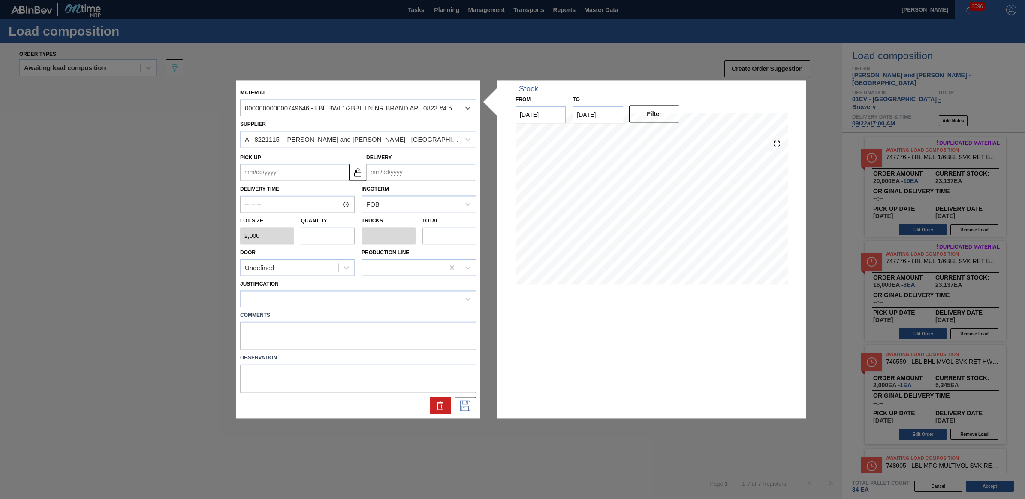
click at [321, 233] on input "text" at bounding box center [328, 235] width 54 height 17
type input "1"
type input "0.002"
type input "2,000"
type input "1"
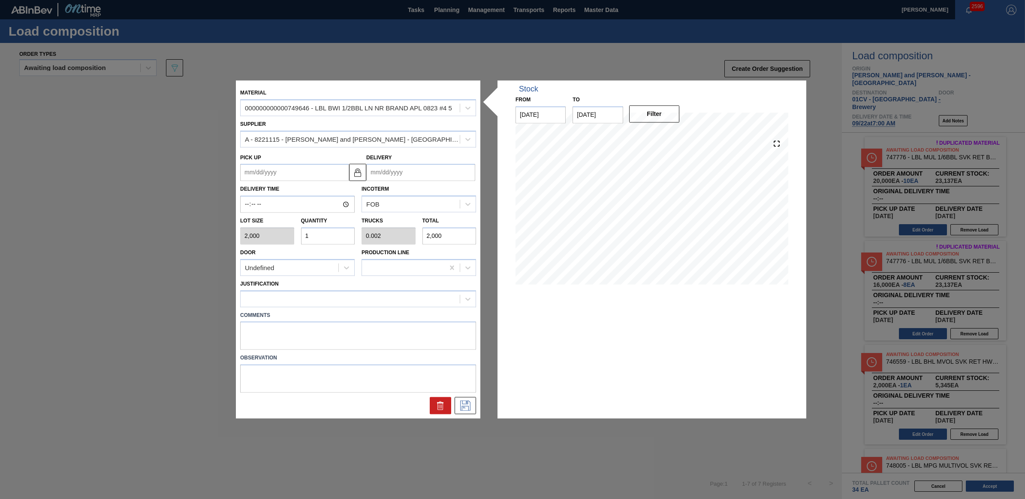
click at [386, 176] on input "Delivery" at bounding box center [420, 172] width 109 height 17
click at [462, 192] on button "Next Month" at bounding box center [462, 193] width 6 height 6
click at [387, 265] on div "22" at bounding box center [391, 263] width 12 height 12
type up "[DATE]"
type input "[DATE]"
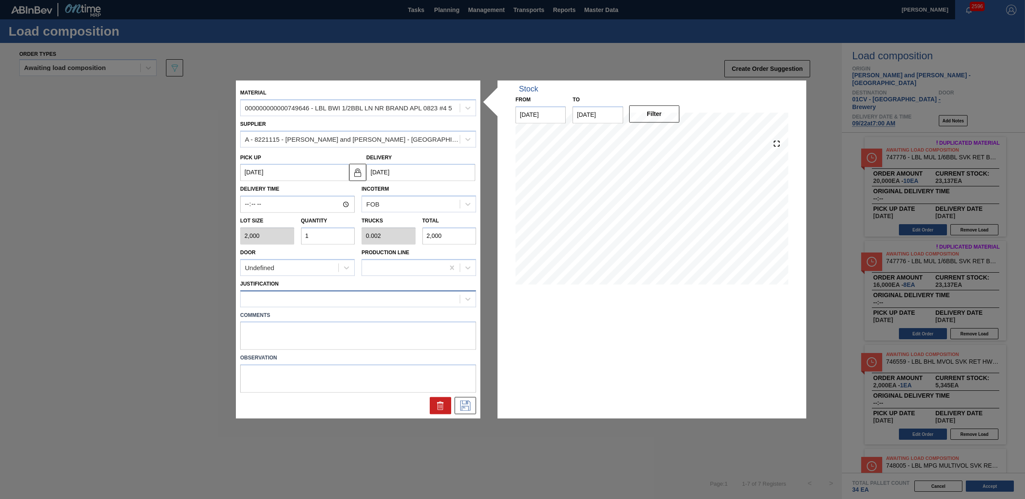
click at [326, 297] on div at bounding box center [350, 298] width 219 height 12
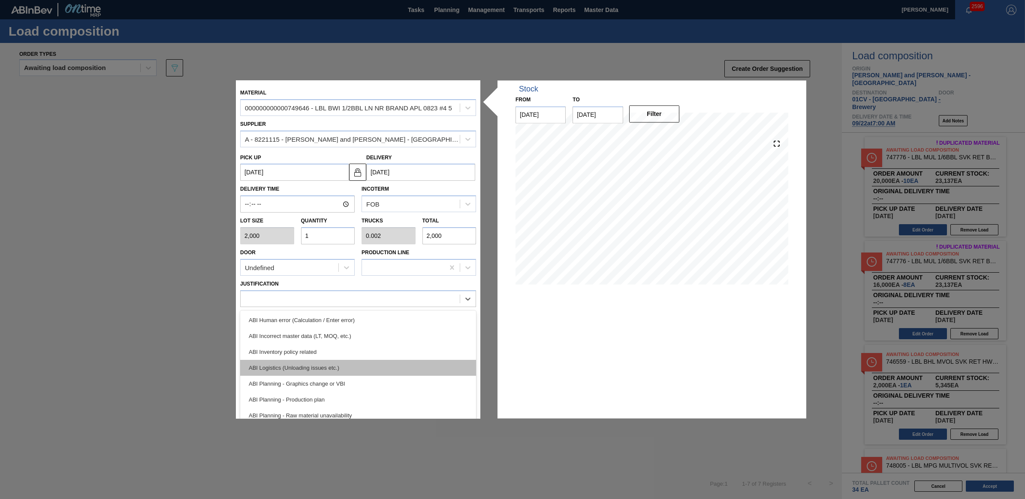
scroll to position [54, 0]
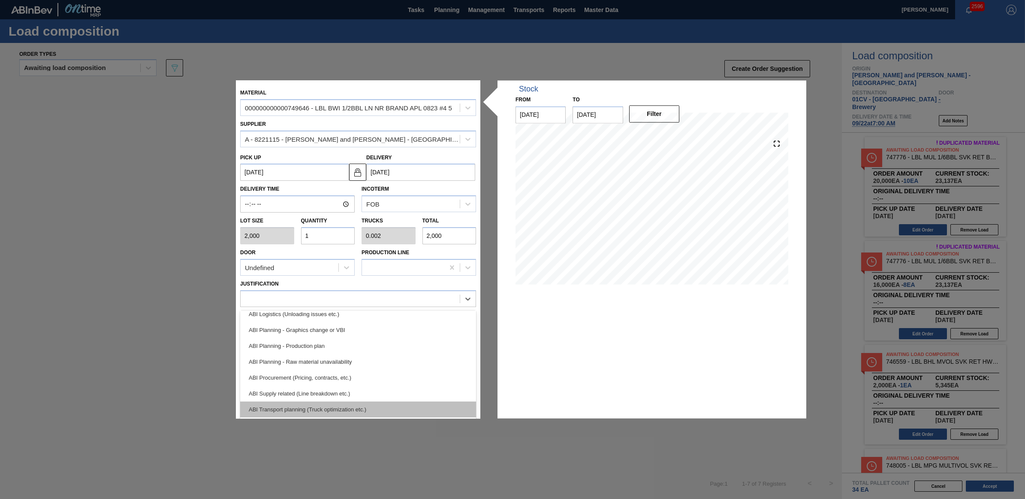
click at [348, 402] on div "ABI Transport planning (Truck optimization etc.)" at bounding box center [358, 409] width 236 height 16
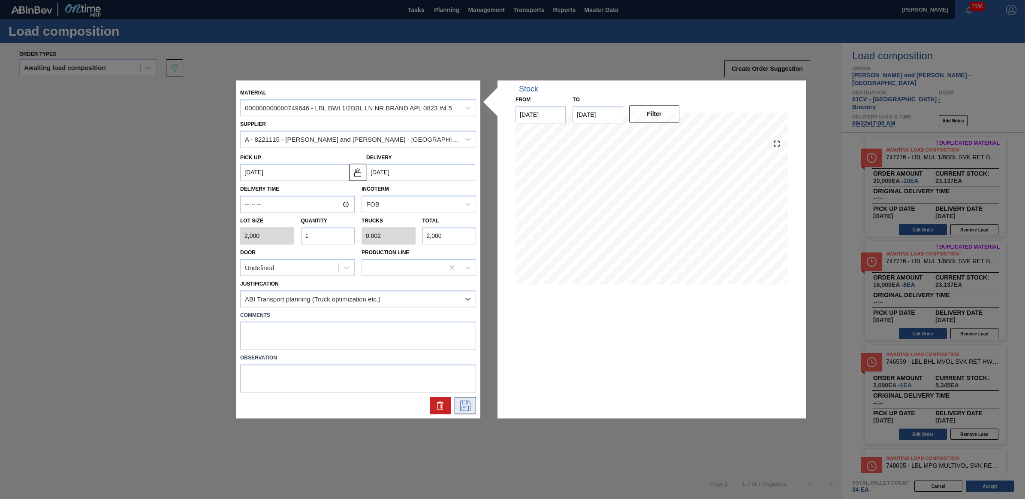
click at [457, 410] on button at bounding box center [465, 405] width 21 height 17
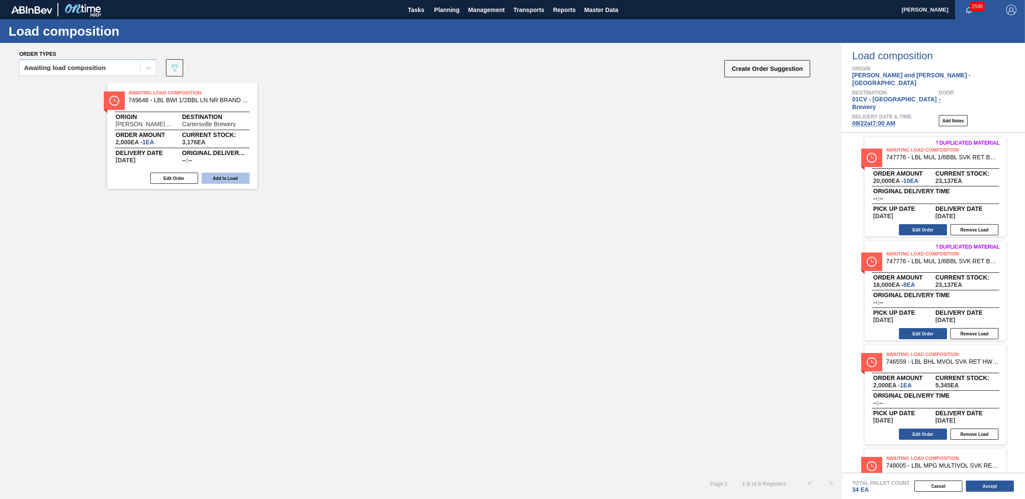
click at [226, 181] on button "Add to Load" at bounding box center [226, 177] width 48 height 11
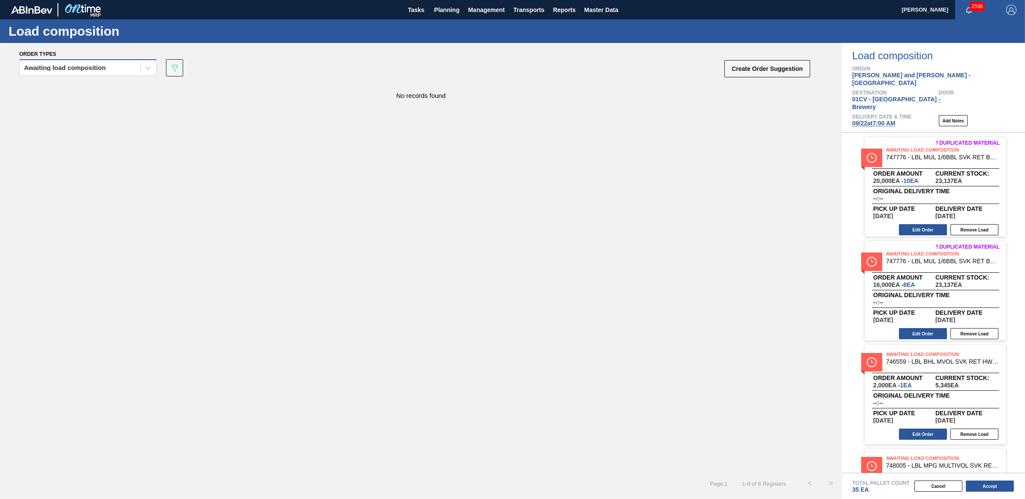
click at [74, 67] on div "Awaiting load composition" at bounding box center [65, 68] width 82 height 6
click at [76, 86] on div "Awaiting load composition" at bounding box center [87, 89] width 137 height 16
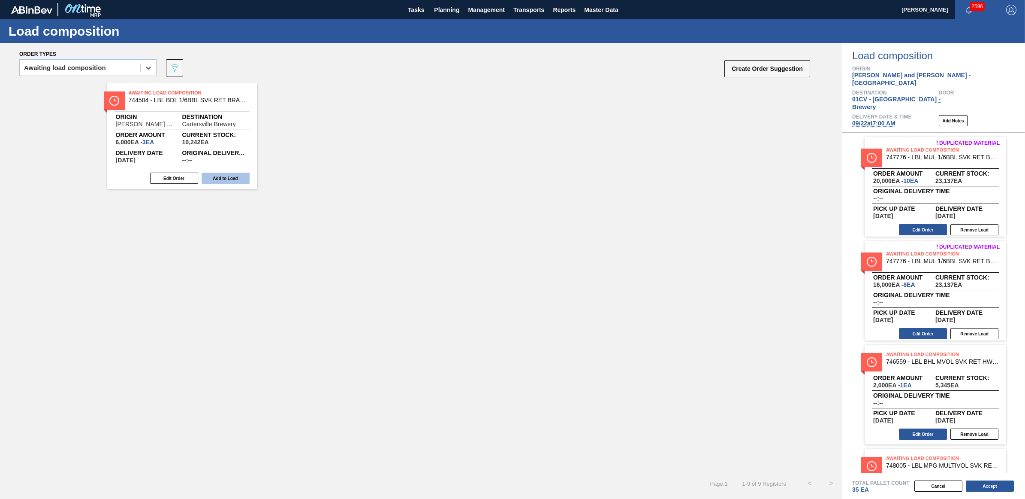
click at [220, 183] on button "Add to Load" at bounding box center [226, 177] width 48 height 11
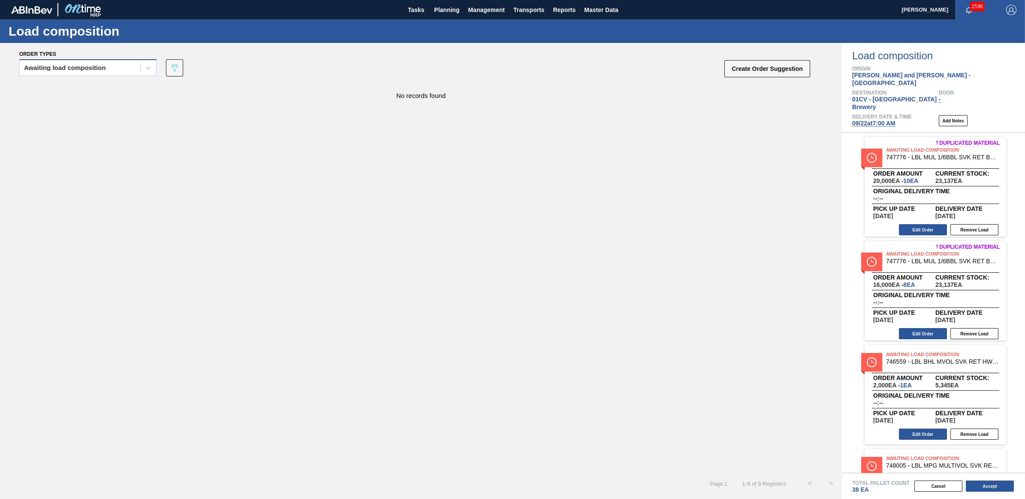
click at [96, 69] on div "Awaiting load composition" at bounding box center [65, 68] width 82 height 6
click at [89, 85] on div "Awaiting load composition" at bounding box center [87, 89] width 137 height 16
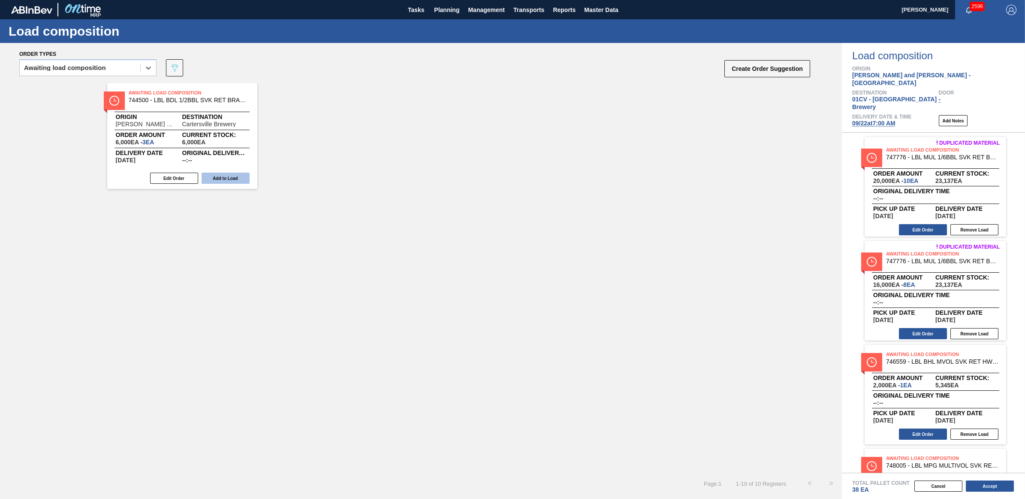
click at [240, 177] on button "Add to Load" at bounding box center [226, 177] width 48 height 11
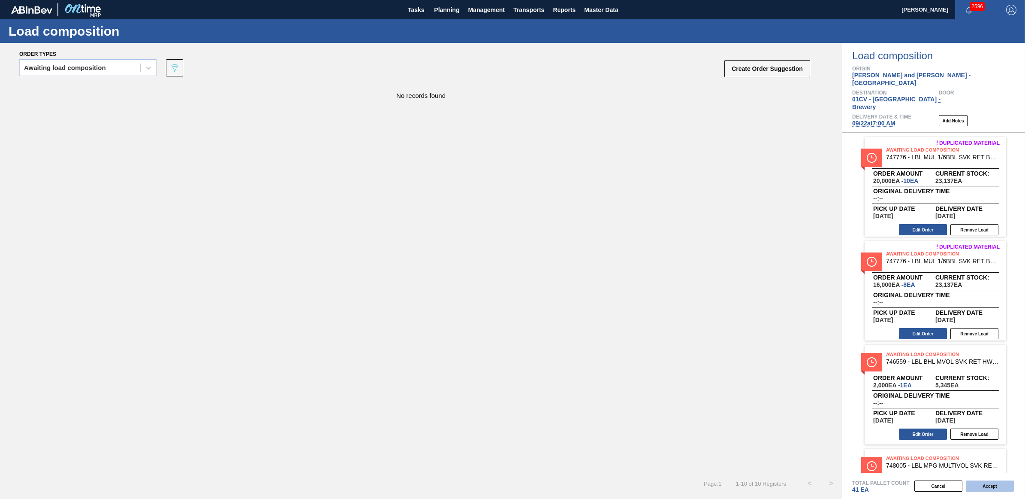
click at [983, 485] on button "Accept" at bounding box center [990, 485] width 48 height 11
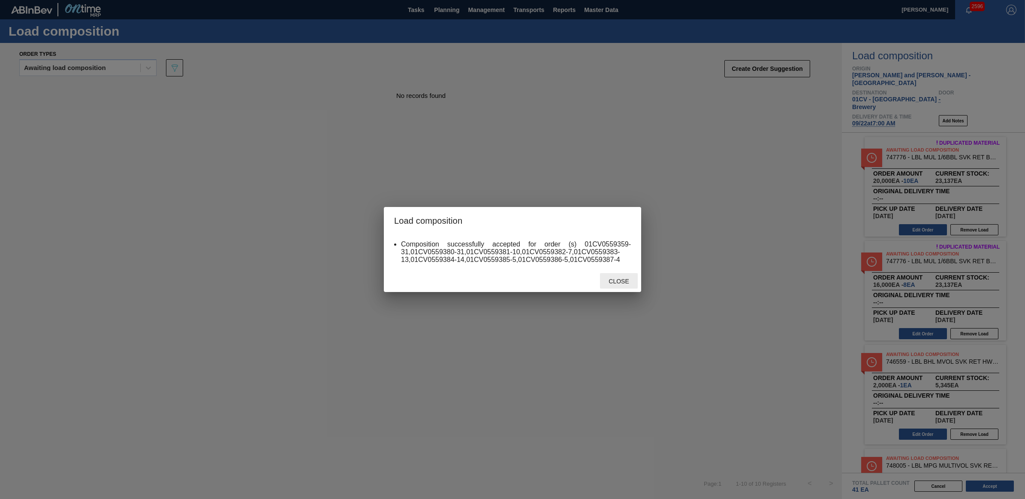
click at [620, 281] on span "Close" at bounding box center [619, 281] width 34 height 7
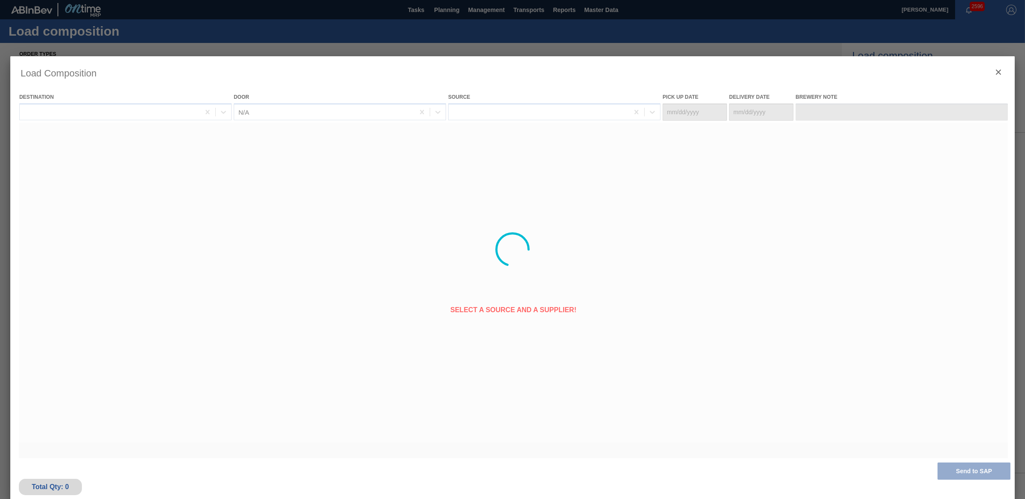
type Date "[DATE]"
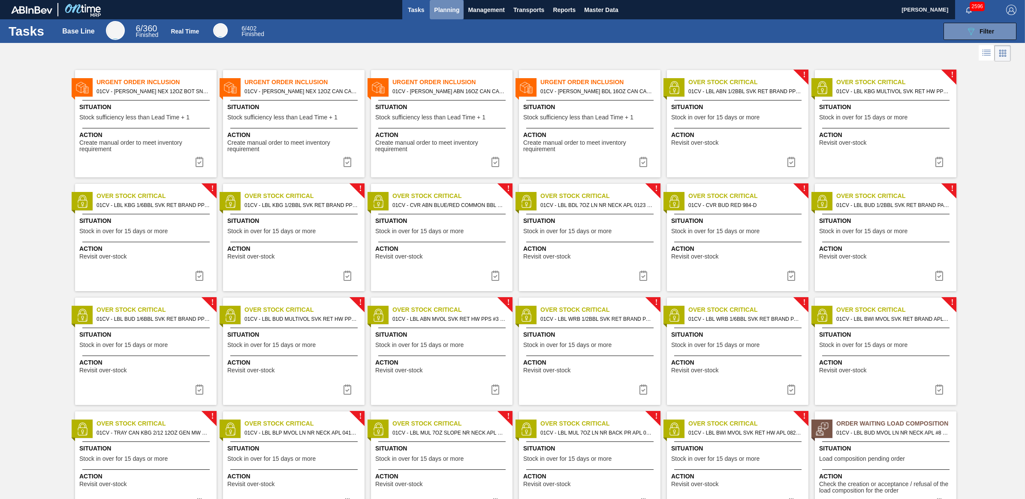
click at [440, 6] on span "Planning" at bounding box center [446, 10] width 25 height 10
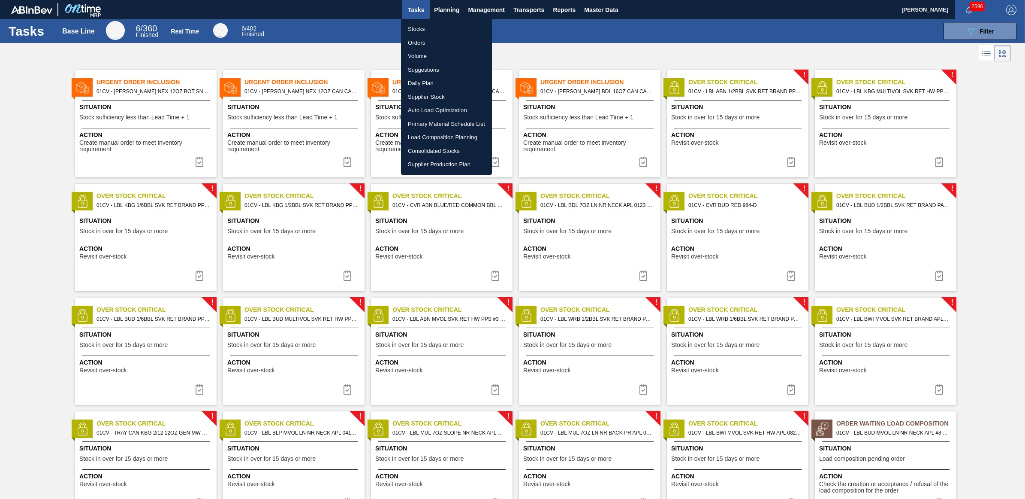
click at [434, 140] on li "Load Composition Planning" at bounding box center [446, 137] width 91 height 14
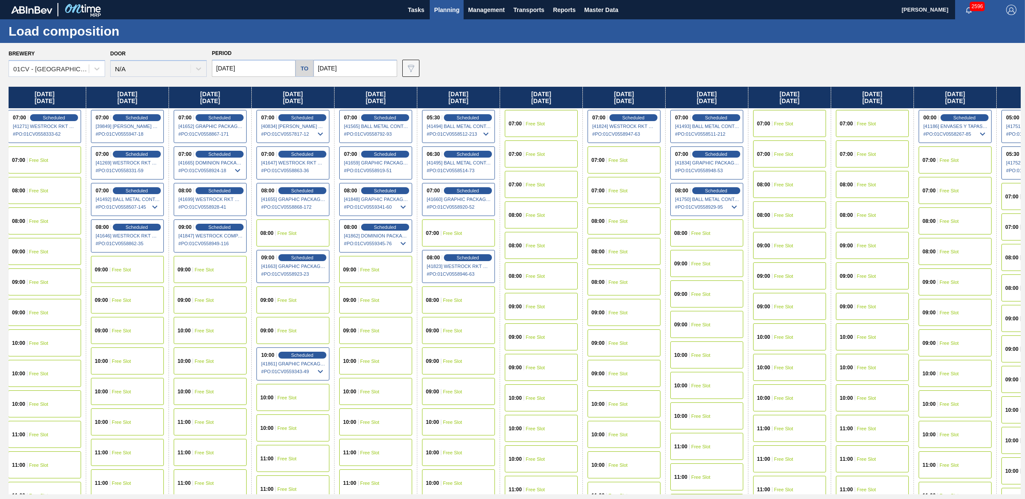
scroll to position [0, 172]
drag, startPoint x: 781, startPoint y: 99, endPoint x: 583, endPoint y: 106, distance: 197.5
click at [583, 106] on div "[DATE] 05:30 Scheduled [41099] BALL METAL CONTAINER GROUP - 0008221649 # PO : 0…" at bounding box center [515, 290] width 1012 height 407
click at [792, 124] on span "Free Slot" at bounding box center [783, 123] width 19 height 5
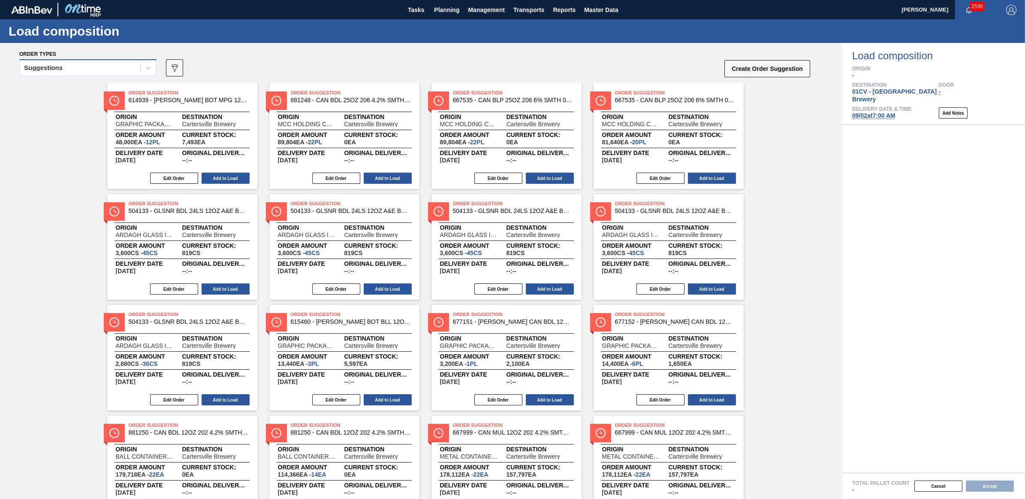
click at [69, 69] on div "Suggestions" at bounding box center [80, 68] width 121 height 12
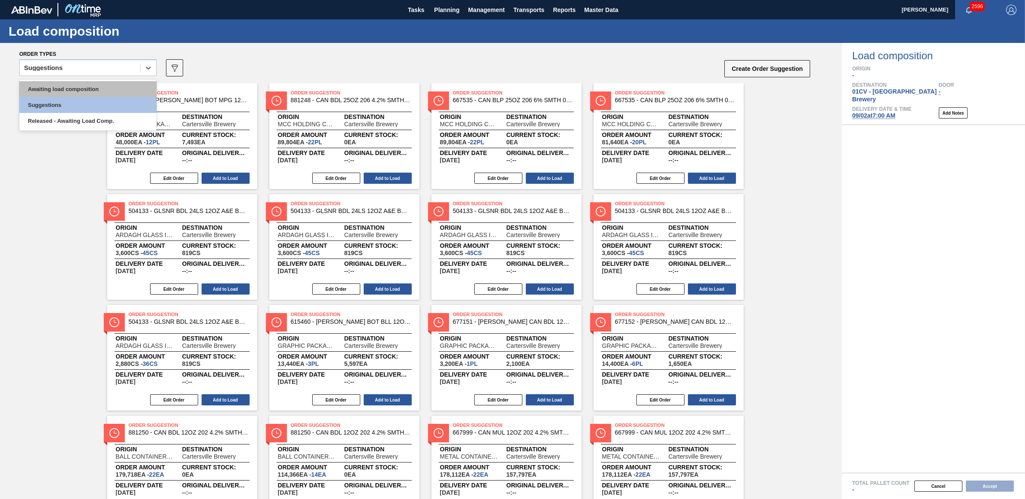
click at [67, 86] on div "Awaiting load composition" at bounding box center [87, 89] width 137 height 16
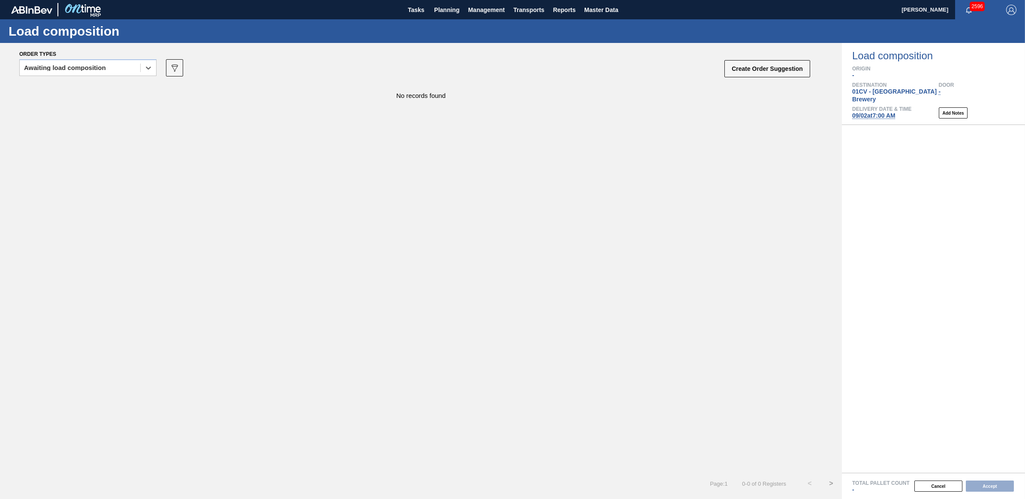
drag, startPoint x: 111, startPoint y: 70, endPoint x: 104, endPoint y: 77, distance: 9.7
click at [110, 70] on div "Awaiting load composition" at bounding box center [80, 68] width 121 height 12
click at [97, 87] on div "Awaiting load composition" at bounding box center [87, 89] width 137 height 16
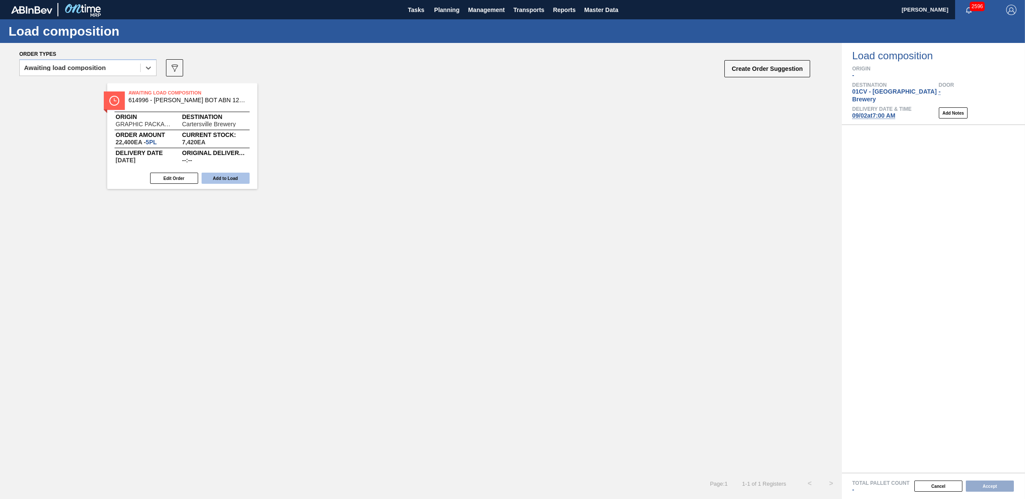
click at [219, 178] on button "Add to Load" at bounding box center [226, 177] width 48 height 11
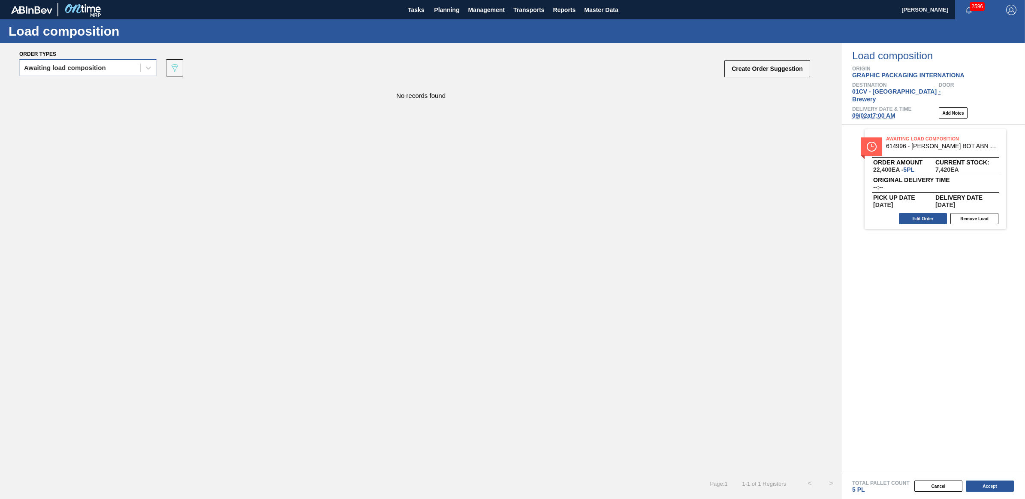
click at [139, 69] on div "Awaiting load composition" at bounding box center [80, 68] width 121 height 12
click at [112, 83] on div "Awaiting load composition" at bounding box center [87, 89] width 137 height 16
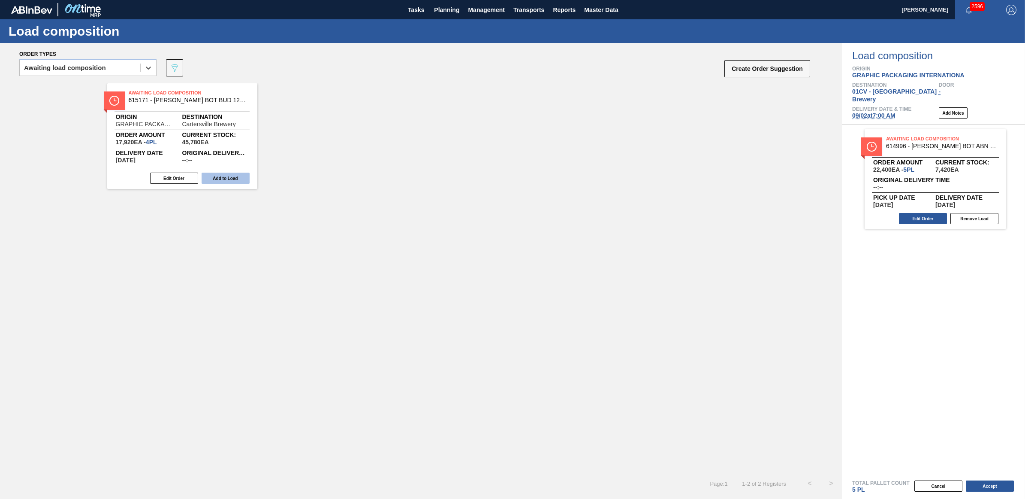
click at [230, 180] on button "Add to Load" at bounding box center [226, 177] width 48 height 11
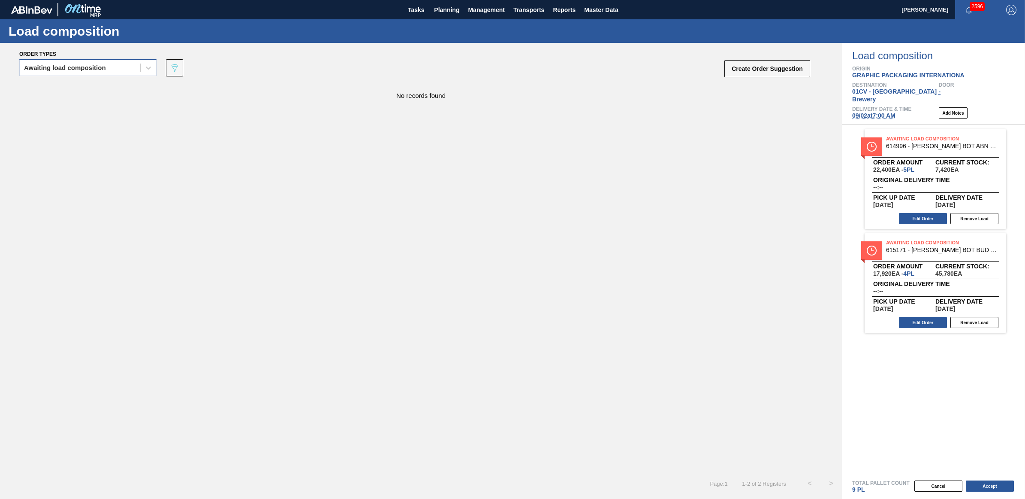
drag, startPoint x: 78, startPoint y: 71, endPoint x: 74, endPoint y: 73, distance: 4.4
click at [76, 71] on div "Awaiting load composition" at bounding box center [80, 68] width 121 height 12
click at [71, 86] on div "Awaiting load composition" at bounding box center [87, 89] width 137 height 16
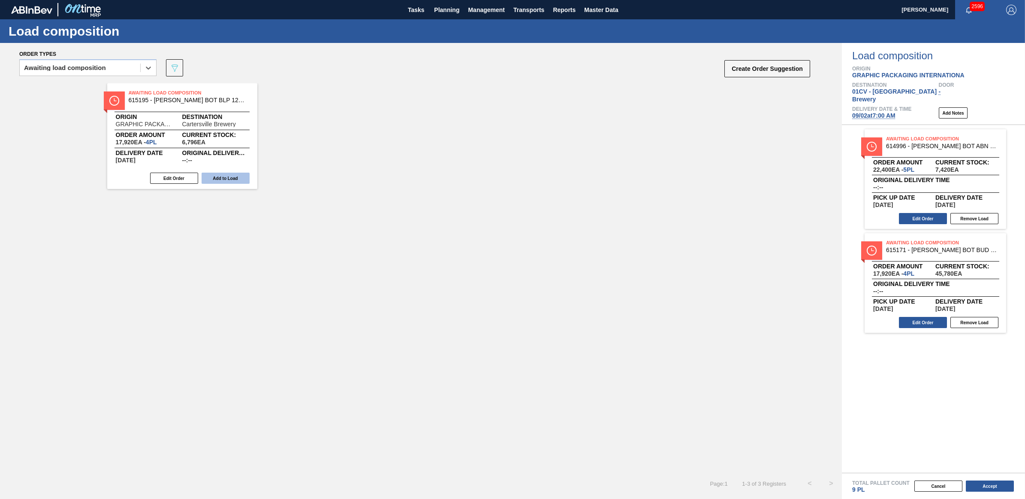
click at [236, 179] on button "Add to Load" at bounding box center [226, 177] width 48 height 11
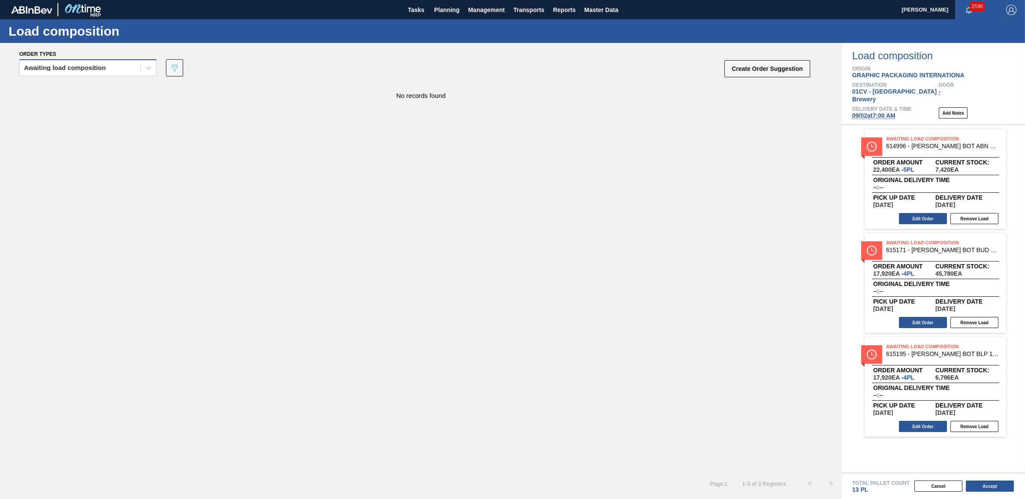
click at [101, 65] on div "Awaiting load composition" at bounding box center [65, 68] width 82 height 6
click at [87, 86] on div "Awaiting load composition" at bounding box center [87, 89] width 137 height 16
click at [76, 73] on div "Awaiting load composition" at bounding box center [80, 68] width 121 height 12
click at [76, 89] on div "Awaiting load composition" at bounding box center [87, 89] width 137 height 16
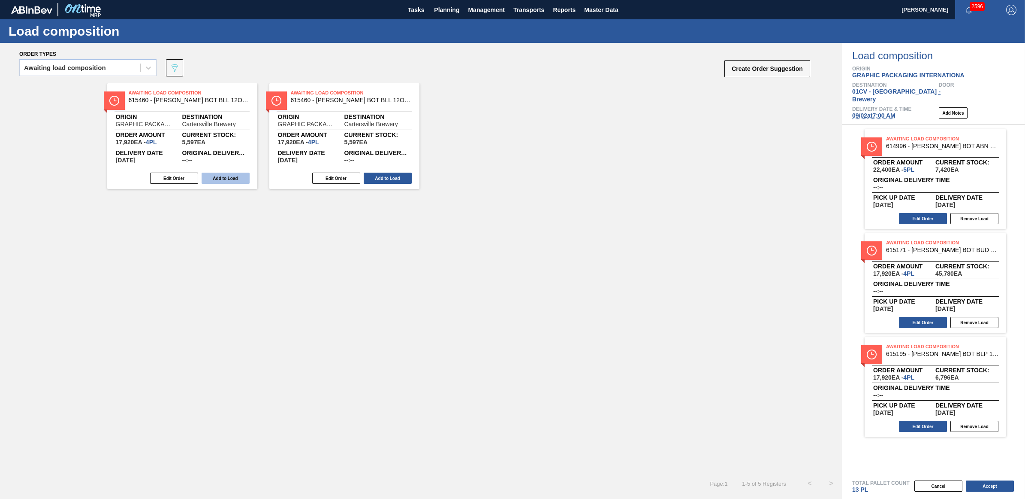
click at [226, 175] on button "Add to Load" at bounding box center [226, 177] width 48 height 11
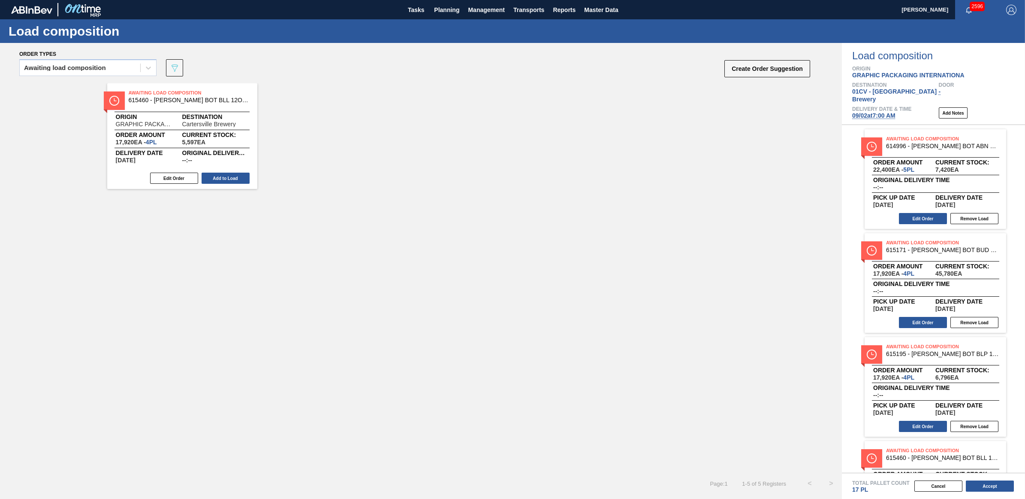
click at [226, 175] on button "Add to Load" at bounding box center [226, 177] width 48 height 11
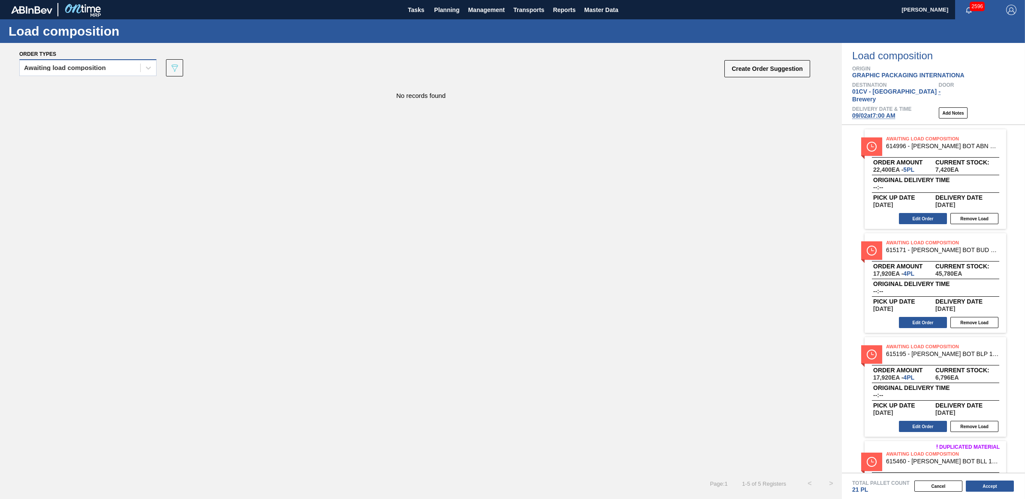
drag, startPoint x: 84, startPoint y: 71, endPoint x: 78, endPoint y: 71, distance: 5.6
click at [82, 71] on div "Awaiting load composition" at bounding box center [80, 68] width 121 height 12
click at [67, 86] on div "Awaiting load composition" at bounding box center [87, 89] width 137 height 16
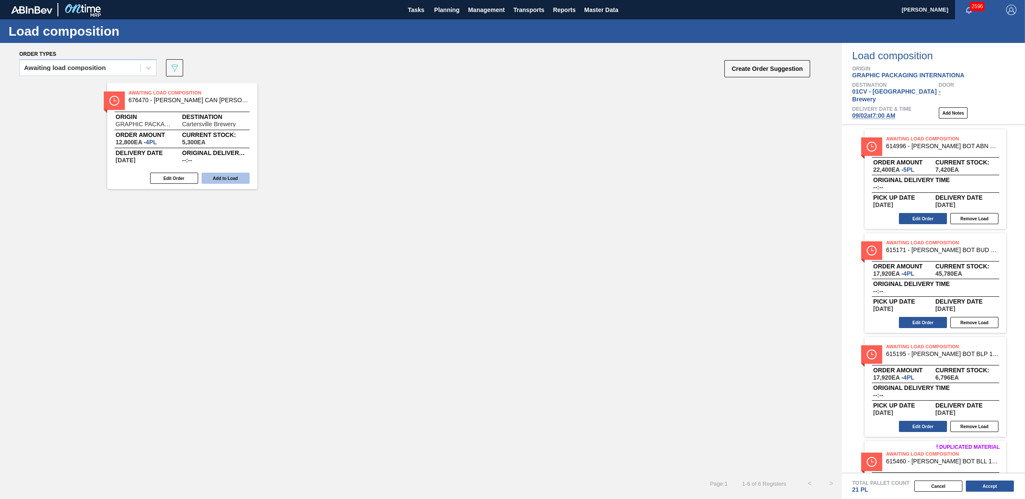
click at [227, 174] on button "Add to Load" at bounding box center [226, 177] width 48 height 11
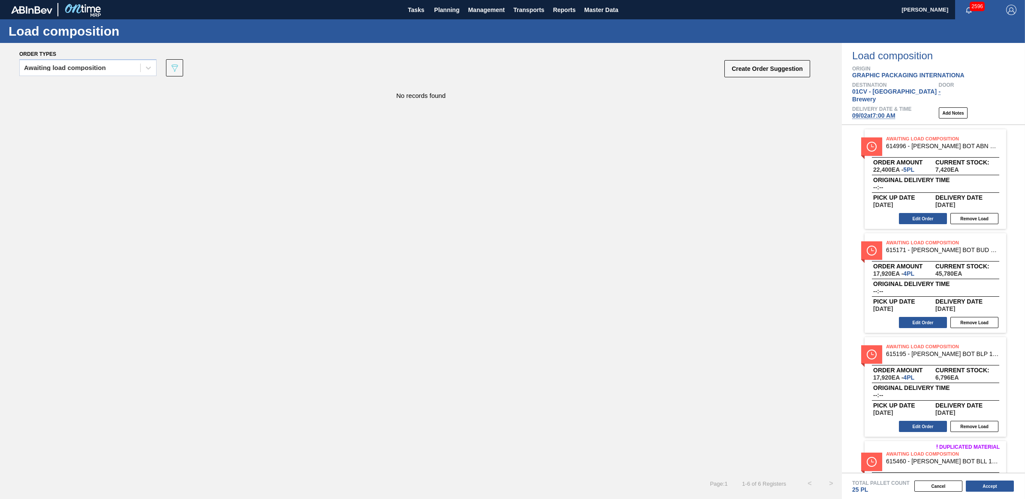
drag, startPoint x: 78, startPoint y: 63, endPoint x: 78, endPoint y: 77, distance: 13.7
click at [78, 63] on div "Awaiting load composition" at bounding box center [80, 68] width 121 height 12
click at [79, 92] on div "Awaiting load composition" at bounding box center [87, 89] width 137 height 16
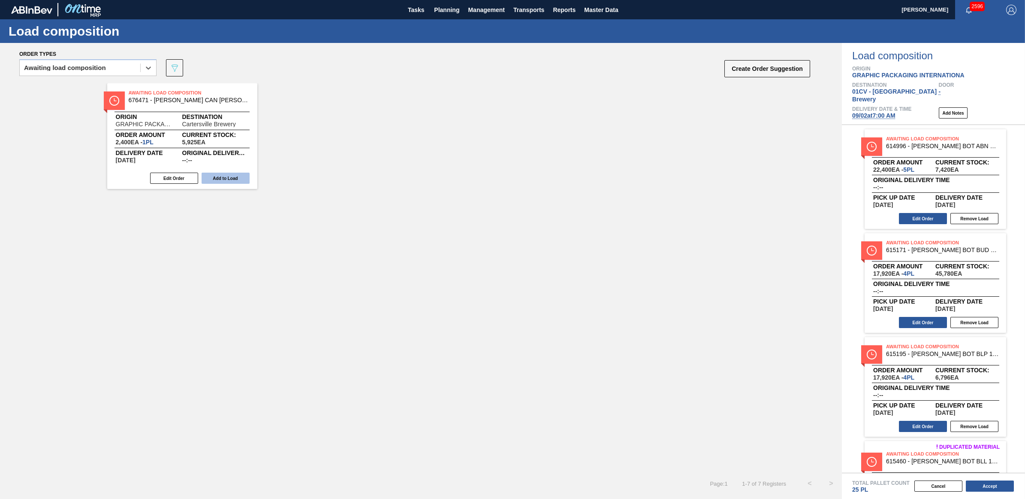
click at [225, 180] on button "Add to Load" at bounding box center [226, 177] width 48 height 11
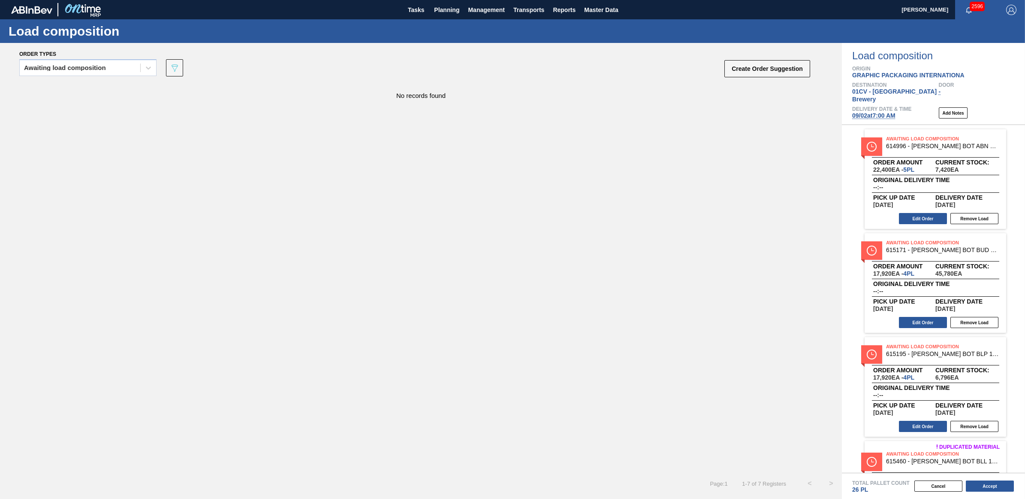
click at [890, 112] on span "[DATE] 7:00 AM" at bounding box center [873, 115] width 43 height 7
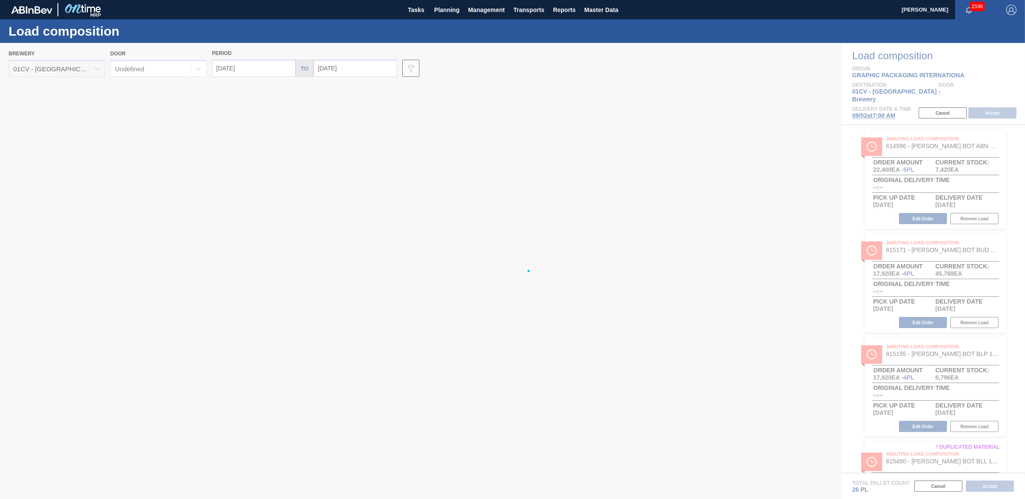
type input "[DATE]"
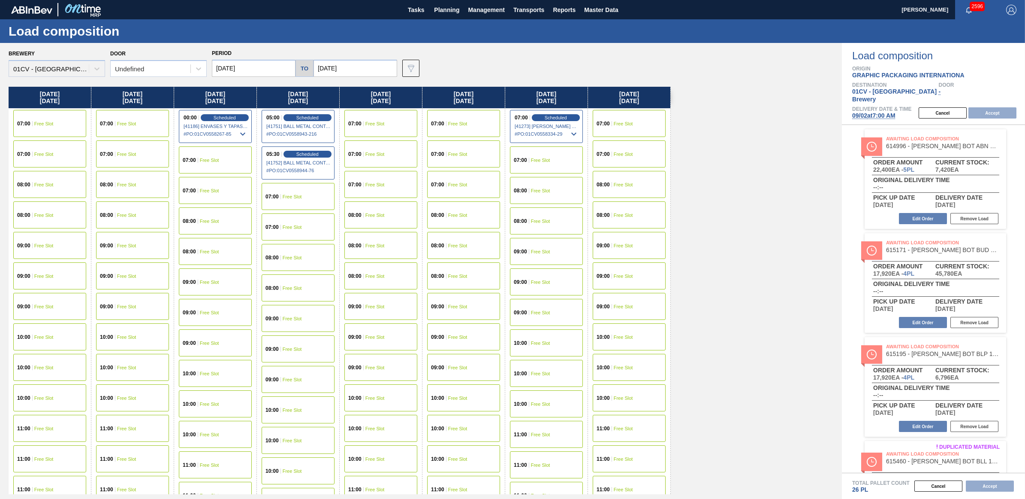
click at [230, 72] on input "[DATE]" at bounding box center [254, 68] width 84 height 17
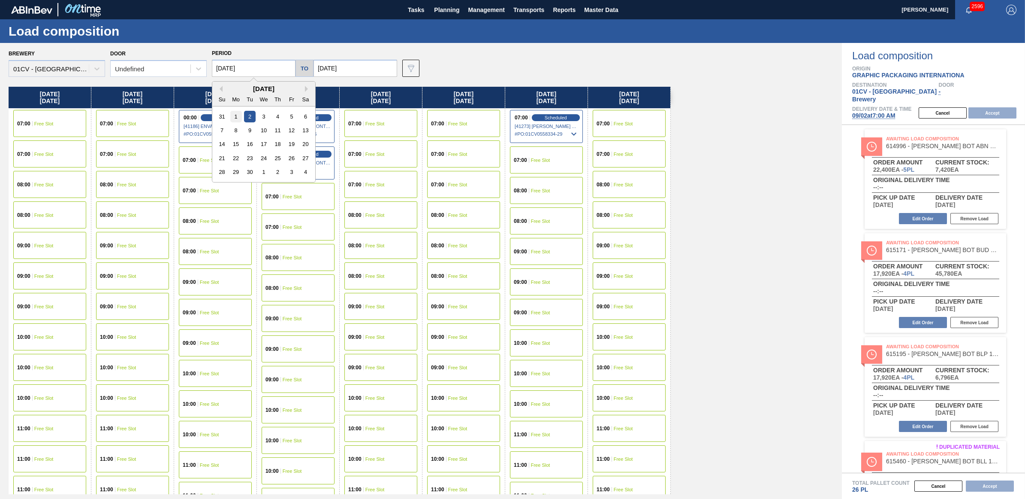
click at [233, 112] on div "1" at bounding box center [236, 117] width 12 height 12
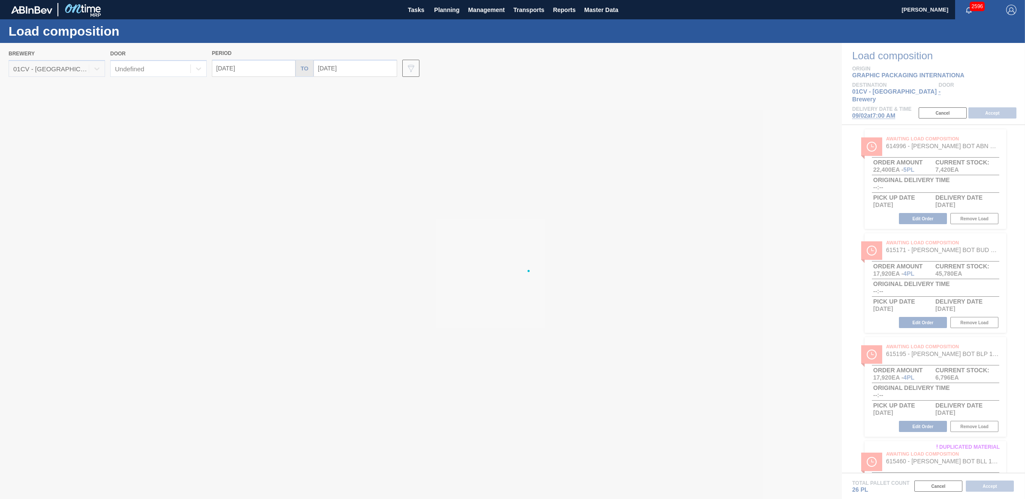
type input "[DATE]"
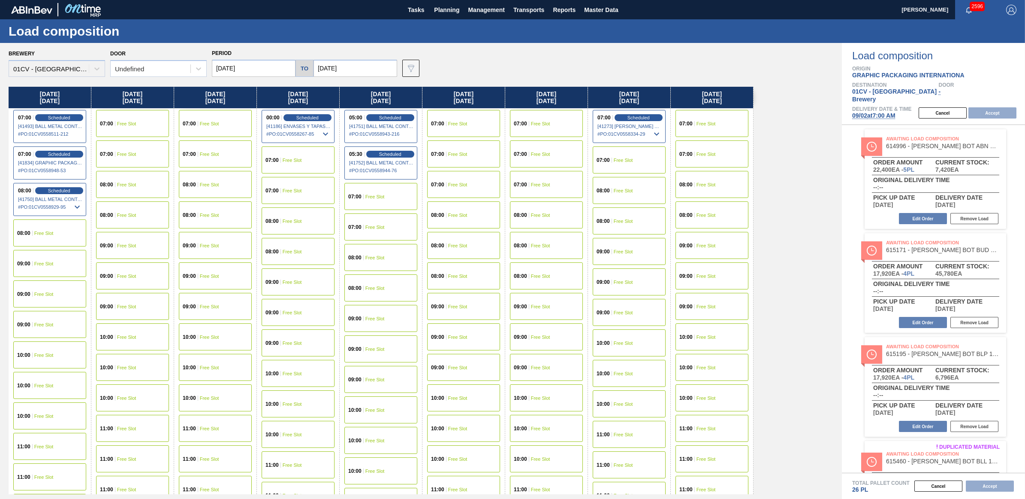
click at [44, 288] on div "09:00 Free Slot" at bounding box center [49, 293] width 73 height 27
click at [990, 107] on button "Accept" at bounding box center [993, 112] width 48 height 11
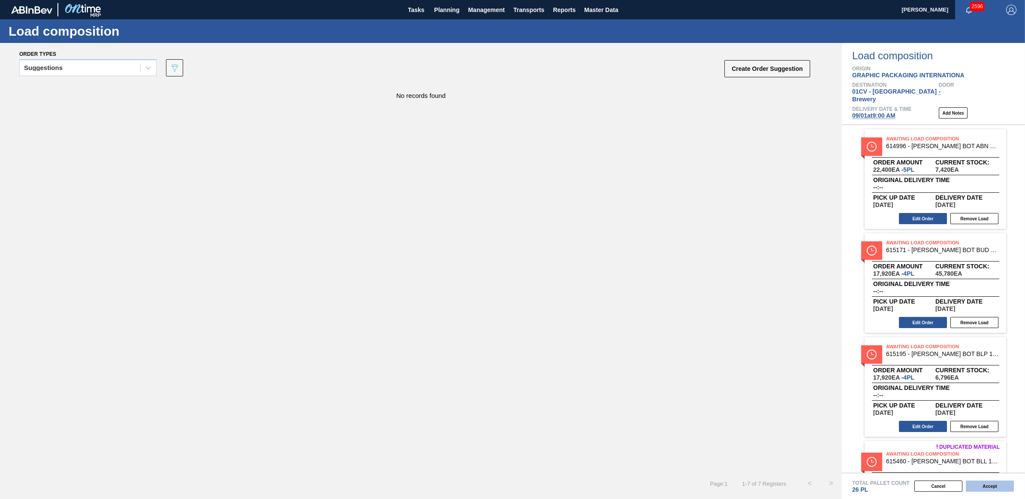
click at [985, 485] on button "Accept" at bounding box center [990, 485] width 48 height 11
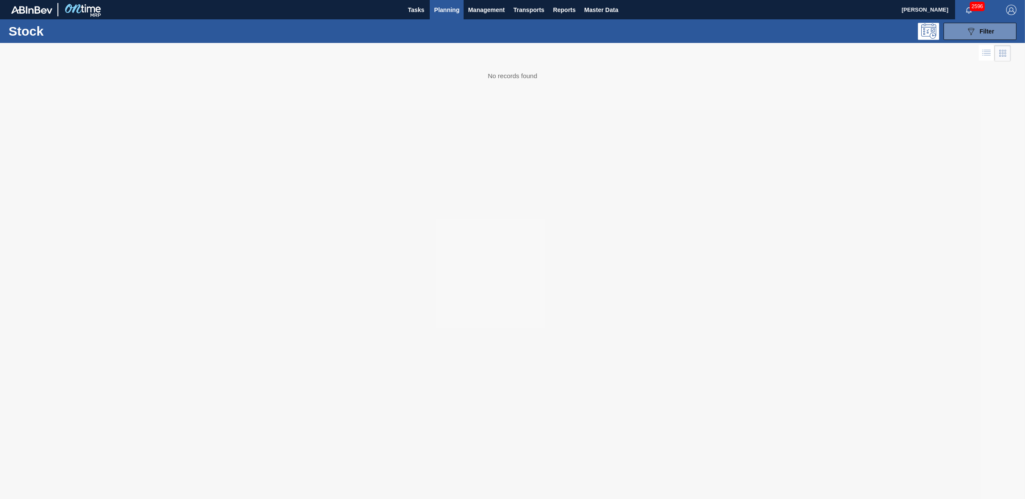
click at [698, 61] on div at bounding box center [512, 271] width 1025 height 456
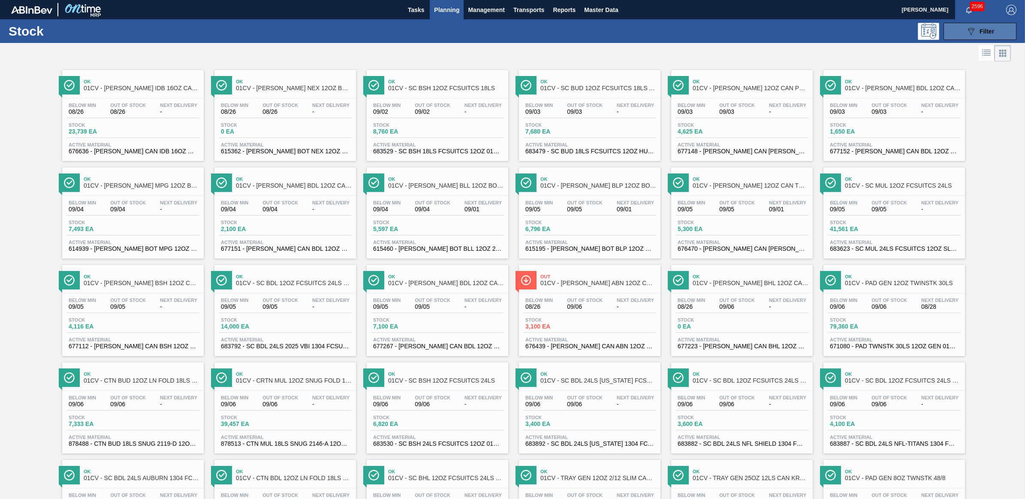
click at [988, 28] on span "Filter" at bounding box center [987, 31] width 15 height 7
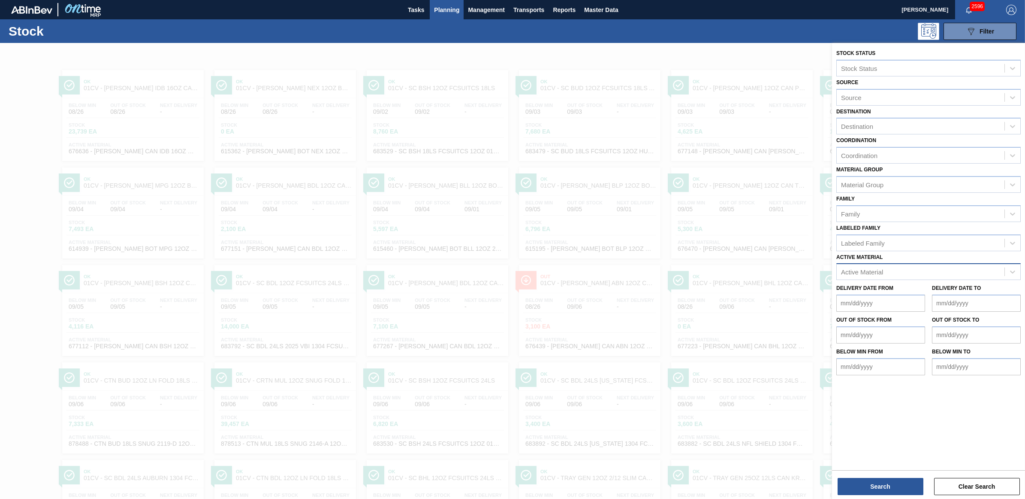
click at [899, 266] on div "Active Material" at bounding box center [921, 272] width 168 height 12
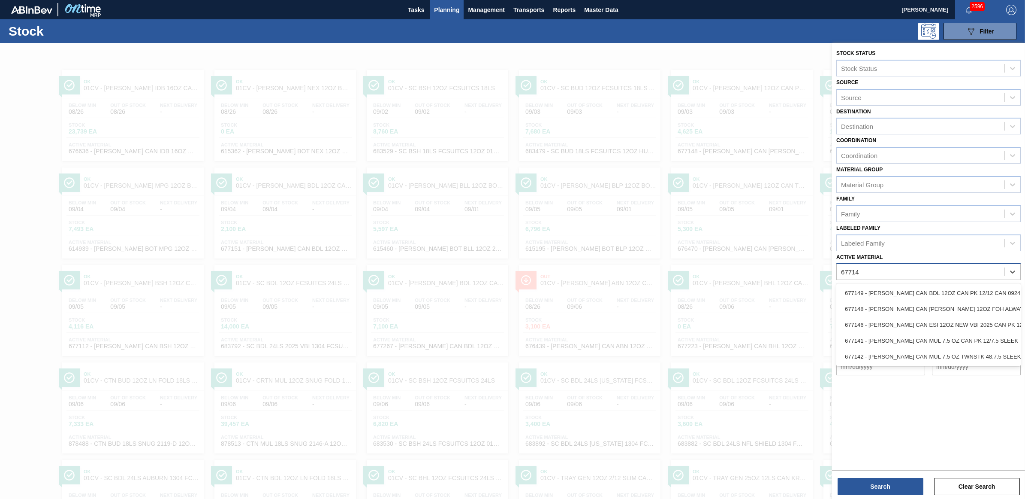
type Material "677142"
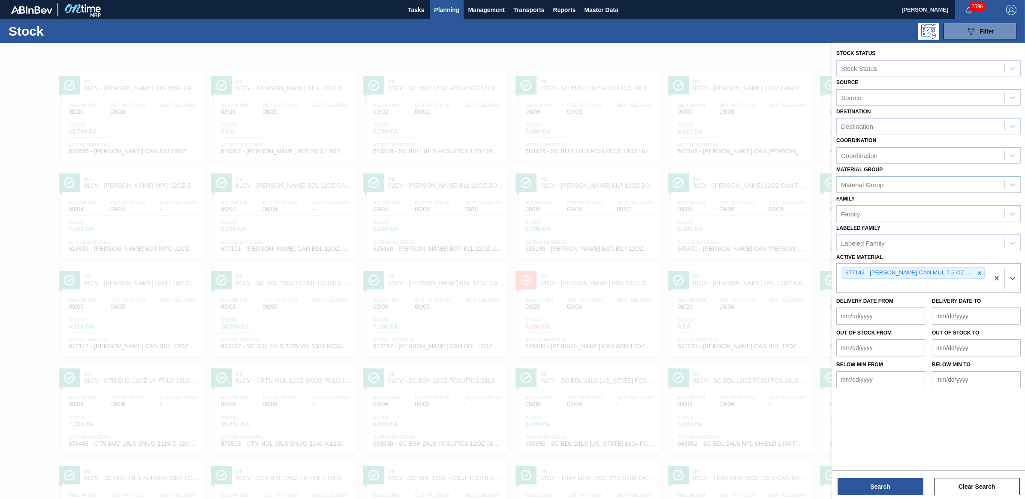
click at [868, 468] on div "Stock Status Stock Status Source Source Destination Destination Coordination Co…" at bounding box center [928, 255] width 193 height 425
click at [873, 478] on button "Search" at bounding box center [881, 486] width 86 height 17
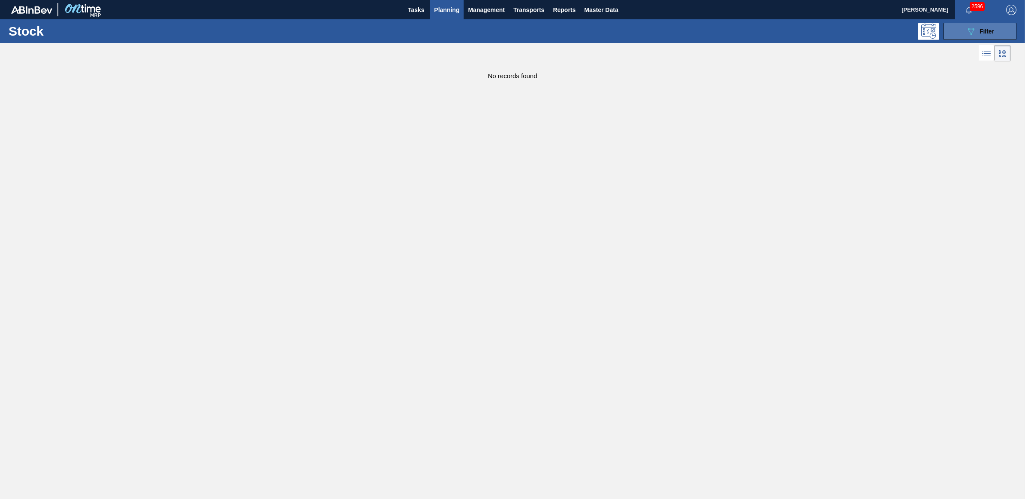
click at [990, 27] on div "089F7B8B-B2A5-4AFE-B5C0-19BA573D28AC Filter" at bounding box center [980, 31] width 28 height 10
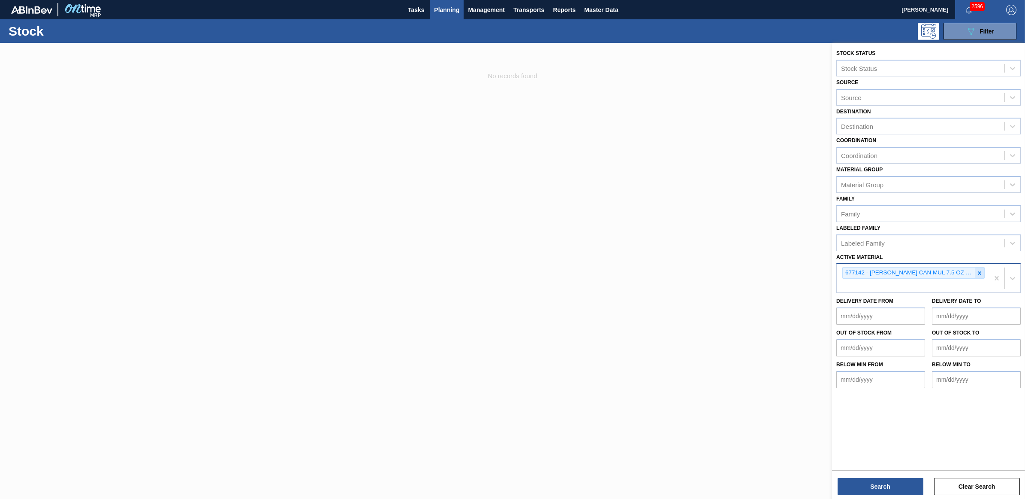
click at [977, 270] on icon at bounding box center [980, 273] width 6 height 6
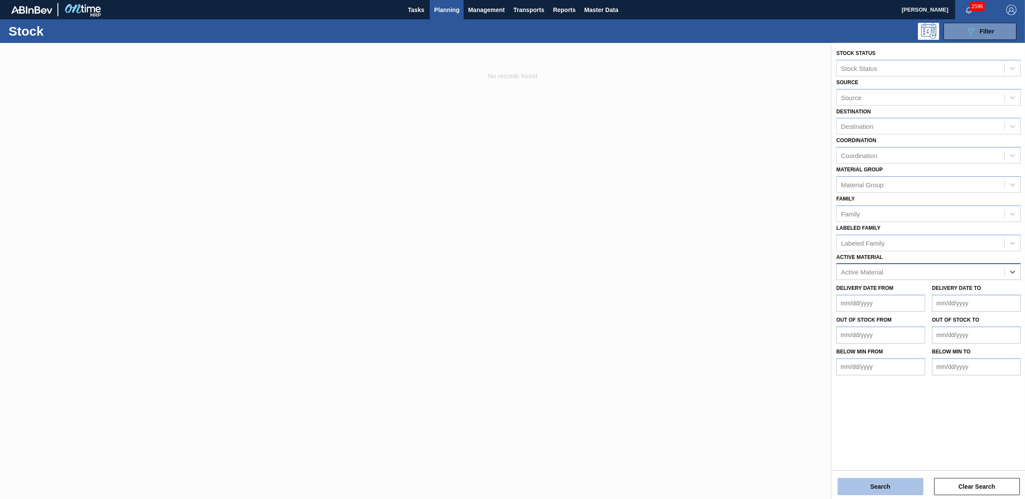
click at [873, 486] on button "Search" at bounding box center [881, 486] width 86 height 17
